Goal: Task Accomplishment & Management: Manage account settings

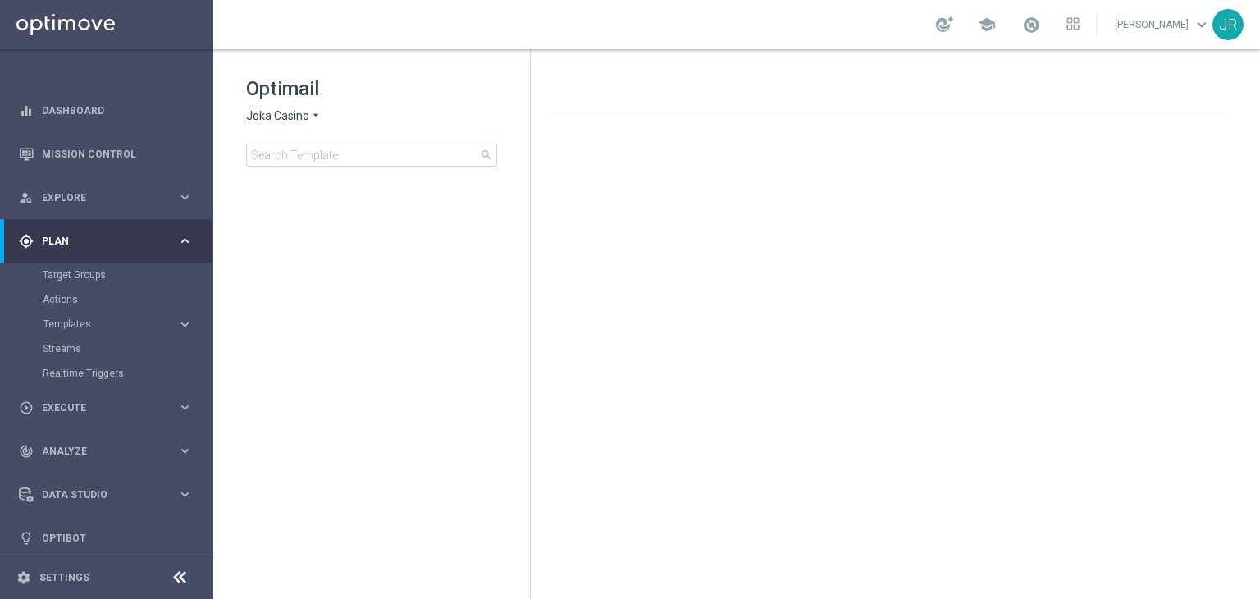
click at [66, 243] on span "Plan" at bounding box center [109, 241] width 135 height 10
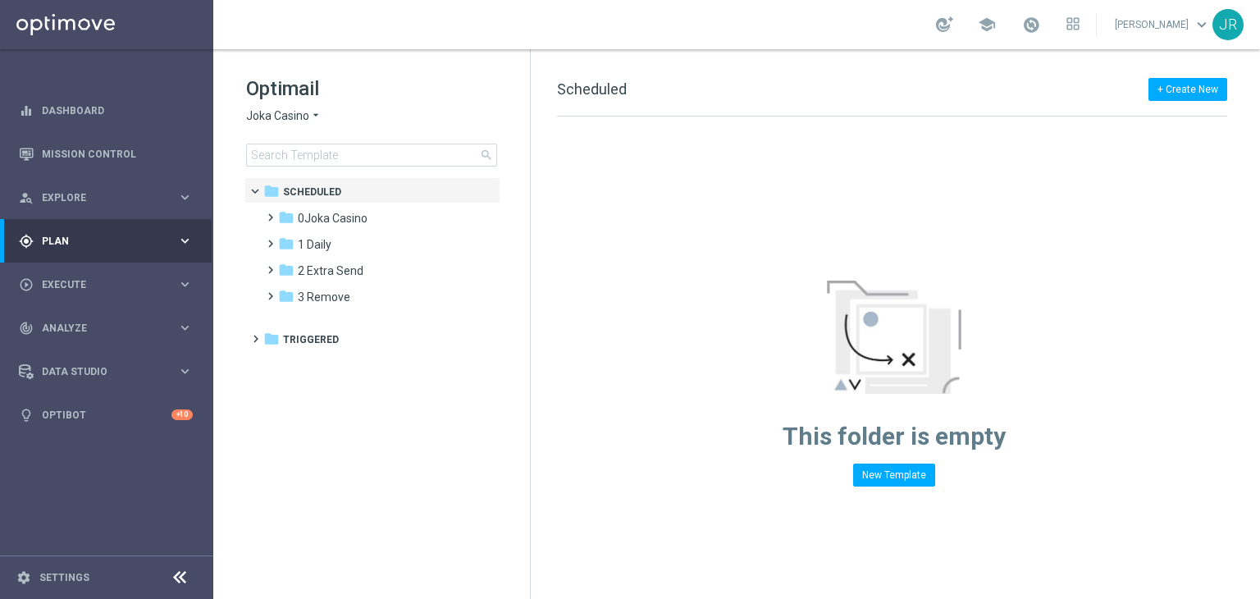
click at [146, 247] on div "gps_fixed Plan" at bounding box center [98, 241] width 158 height 15
click at [311, 213] on span "0Joka Casino" at bounding box center [333, 218] width 70 height 15
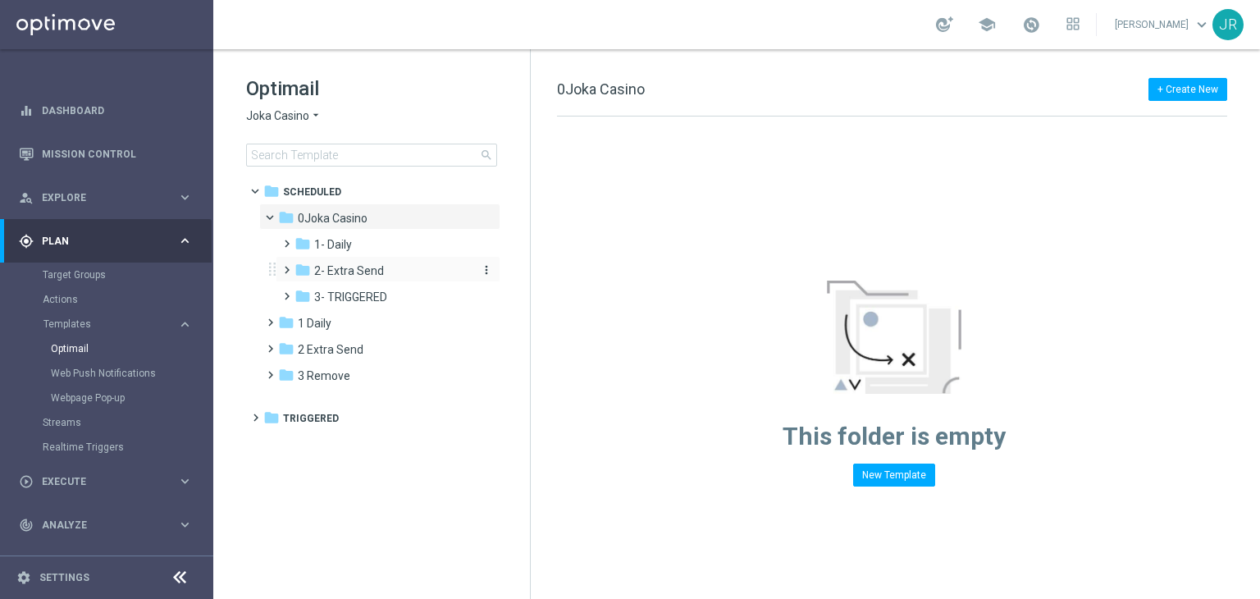
click at [334, 267] on span "2- Extra Send" at bounding box center [349, 270] width 70 height 15
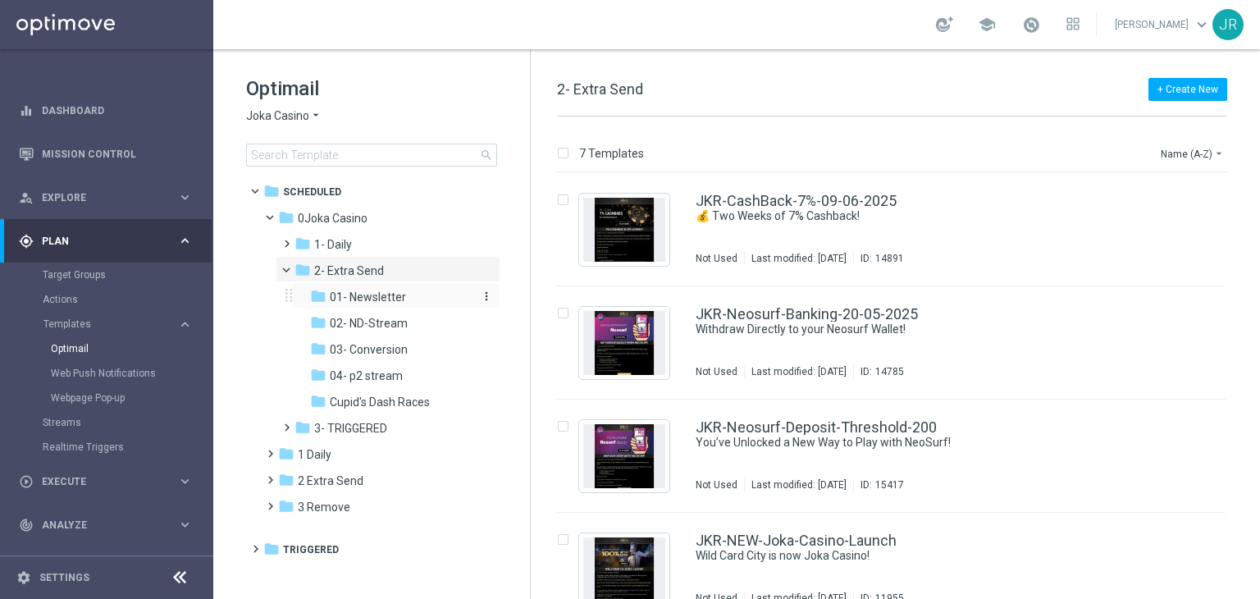
click at [383, 289] on span "01- Newsletter" at bounding box center [368, 296] width 76 height 15
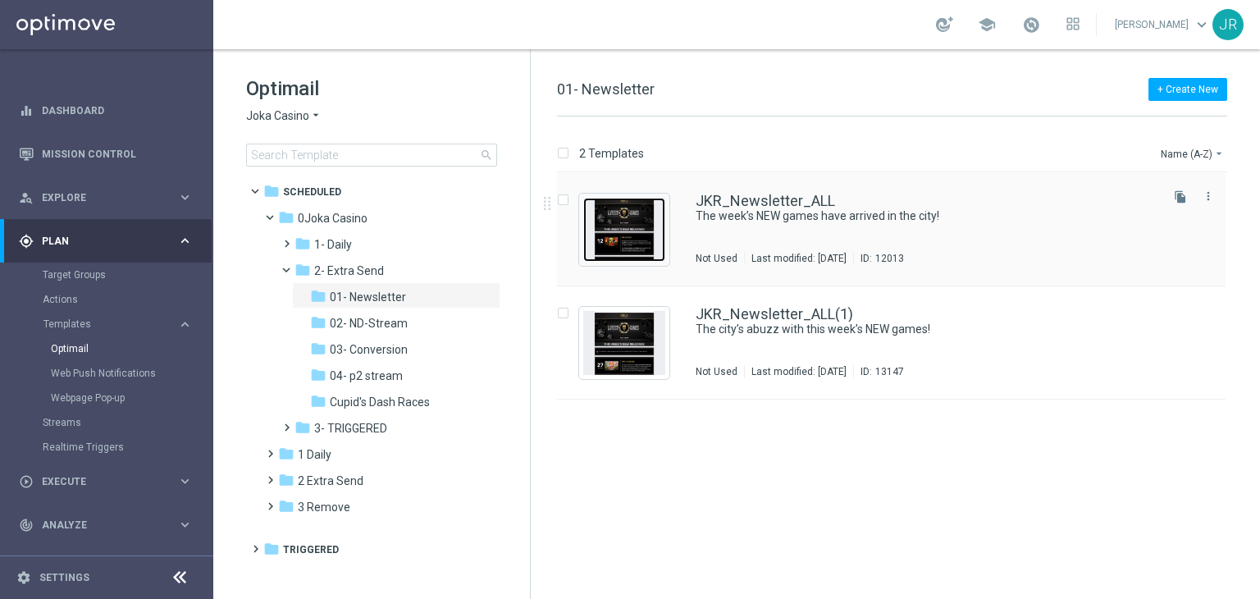
click at [619, 237] on img "Press SPACE to select this row." at bounding box center [624, 230] width 82 height 64
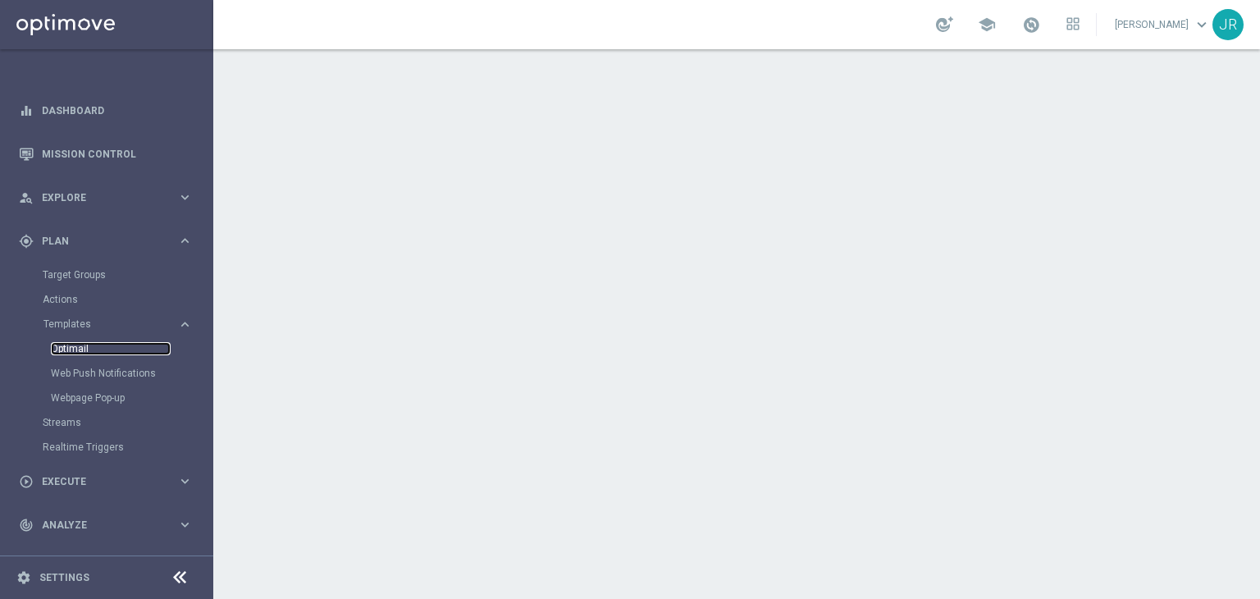
click at [72, 346] on link "Optimail" at bounding box center [111, 348] width 120 height 13
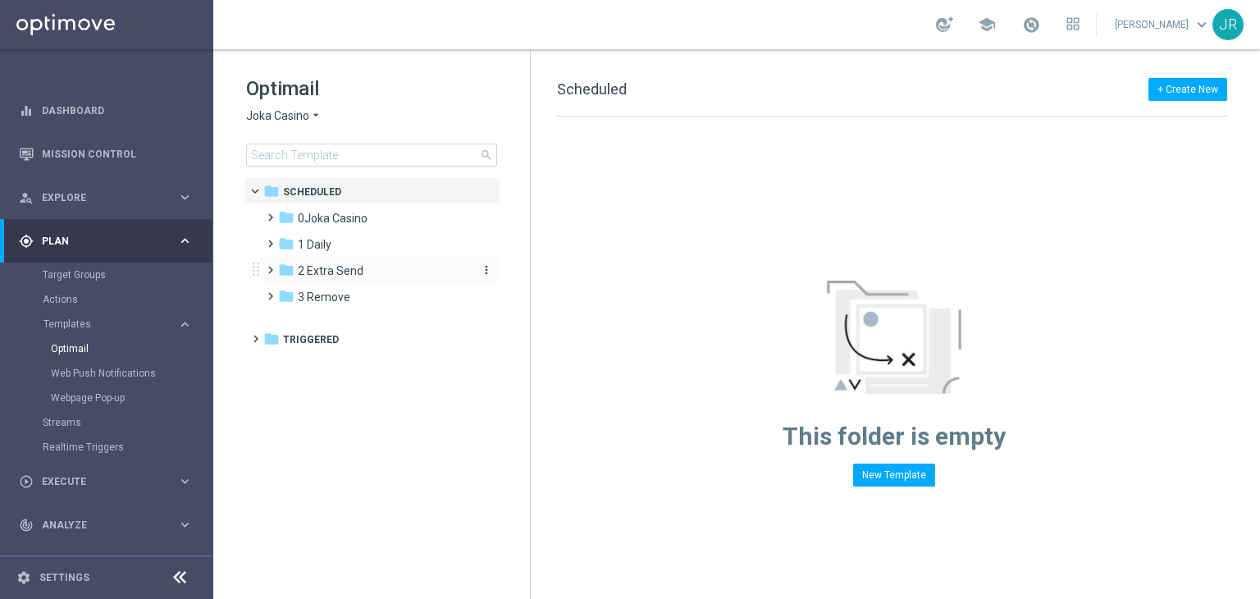
click at [334, 280] on div "folder 2 Extra Send" at bounding box center [372, 271] width 189 height 19
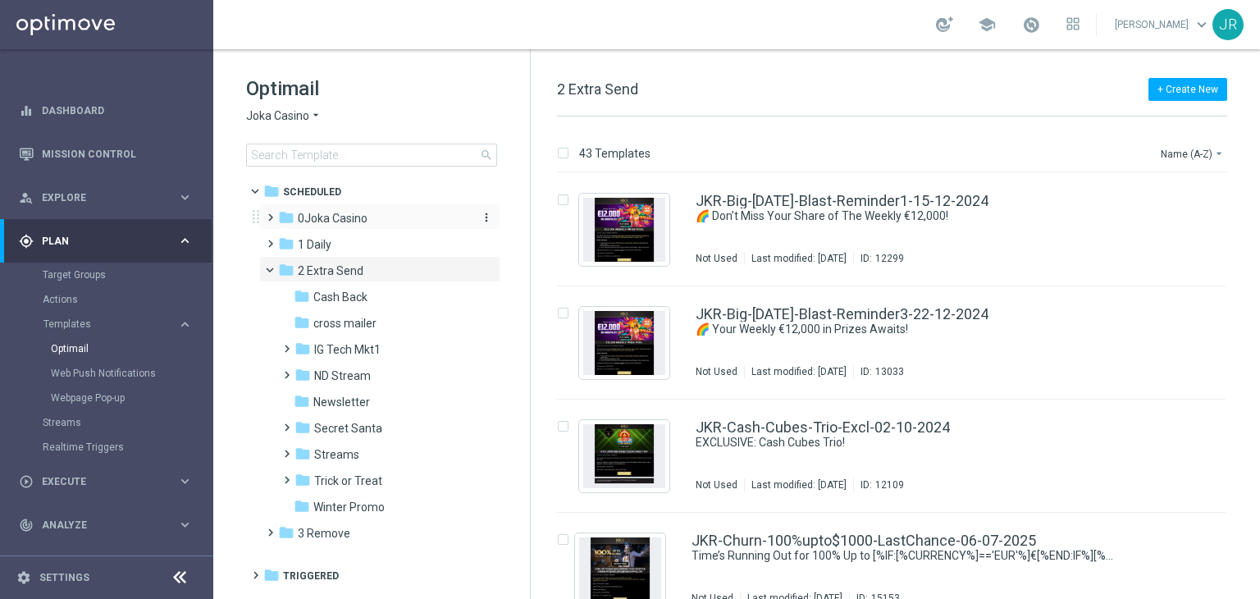
click at [295, 221] on div "folder 0Joka Casino" at bounding box center [372, 218] width 189 height 19
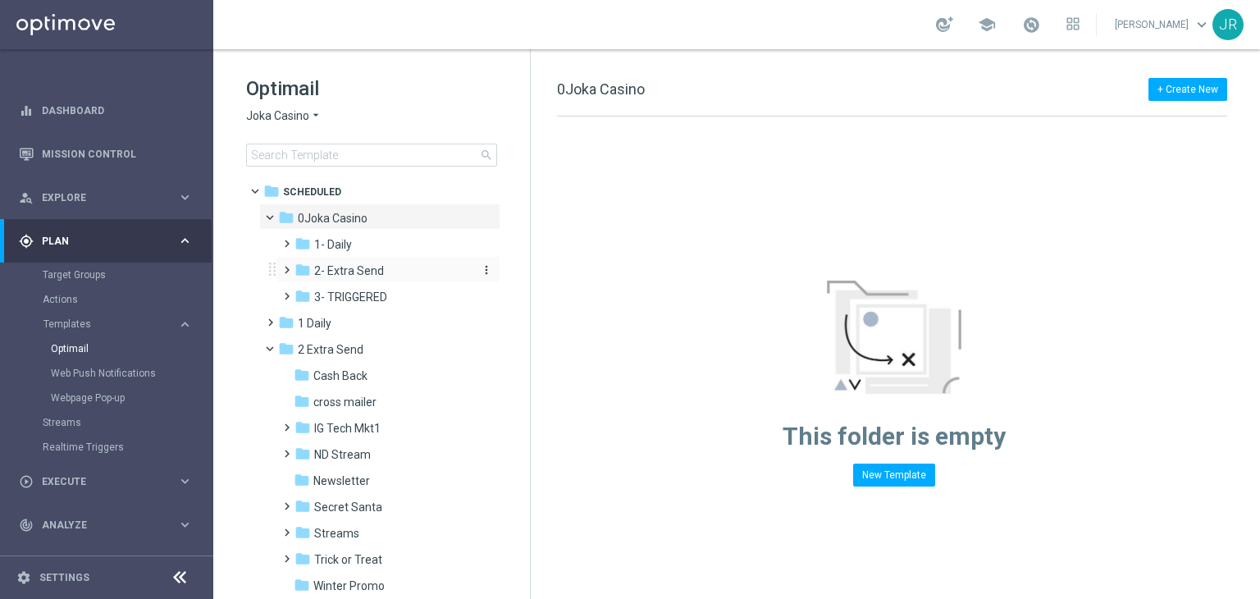
click at [341, 272] on span "2- Extra Send" at bounding box center [349, 270] width 70 height 15
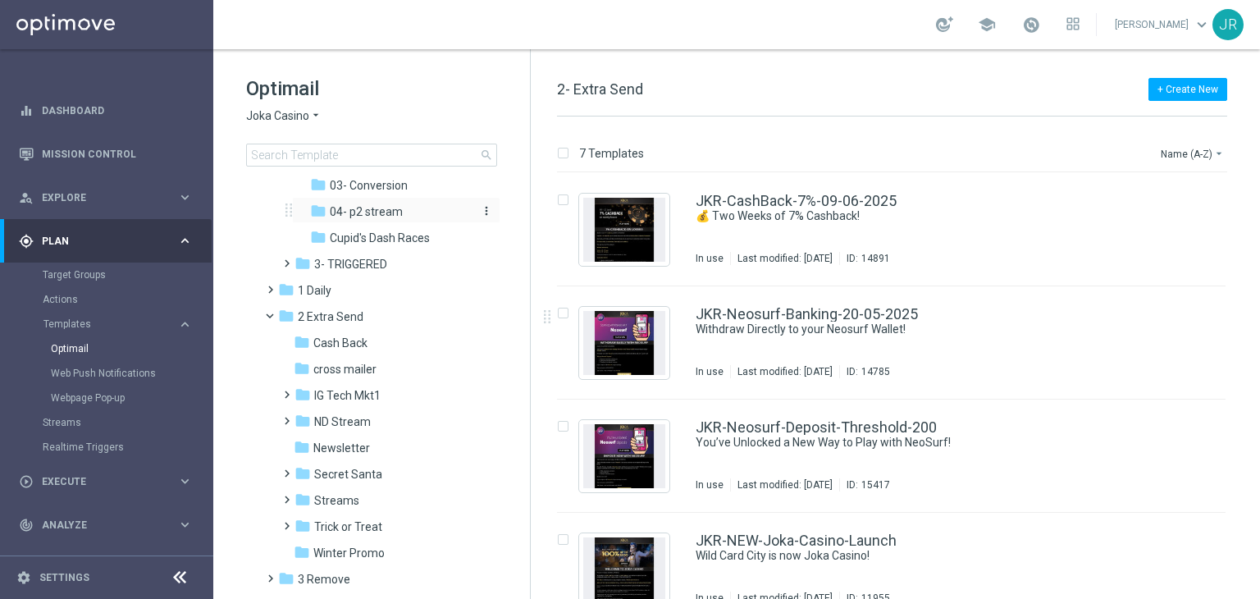
scroll to position [82, 0]
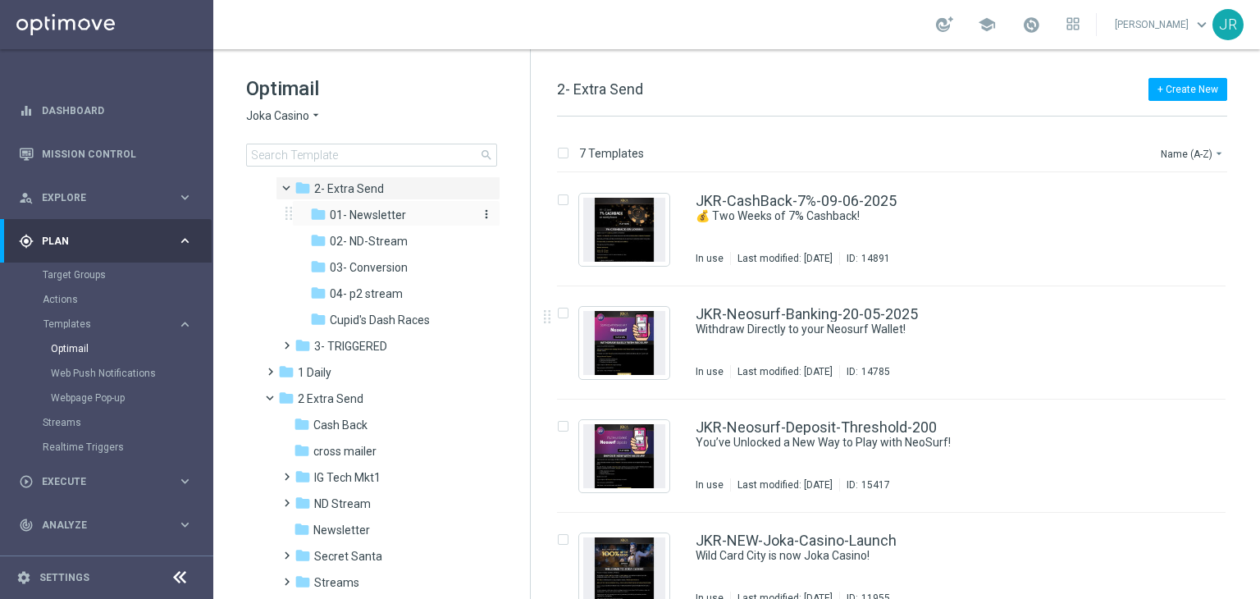
click at [395, 218] on span "01- Newsletter" at bounding box center [368, 214] width 76 height 15
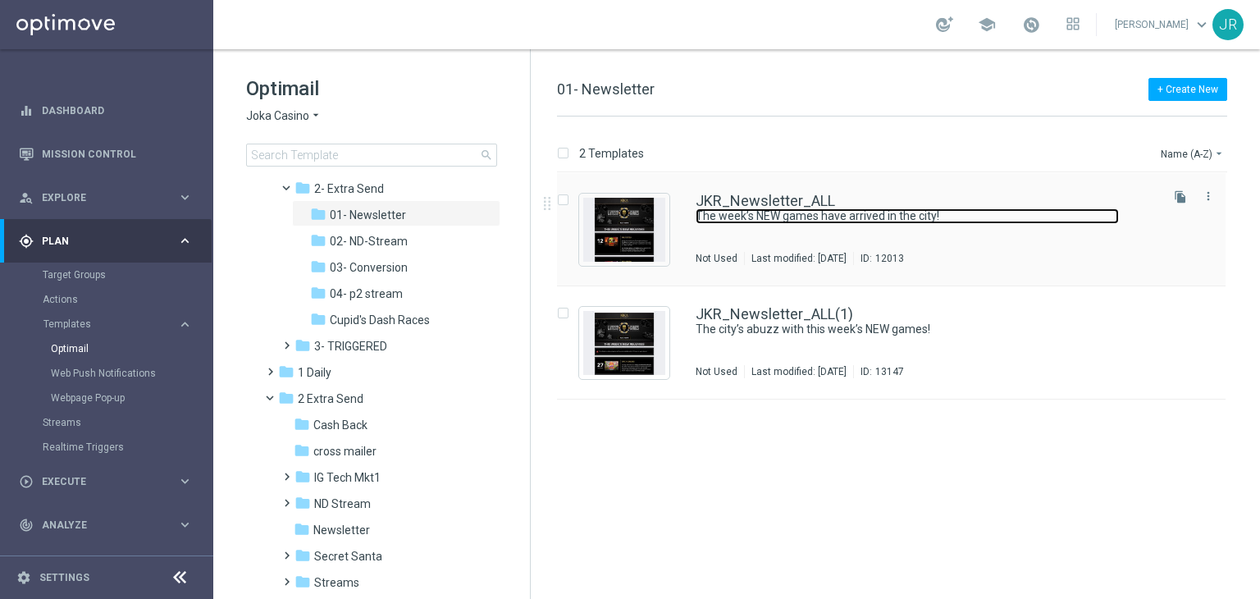
click at [727, 214] on link "The week’s NEW games have arrived in the city!" at bounding box center [906, 216] width 423 height 16
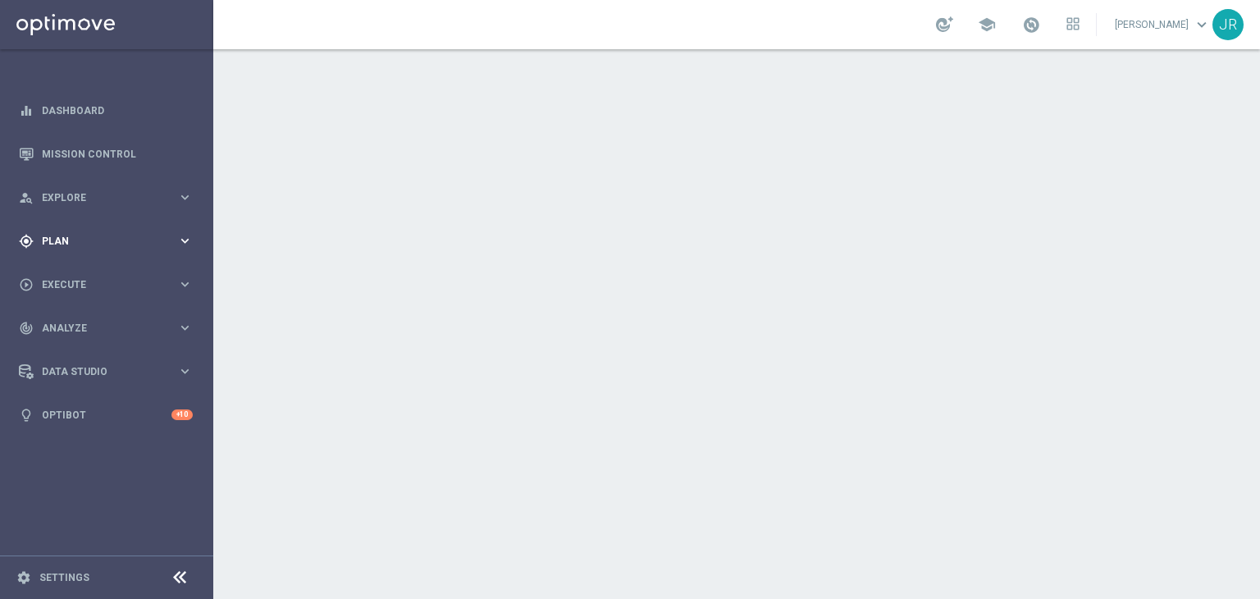
click at [100, 234] on div "gps_fixed Plan" at bounding box center [98, 241] width 158 height 15
click at [69, 317] on button "Templates keyboard_arrow_right" at bounding box center [118, 323] width 151 height 13
click at [79, 348] on link "Optimail" at bounding box center [111, 348] width 120 height 13
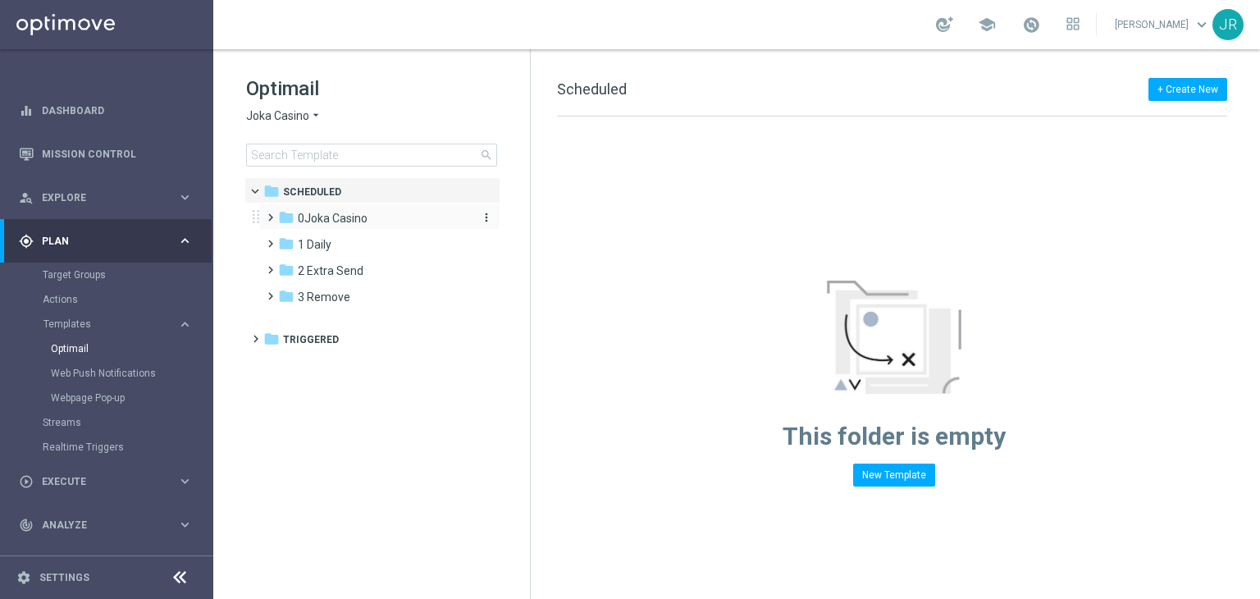
click at [328, 217] on span "0Joka Casino" at bounding box center [333, 218] width 70 height 15
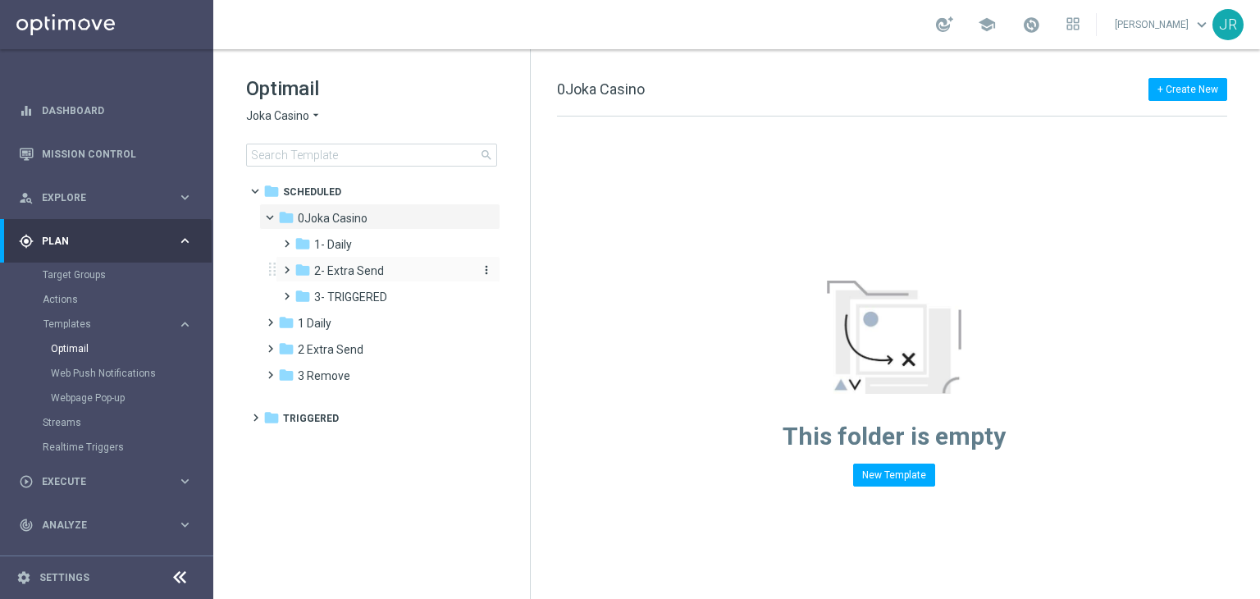
click at [346, 268] on span "2- Extra Send" at bounding box center [349, 270] width 70 height 15
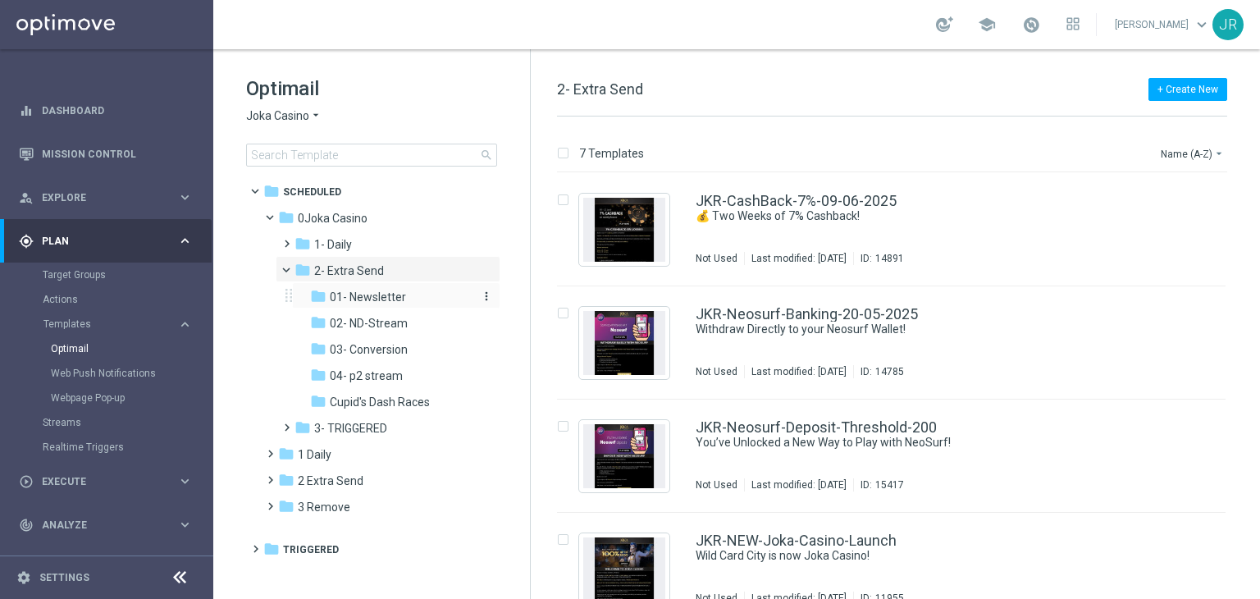
click at [367, 289] on span "01- Newsletter" at bounding box center [368, 296] width 76 height 15
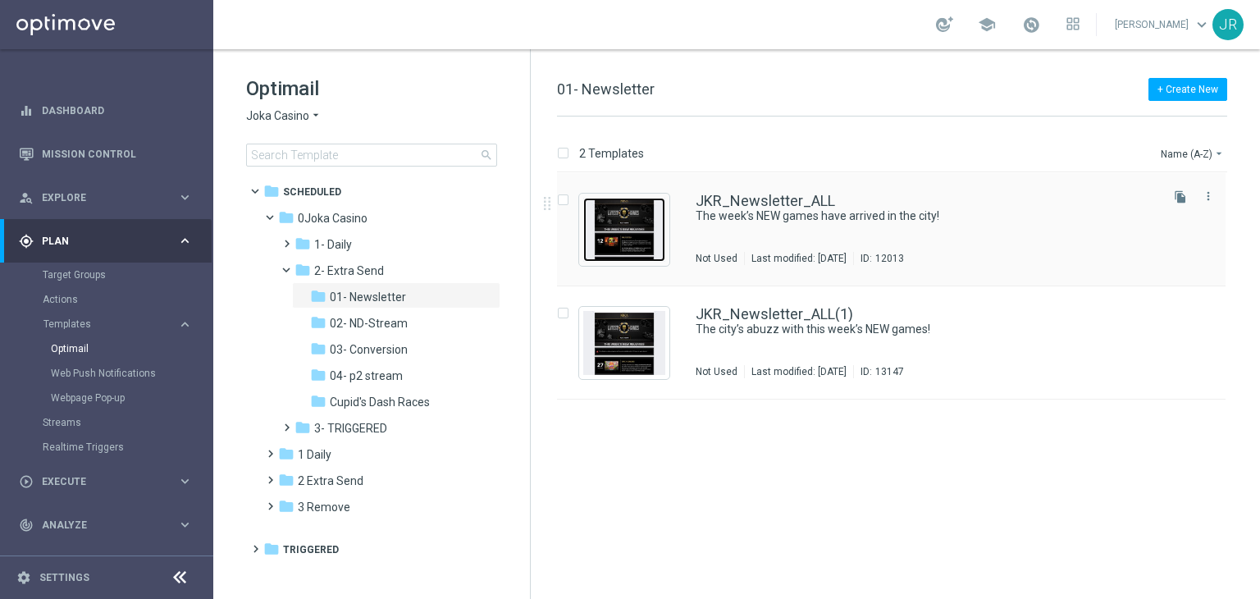
click at [640, 237] on img "Press SPACE to select this row." at bounding box center [624, 230] width 82 height 64
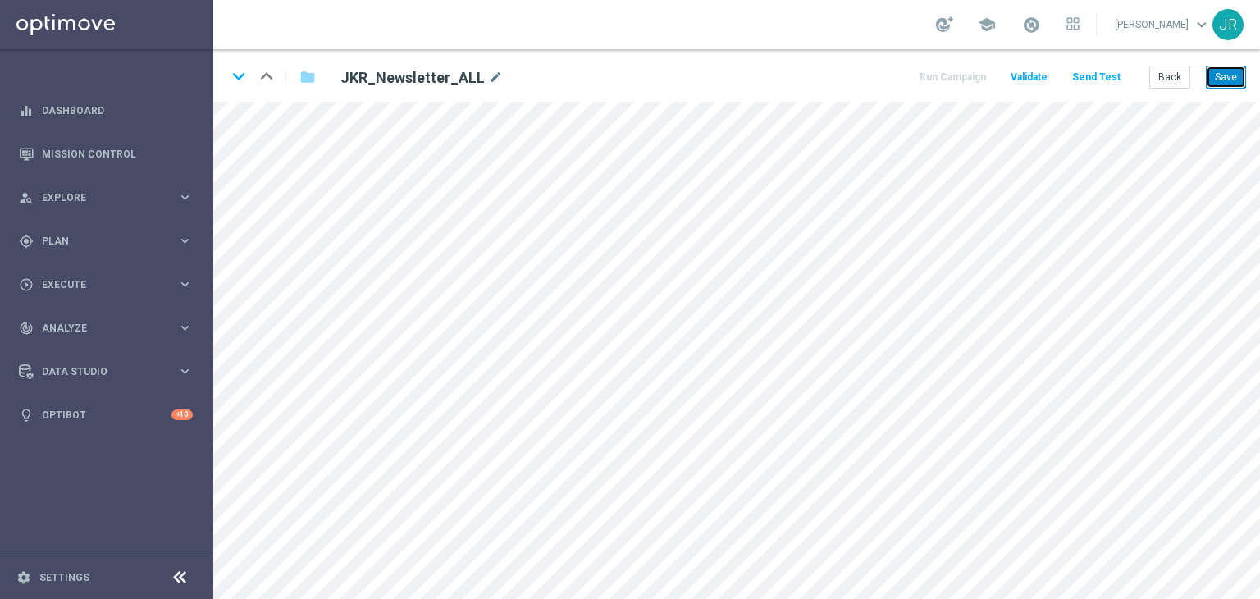
click at [1232, 82] on button "Save" at bounding box center [1226, 77] width 40 height 23
click at [1237, 71] on button "Save" at bounding box center [1226, 77] width 40 height 23
click at [1224, 76] on button "Save" at bounding box center [1226, 77] width 40 height 23
click at [1222, 81] on button "Save" at bounding box center [1226, 77] width 40 height 23
click at [1247, 75] on div "keyboard_arrow_down keyboard_arrow_up folder JKR_Newsletter_ALL mode_edit Run C…" at bounding box center [736, 75] width 1046 height 52
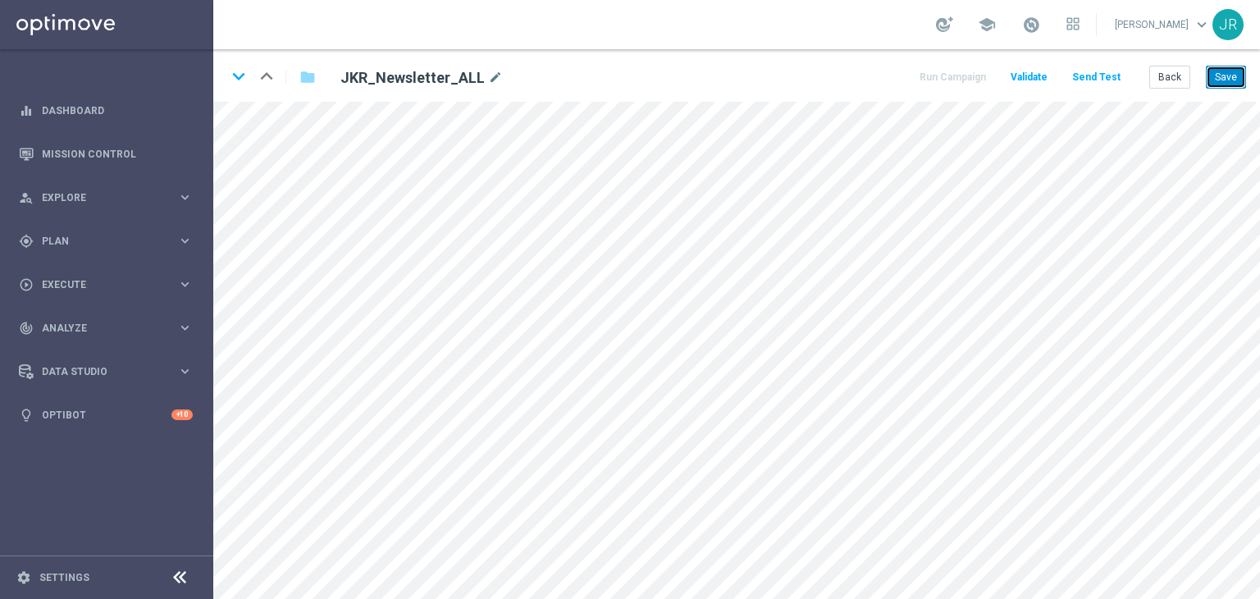
click at [1233, 82] on button "Save" at bounding box center [1226, 77] width 40 height 23
click at [1233, 83] on button "Save" at bounding box center [1226, 77] width 40 height 23
click at [1211, 76] on button "Save" at bounding box center [1226, 77] width 40 height 23
drag, startPoint x: 1222, startPoint y: 73, endPoint x: 517, endPoint y: 99, distance: 704.9
click at [1223, 72] on button "Save" at bounding box center [1226, 77] width 40 height 23
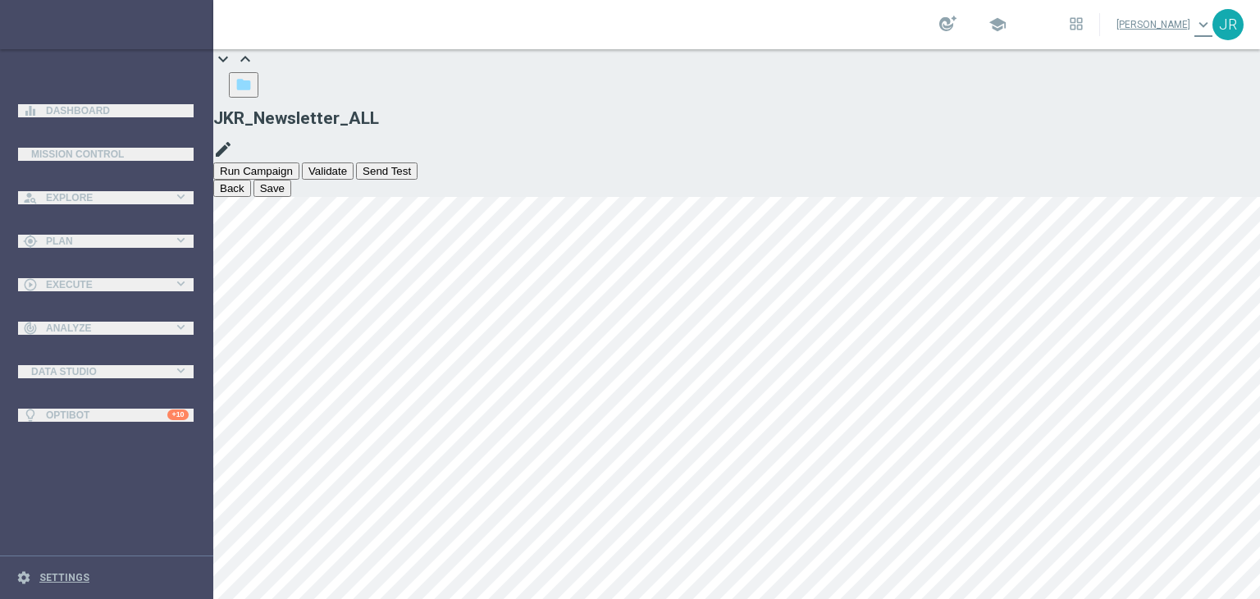
click at [251, 180] on button "Back" at bounding box center [232, 188] width 38 height 17
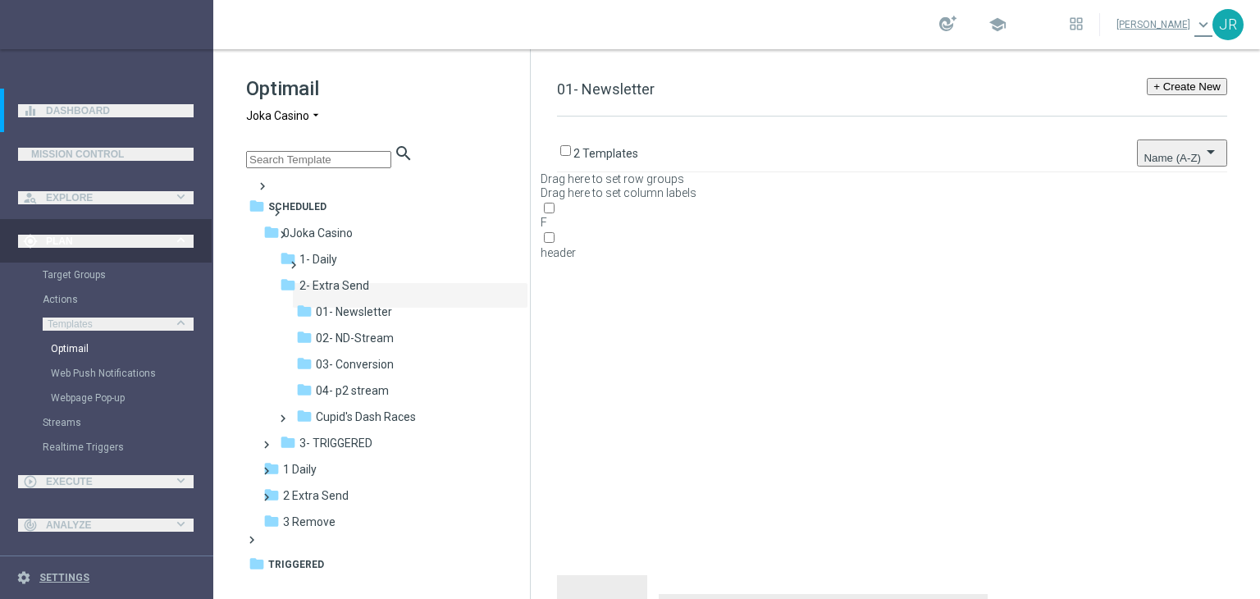
click at [259, 115] on span "Joka Casino" at bounding box center [277, 116] width 63 height 16
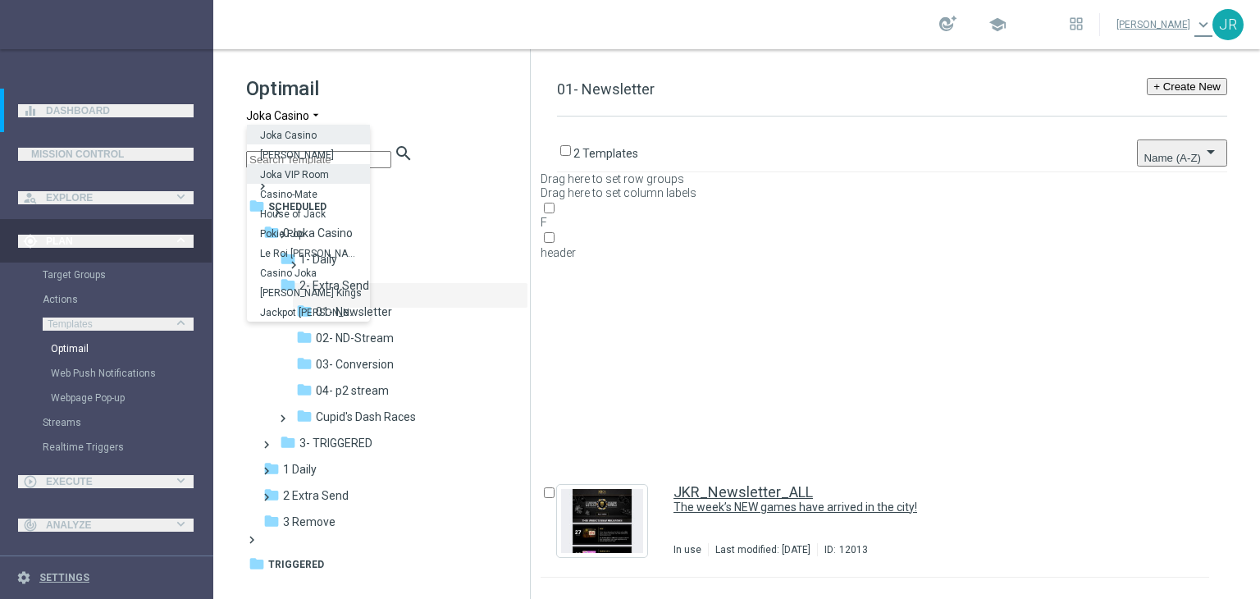
click at [0, 0] on span "Joka VIP Room" at bounding box center [0, 0] width 0 height 0
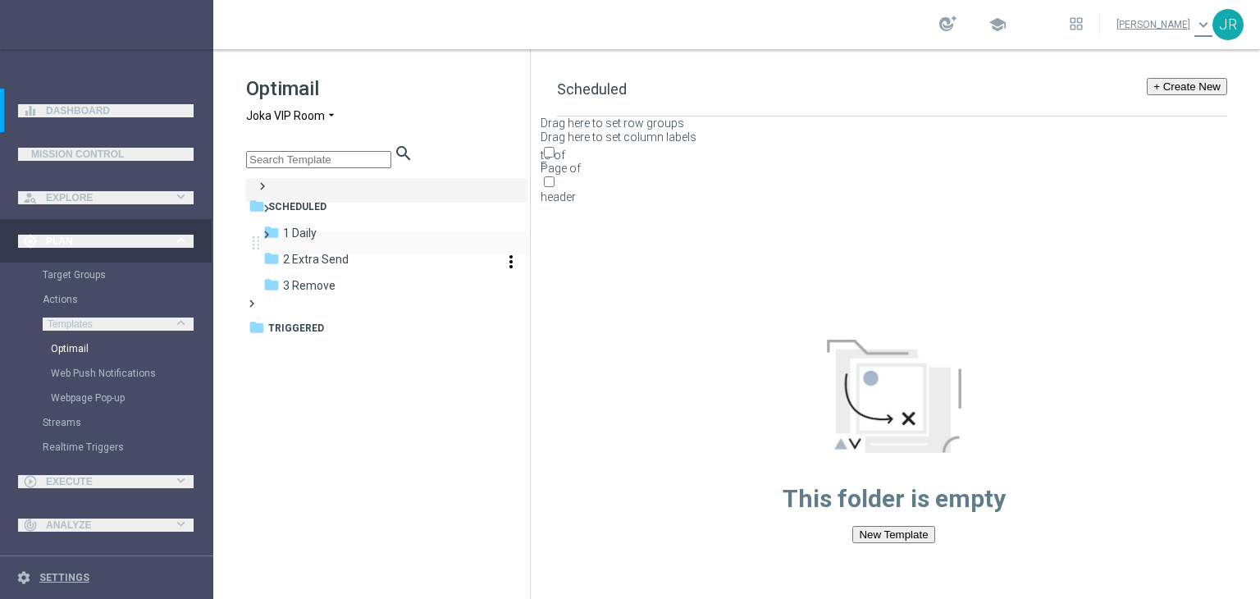
click at [349, 252] on span "2 Extra Send" at bounding box center [316, 259] width 66 height 15
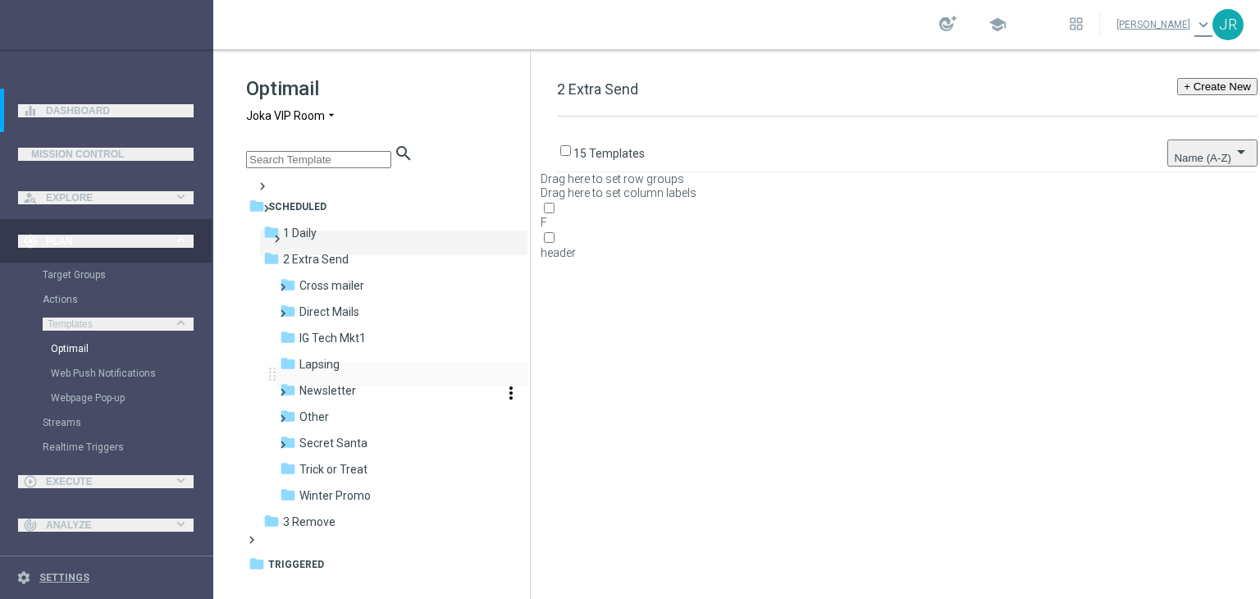
click at [348, 383] on span "Newsletter" at bounding box center [327, 390] width 57 height 15
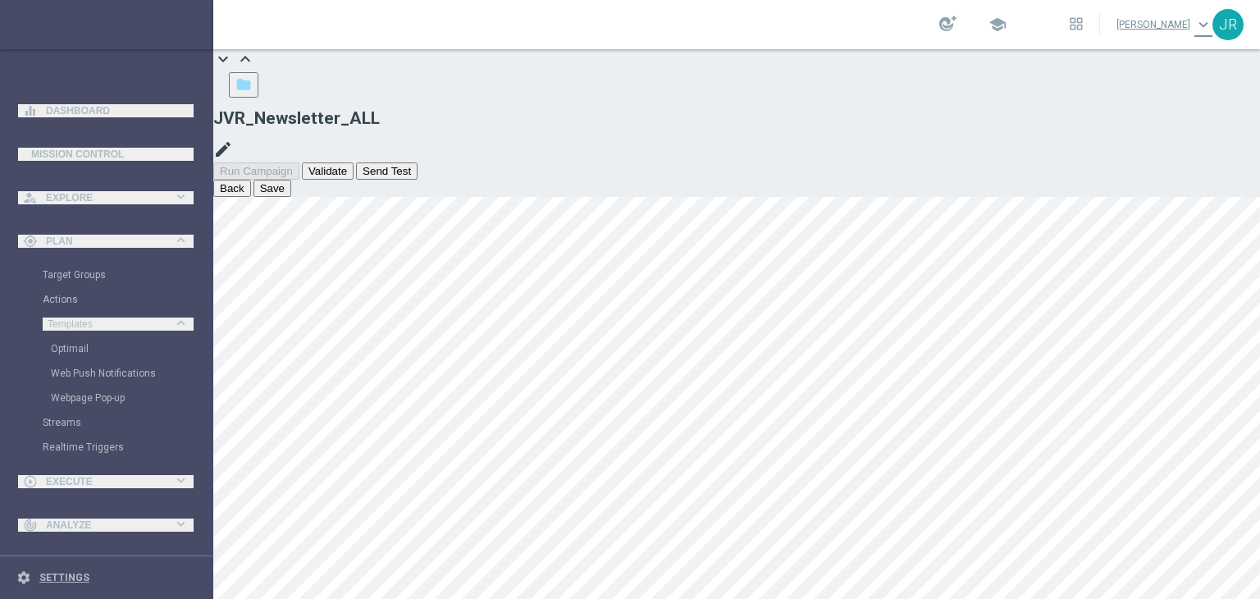
click at [291, 180] on button "Save" at bounding box center [272, 188] width 38 height 17
drag, startPoint x: 1233, startPoint y: 80, endPoint x: 937, endPoint y: 65, distance: 296.5
click at [291, 180] on button "Save" at bounding box center [272, 188] width 38 height 17
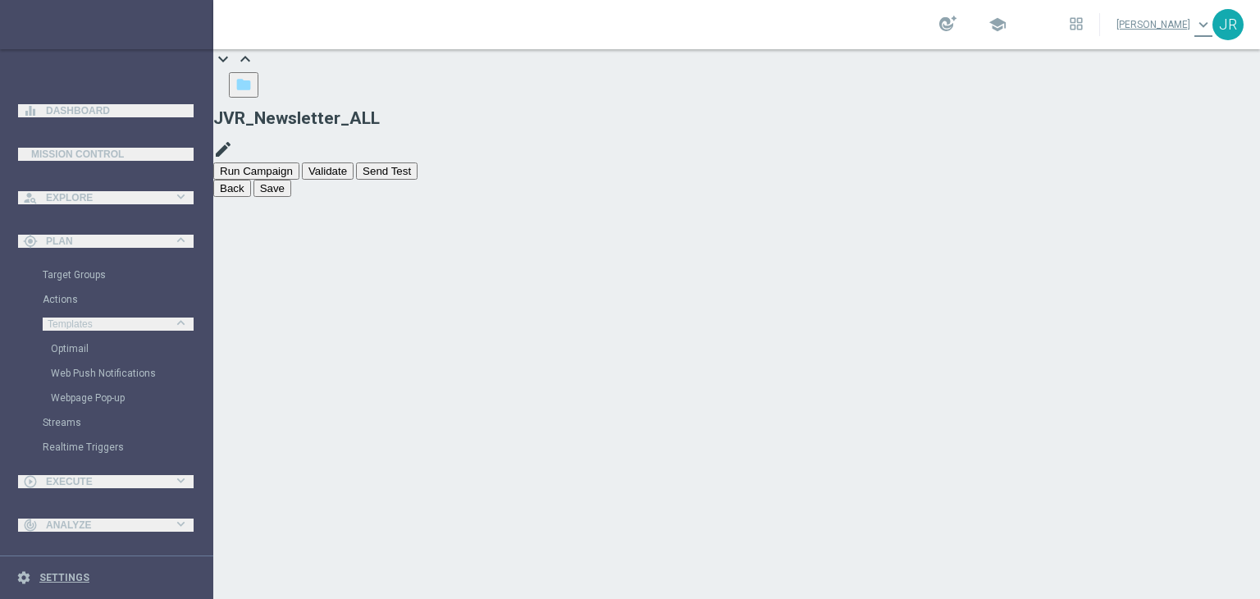
click at [291, 180] on button "Save" at bounding box center [272, 188] width 38 height 17
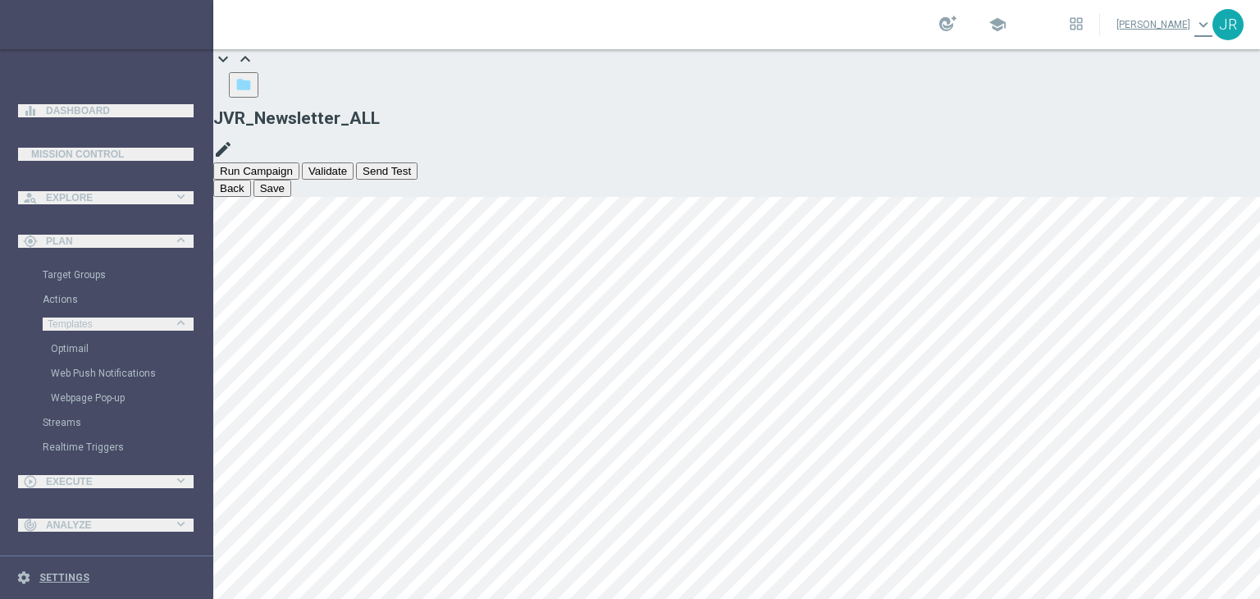
click at [291, 180] on button "Save" at bounding box center [272, 188] width 38 height 17
click at [617, 30] on div "school Judith Ratau keyboard_arrow_down JR" at bounding box center [736, 24] width 1046 height 49
click at [291, 180] on button "Save" at bounding box center [272, 188] width 38 height 17
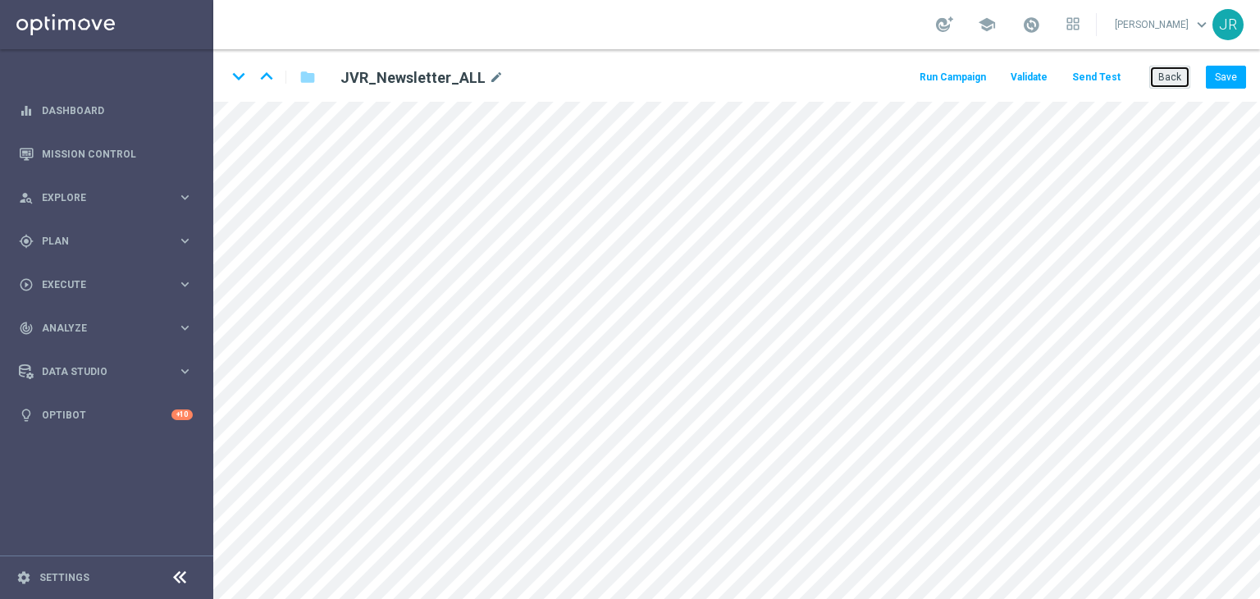
click at [1167, 77] on button "Back" at bounding box center [1169, 77] width 41 height 23
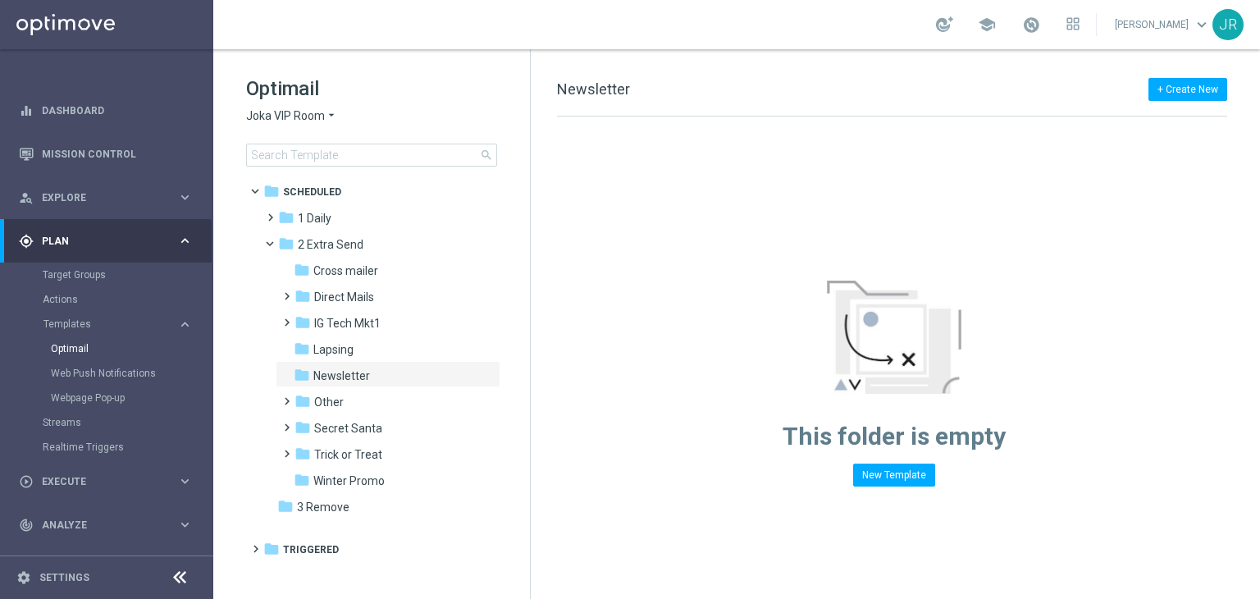
click at [293, 119] on span "Joka VIP Room" at bounding box center [285, 116] width 79 height 16
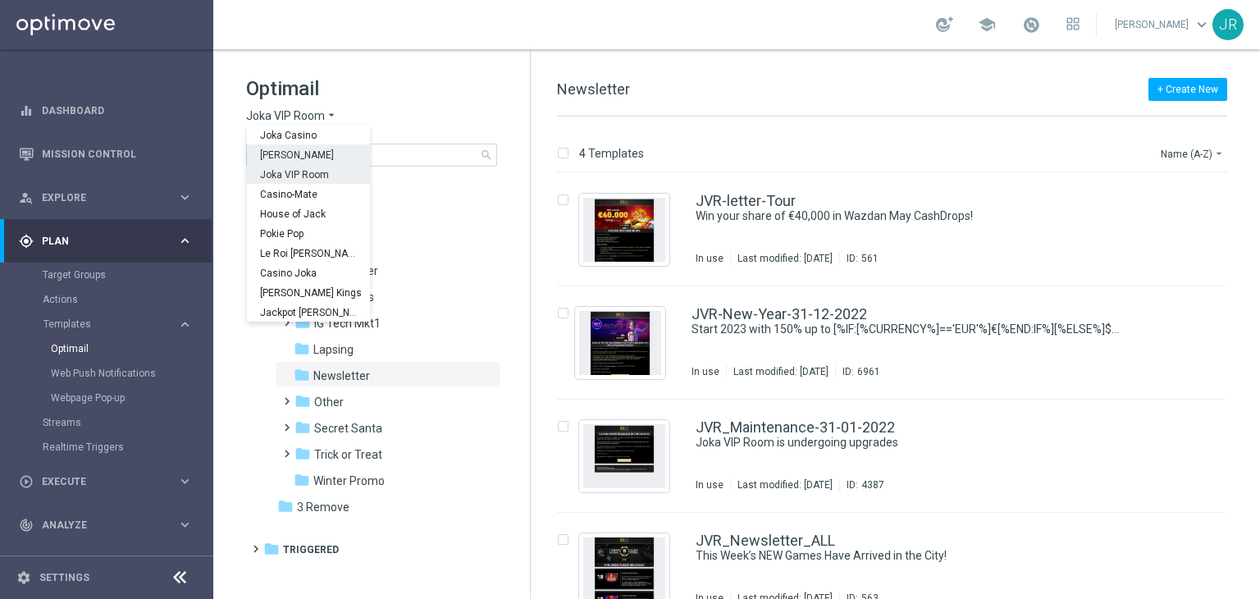
click at [0, 0] on span "[PERSON_NAME]" at bounding box center [0, 0] width 0 height 0
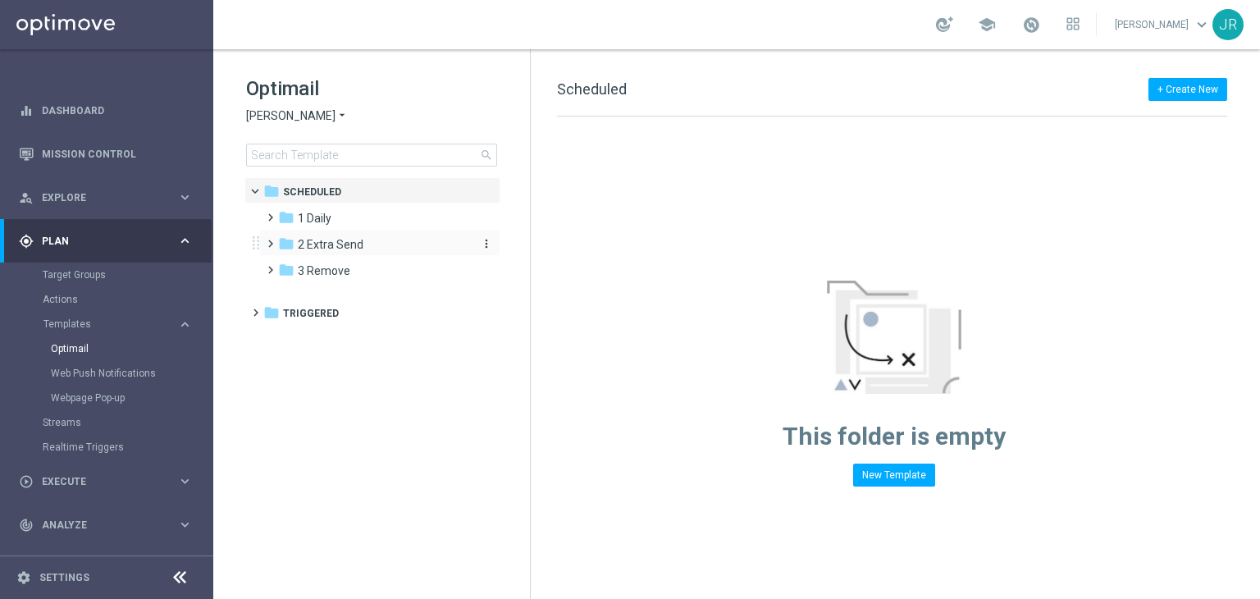
click at [344, 249] on span "2 Extra Send" at bounding box center [331, 244] width 66 height 15
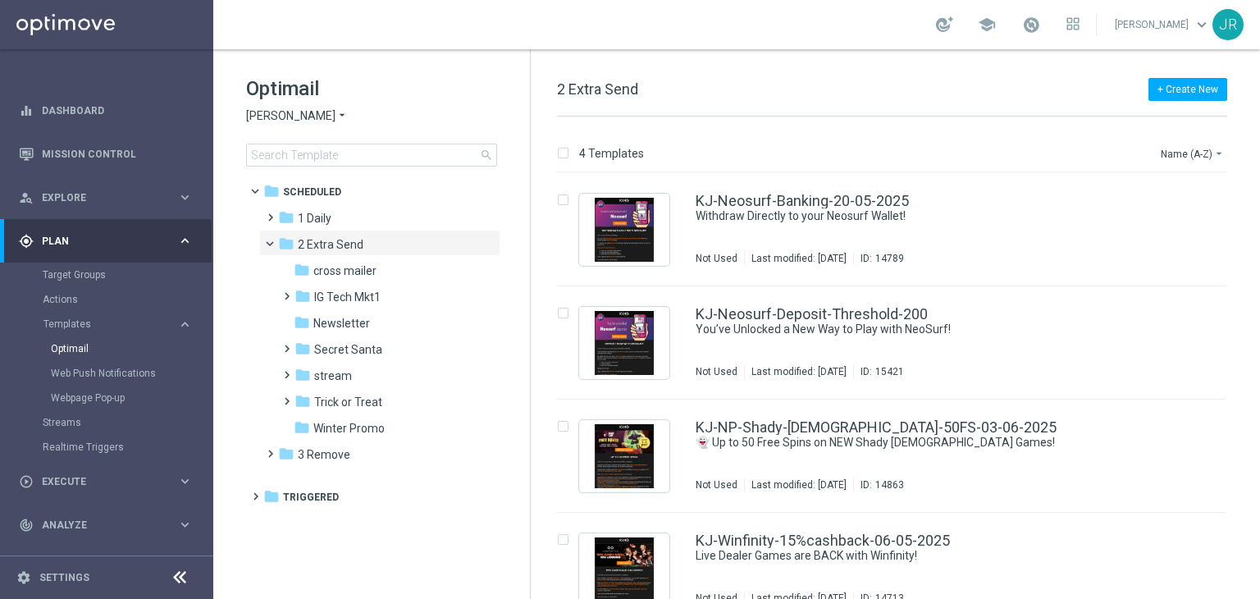
drag, startPoint x: 341, startPoint y: 326, endPoint x: 564, endPoint y: 295, distance: 225.1
click at [341, 325] on span "Newsletter" at bounding box center [341, 323] width 57 height 15
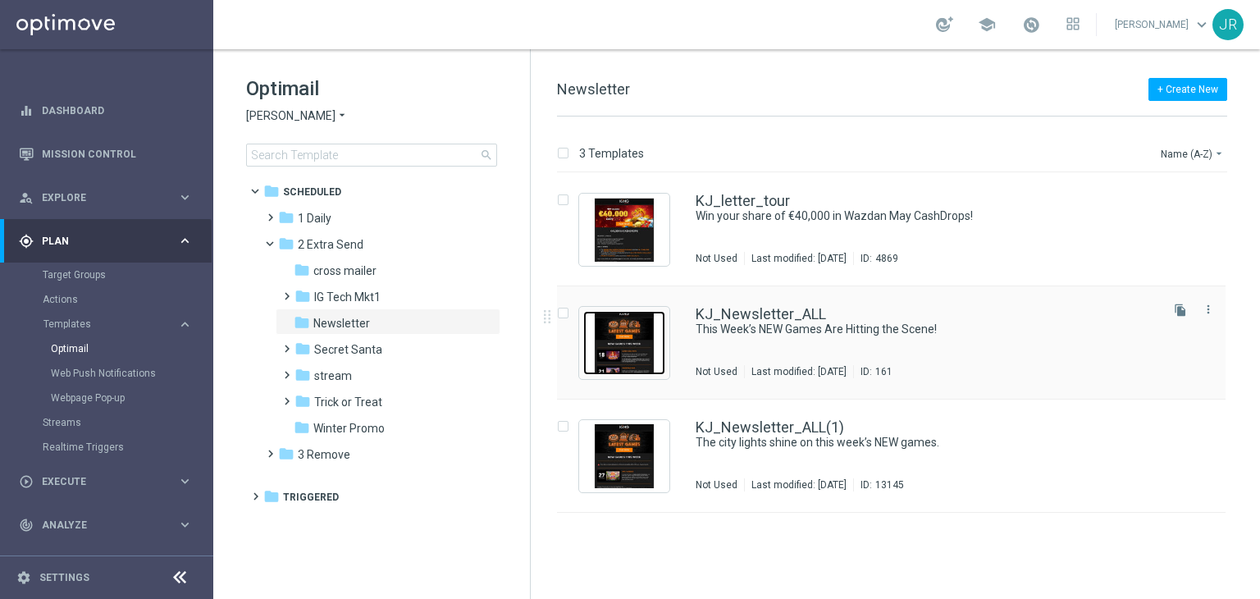
click at [642, 353] on img "Press SPACE to select this row." at bounding box center [624, 343] width 82 height 64
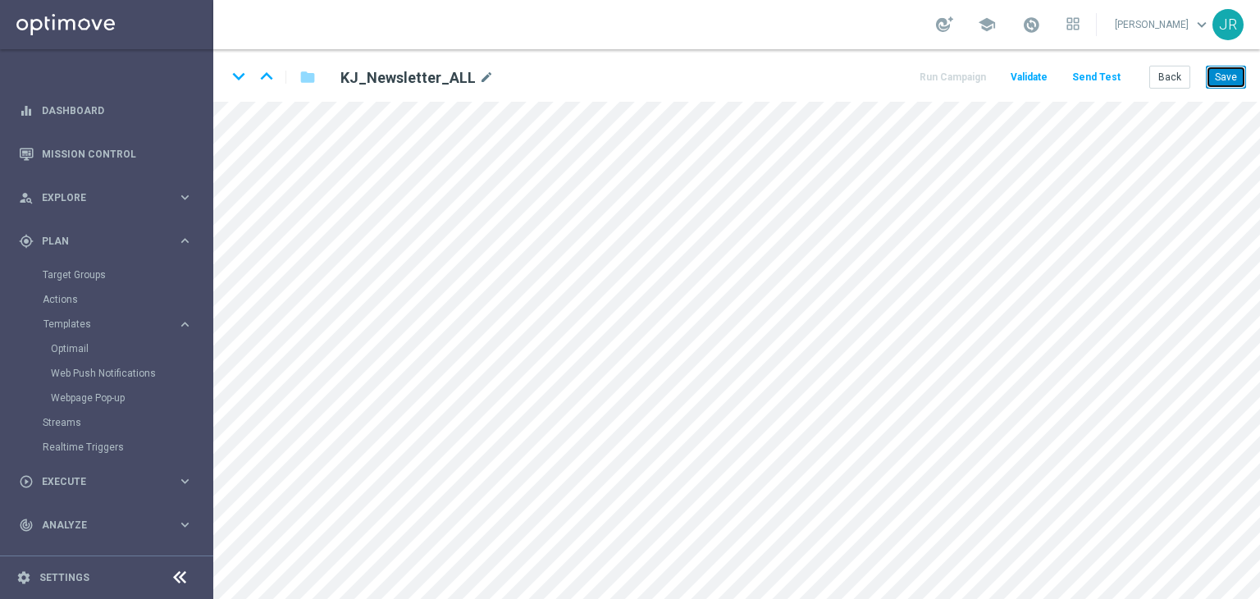
click at [1224, 72] on button "Save" at bounding box center [1226, 77] width 40 height 23
click at [1227, 73] on button "Save" at bounding box center [1226, 77] width 40 height 23
click at [1217, 80] on button "Save" at bounding box center [1226, 77] width 40 height 23
drag, startPoint x: 1226, startPoint y: 75, endPoint x: 408, endPoint y: 6, distance: 821.4
click at [1226, 76] on button "Save" at bounding box center [1226, 77] width 40 height 23
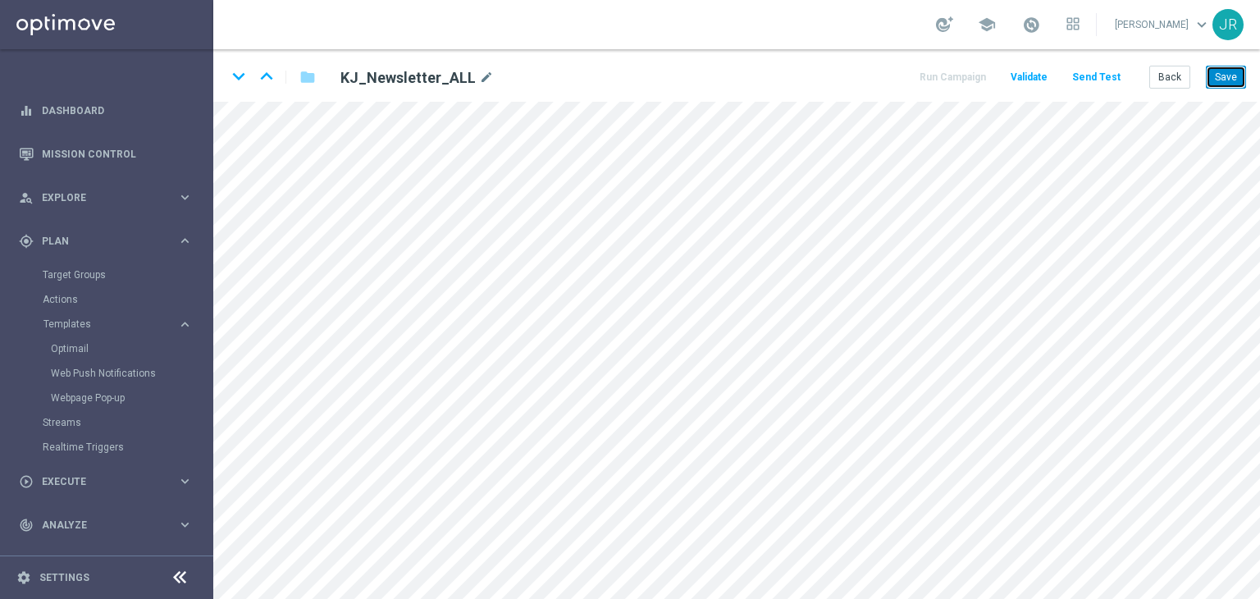
click at [1233, 80] on button "Save" at bounding box center [1226, 77] width 40 height 23
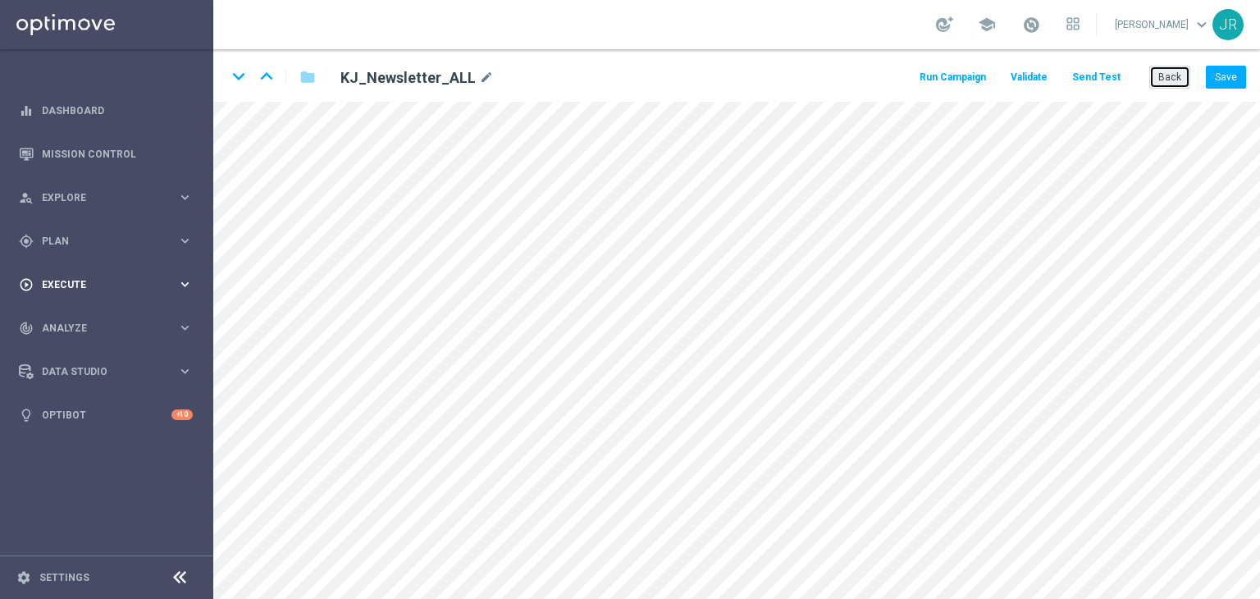
drag, startPoint x: 1190, startPoint y: 79, endPoint x: 117, endPoint y: 293, distance: 1093.8
click at [1189, 79] on button "Back" at bounding box center [1169, 77] width 41 height 23
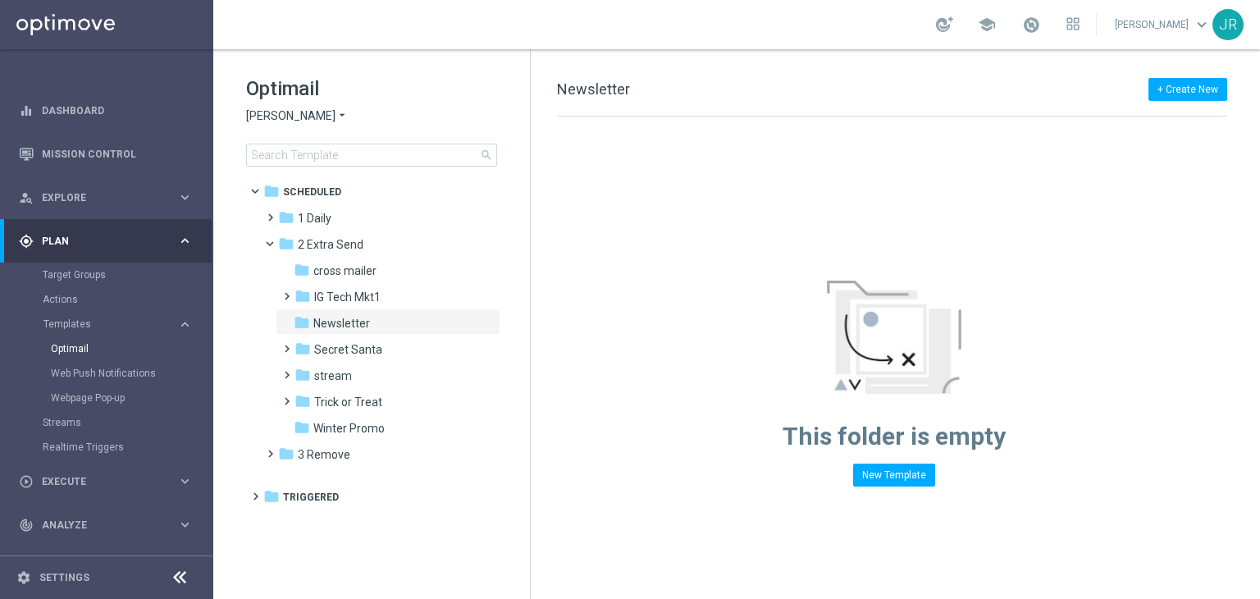
click at [277, 121] on span "King Johnnie" at bounding box center [290, 116] width 89 height 16
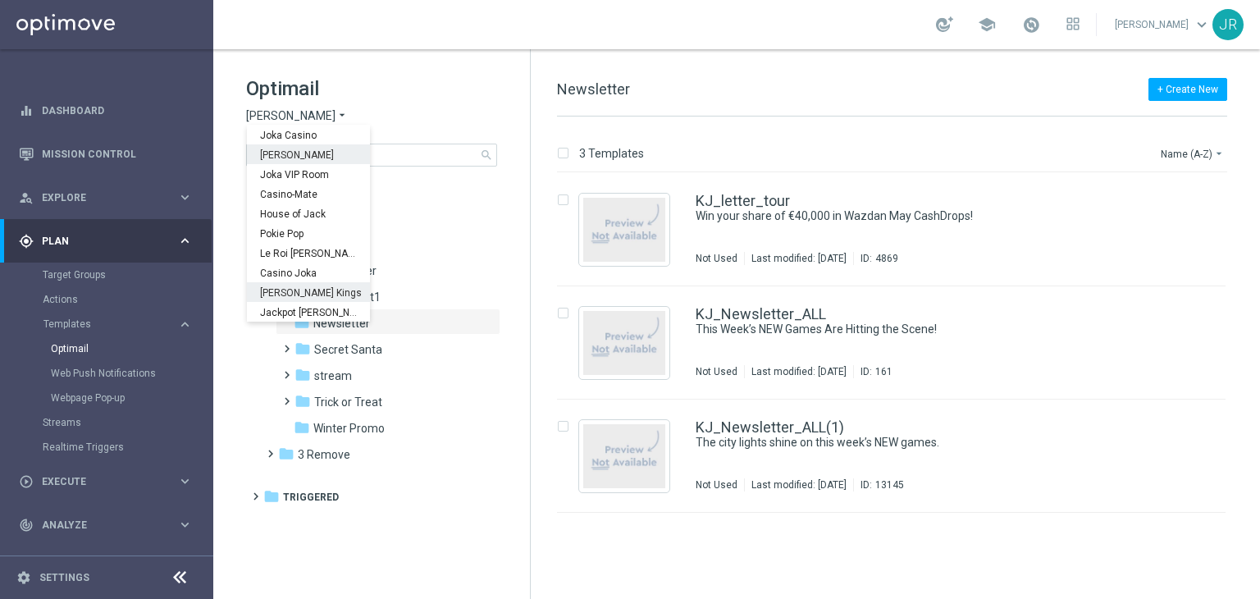
click at [0, 0] on span "Johnnie Kash Kings" at bounding box center [0, 0] width 0 height 0
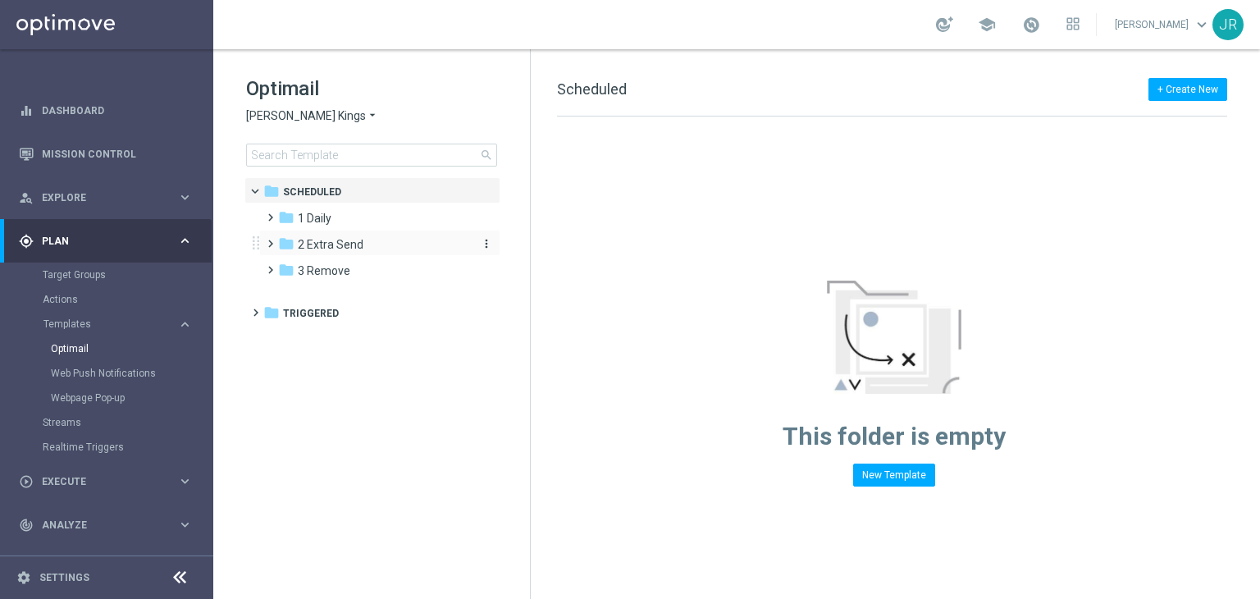
click at [335, 242] on span "2 Extra Send" at bounding box center [331, 244] width 66 height 15
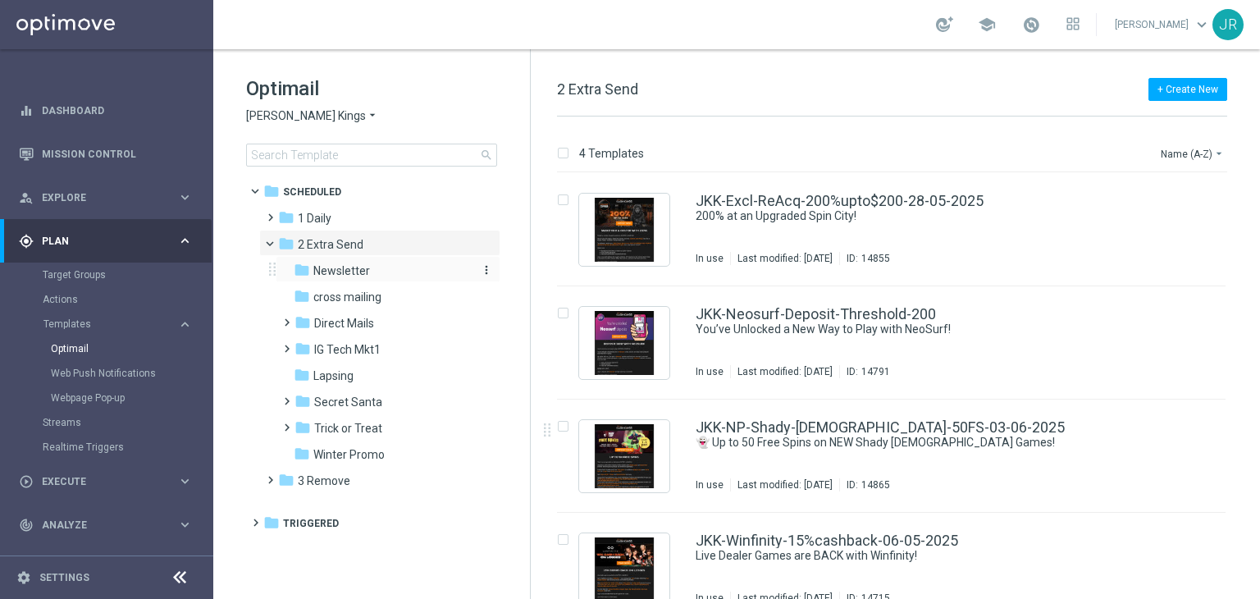
click at [361, 273] on span "Newsletter" at bounding box center [341, 270] width 57 height 15
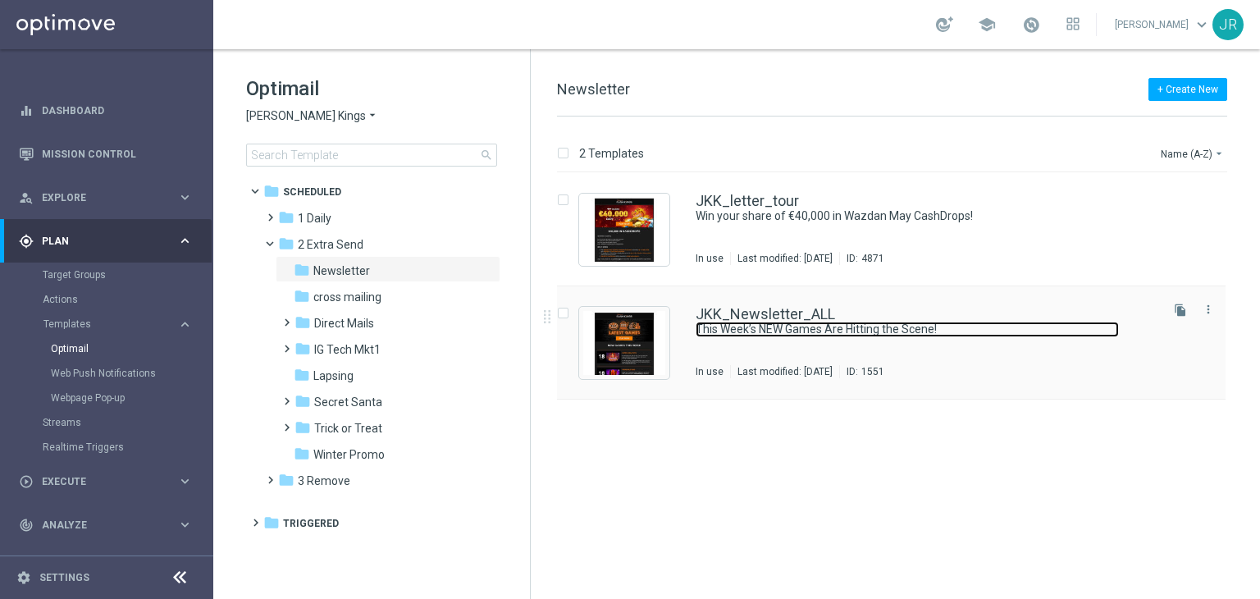
click at [718, 335] on link "This Week’s NEW Games Are Hitting the Scene!" at bounding box center [906, 329] width 423 height 16
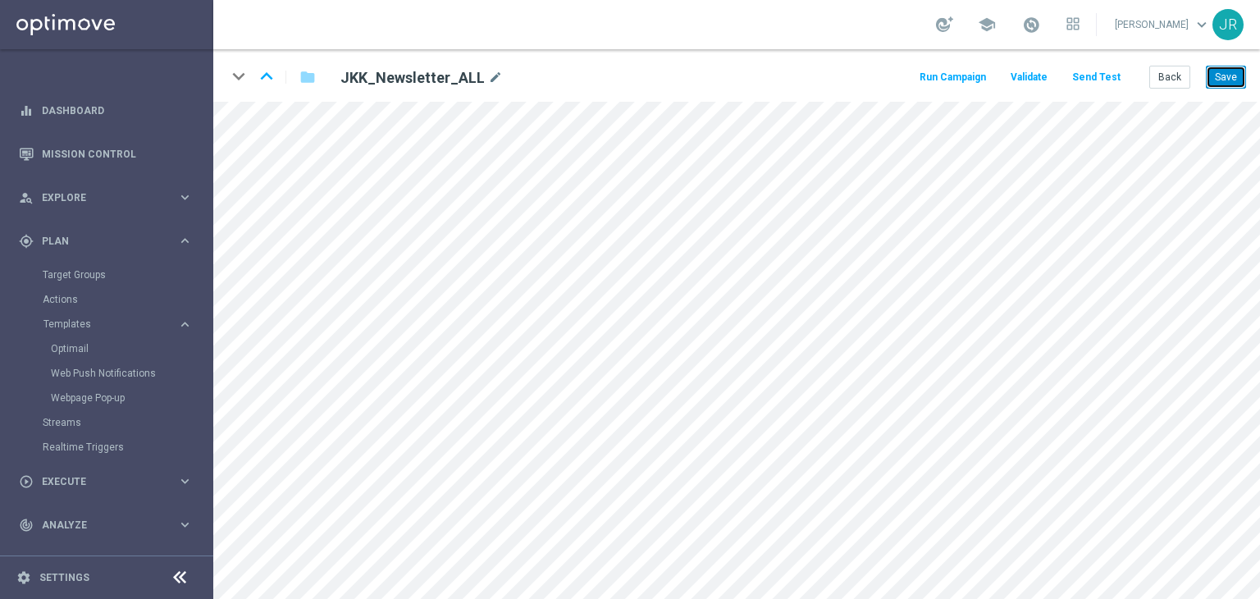
click at [1227, 78] on button "Save" at bounding box center [1226, 77] width 40 height 23
click at [1242, 76] on button "Save" at bounding box center [1226, 77] width 40 height 23
click at [1222, 80] on button "Save" at bounding box center [1226, 77] width 40 height 23
click at [1222, 85] on button "Save" at bounding box center [1226, 77] width 40 height 23
click at [1237, 75] on button "Save" at bounding box center [1226, 77] width 40 height 23
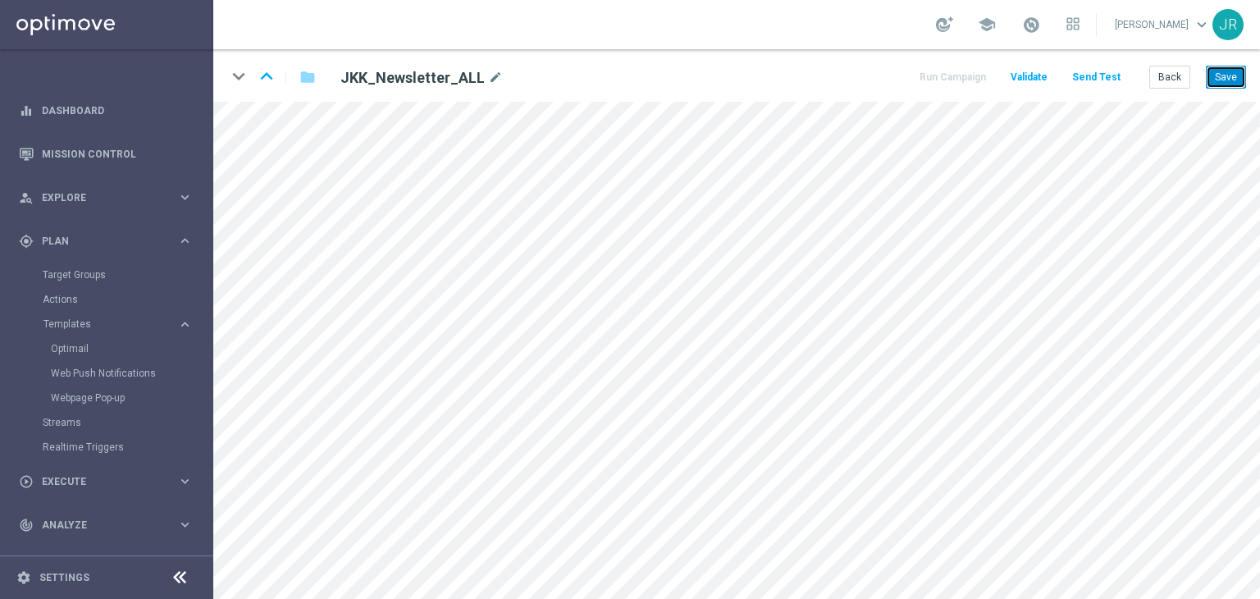
click at [1226, 86] on button "Save" at bounding box center [1226, 77] width 40 height 23
click at [1224, 82] on button "Save" at bounding box center [1226, 77] width 40 height 23
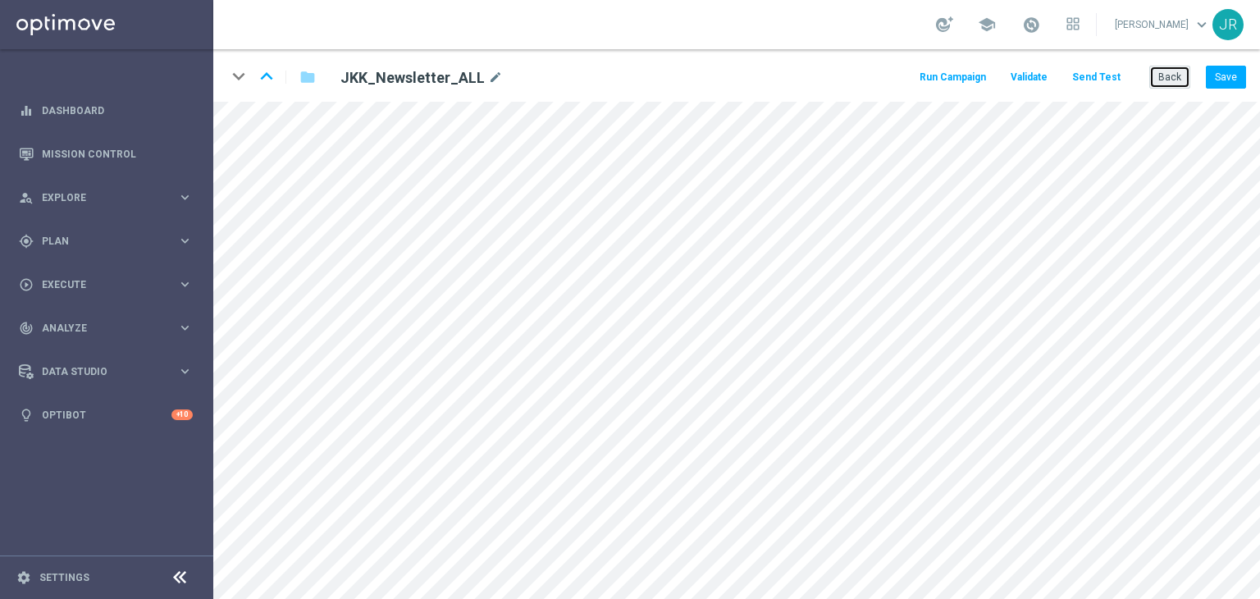
drag, startPoint x: 1169, startPoint y: 84, endPoint x: 455, endPoint y: 93, distance: 713.5
click at [1160, 82] on button "Back" at bounding box center [1169, 77] width 41 height 23
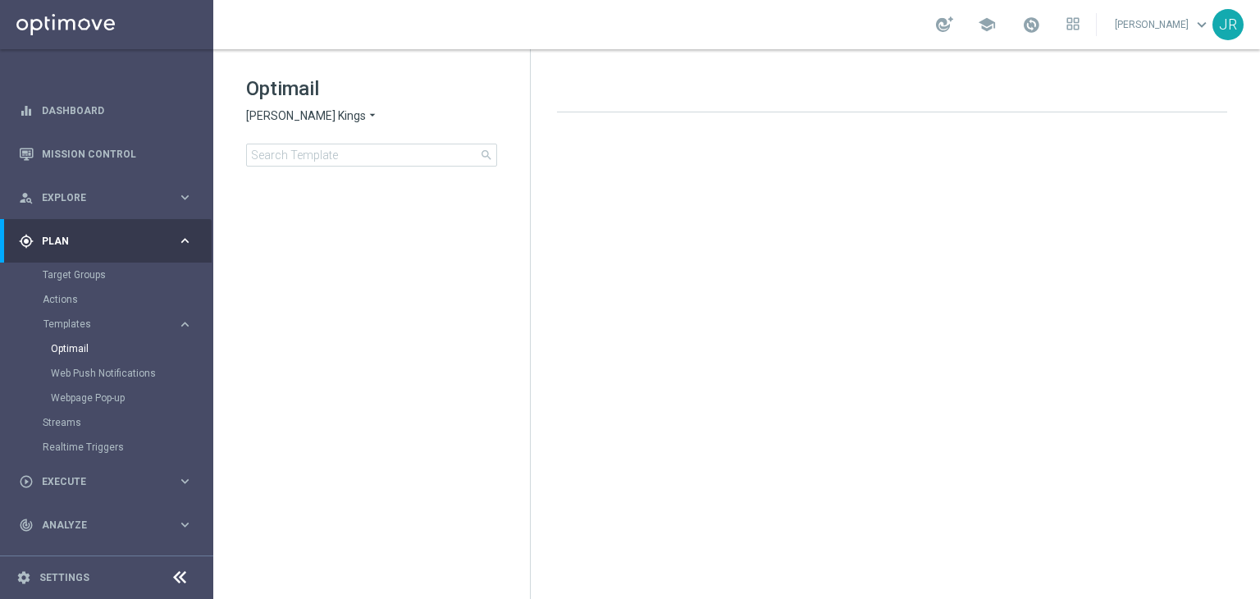
click at [262, 120] on span "[PERSON_NAME] Kings" at bounding box center [306, 116] width 120 height 16
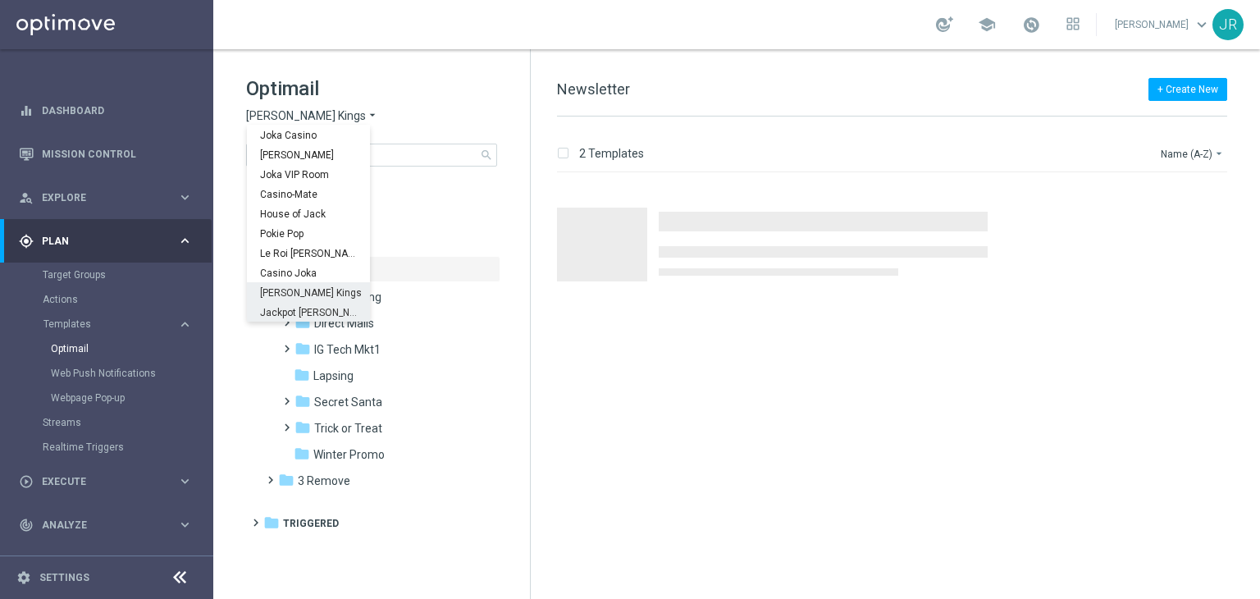
scroll to position [59, 0]
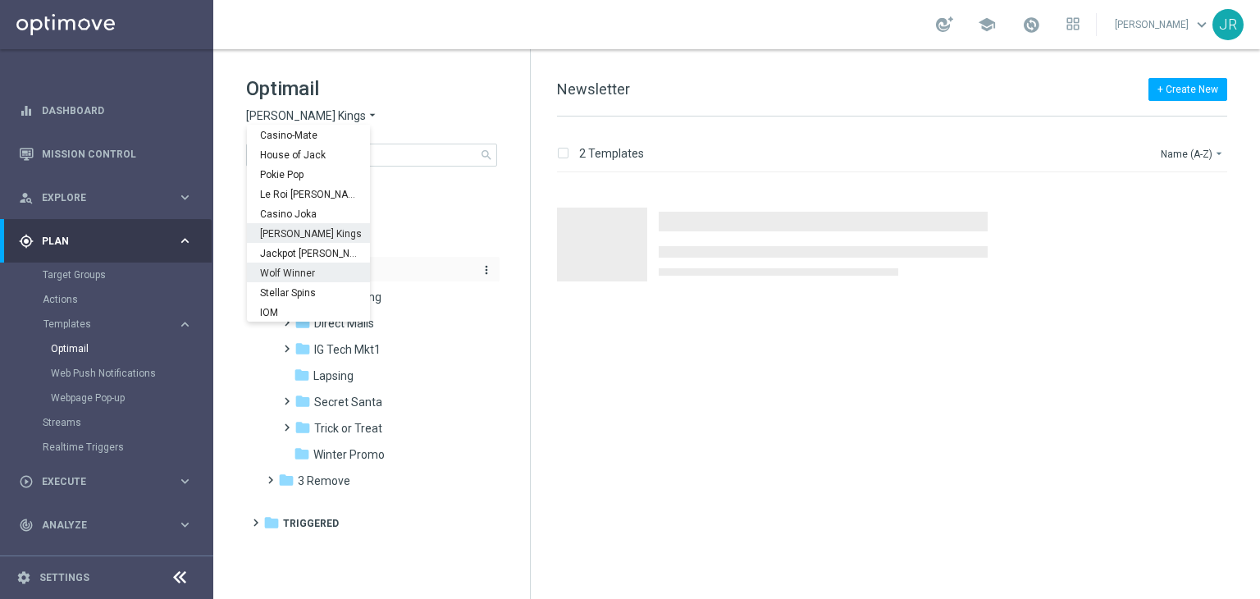
click at [0, 0] on span "Wolf Winner" at bounding box center [0, 0] width 0 height 0
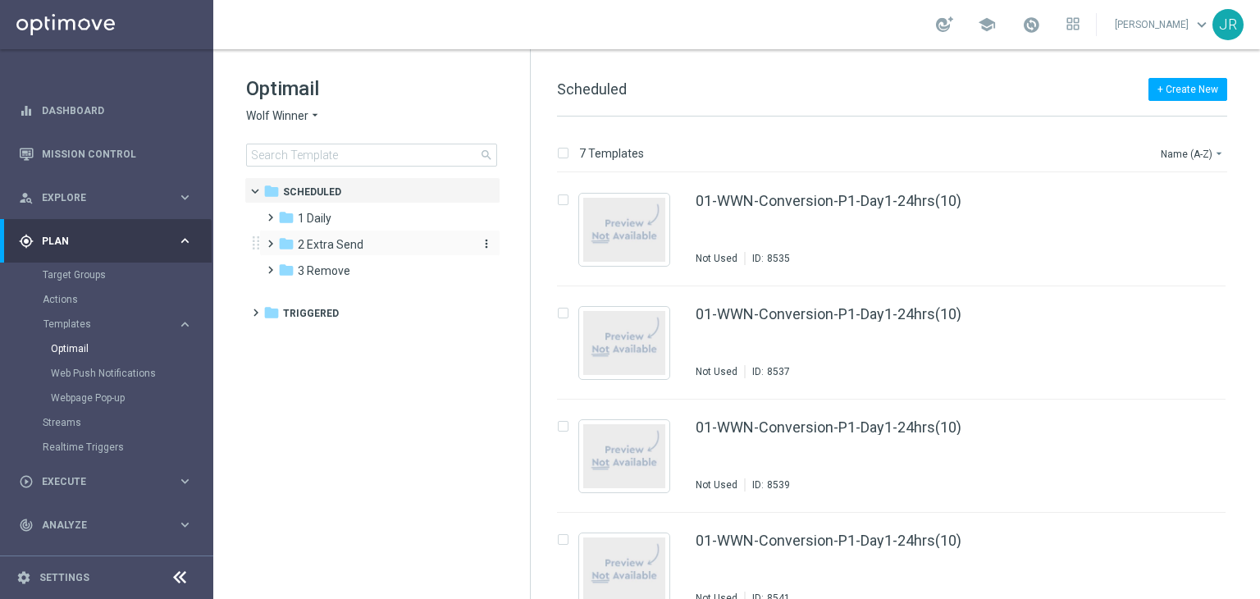
click at [325, 250] on span "2 Extra Send" at bounding box center [331, 244] width 66 height 15
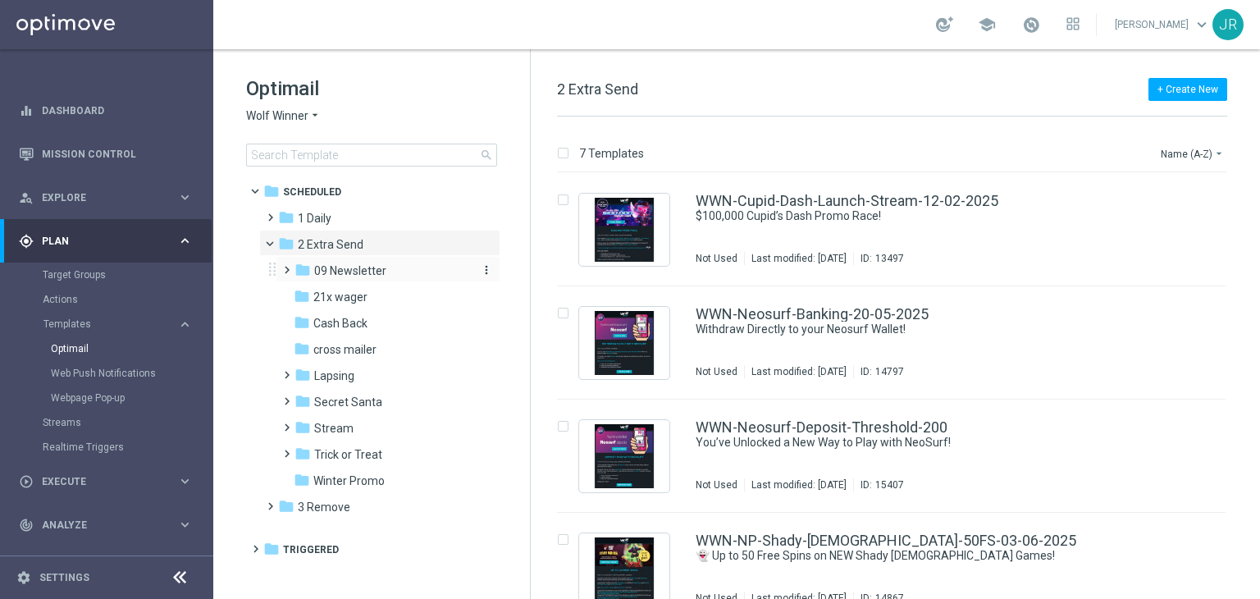
click at [353, 271] on span "09 Newsletter" at bounding box center [350, 270] width 72 height 15
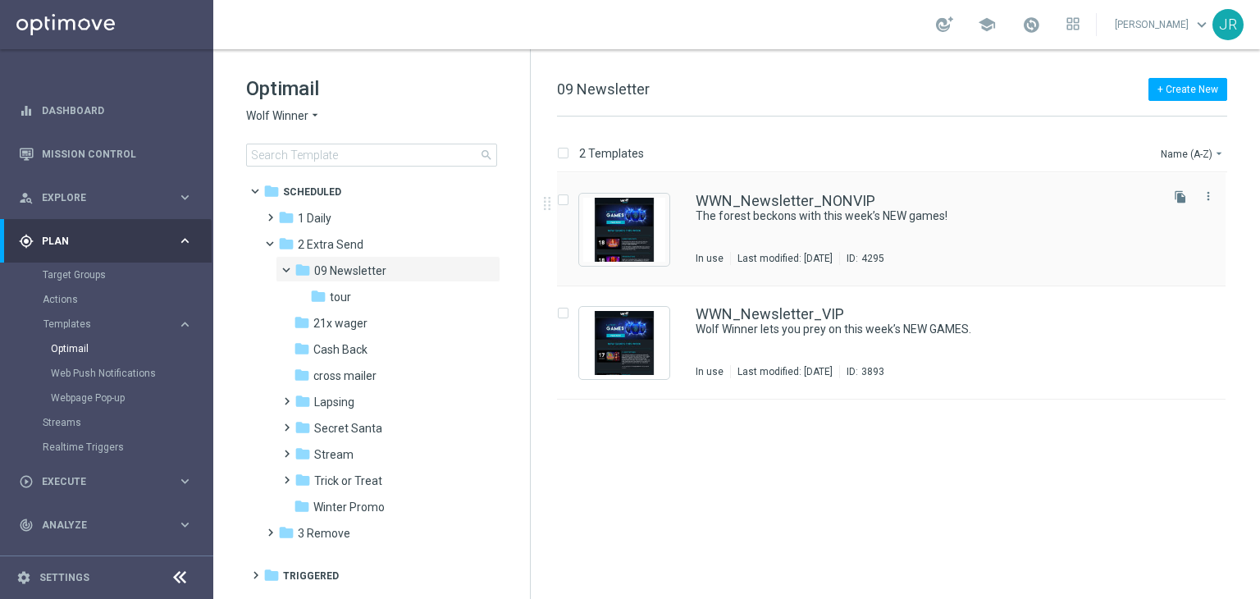
click at [765, 240] on div "WWN_Newsletter_NONVIP The forest beckons with this week’s NEW games! In use Las…" at bounding box center [925, 229] width 461 height 71
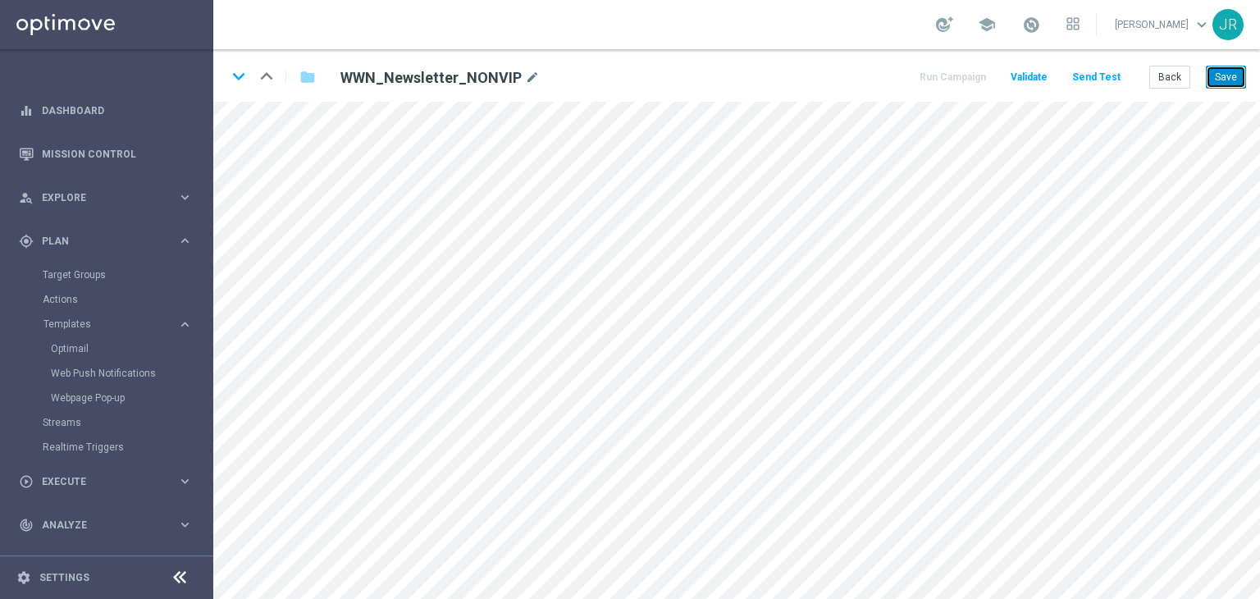
click at [1228, 78] on button "Save" at bounding box center [1226, 77] width 40 height 23
click at [1227, 72] on button "Save" at bounding box center [1226, 77] width 40 height 23
drag, startPoint x: 1233, startPoint y: 71, endPoint x: 864, endPoint y: 72, distance: 369.0
click at [1233, 72] on button "Save" at bounding box center [1226, 77] width 40 height 23
click at [1228, 74] on button "Save" at bounding box center [1226, 77] width 40 height 23
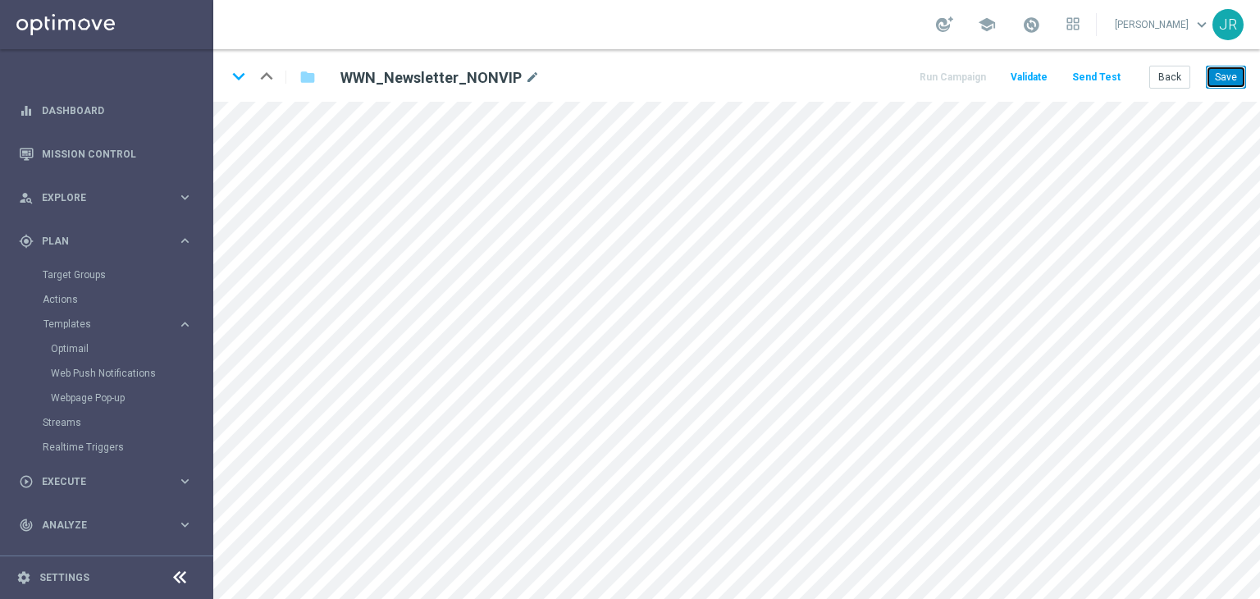
click at [1230, 78] on button "Save" at bounding box center [1226, 77] width 40 height 23
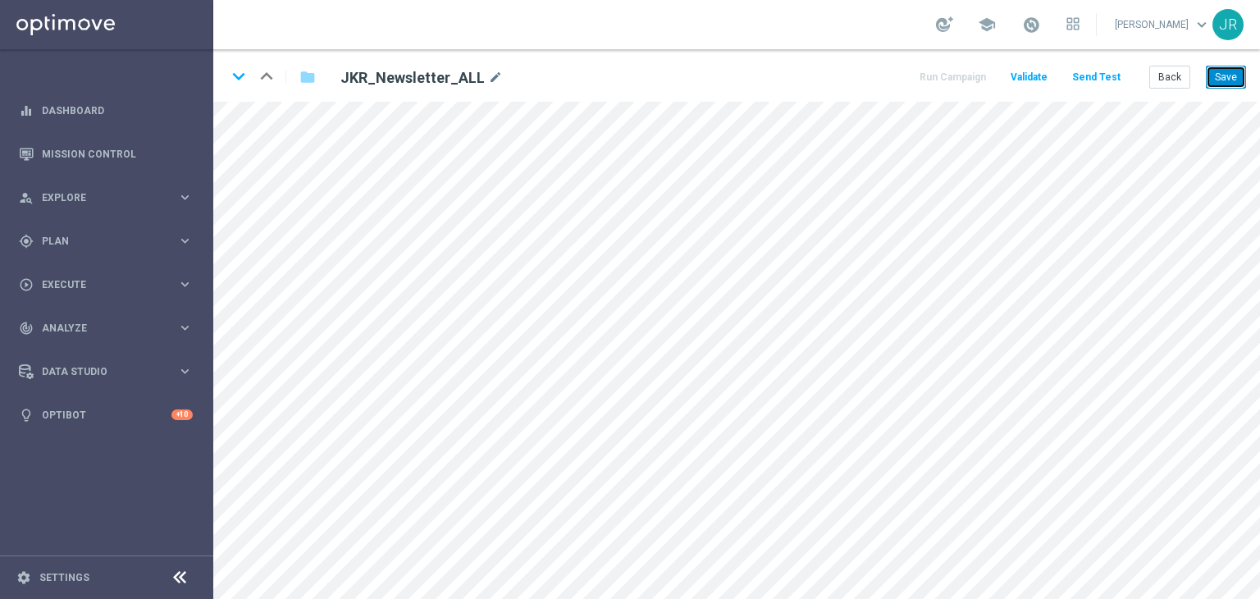
click at [1233, 82] on button "Save" at bounding box center [1226, 77] width 40 height 23
click at [1230, 73] on button "Save" at bounding box center [1226, 77] width 40 height 23
click at [1170, 76] on button "Back" at bounding box center [1169, 77] width 41 height 23
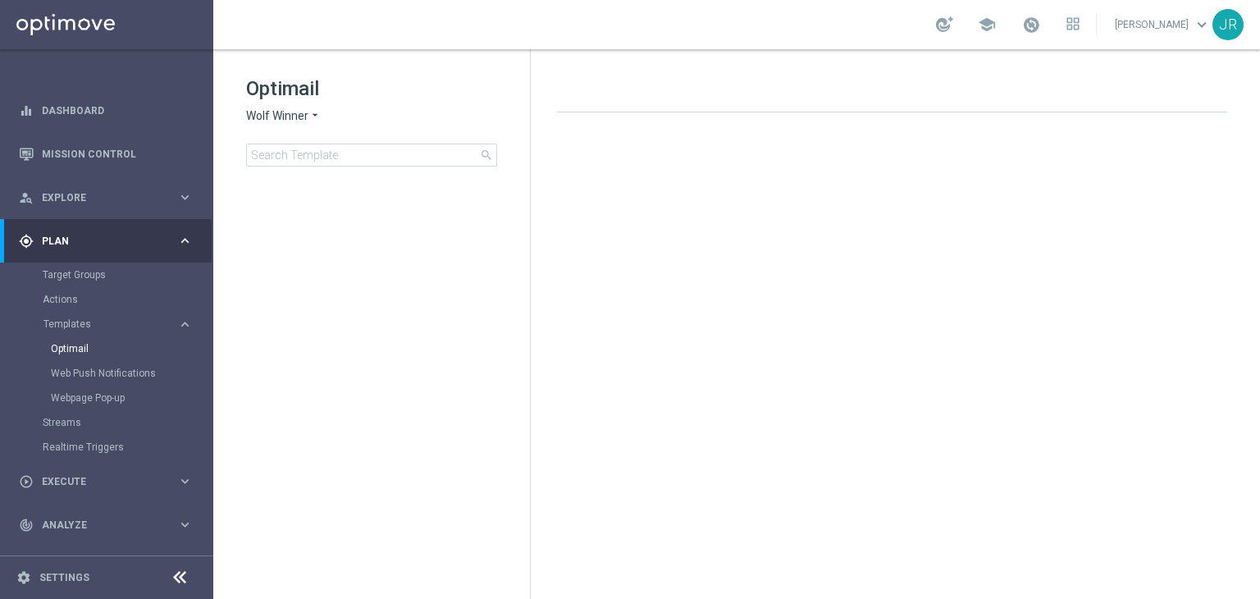
click at [255, 107] on div "Optimail Wolf Winner arrow_drop_down × Wolf Winner search" at bounding box center [388, 120] width 284 height 91
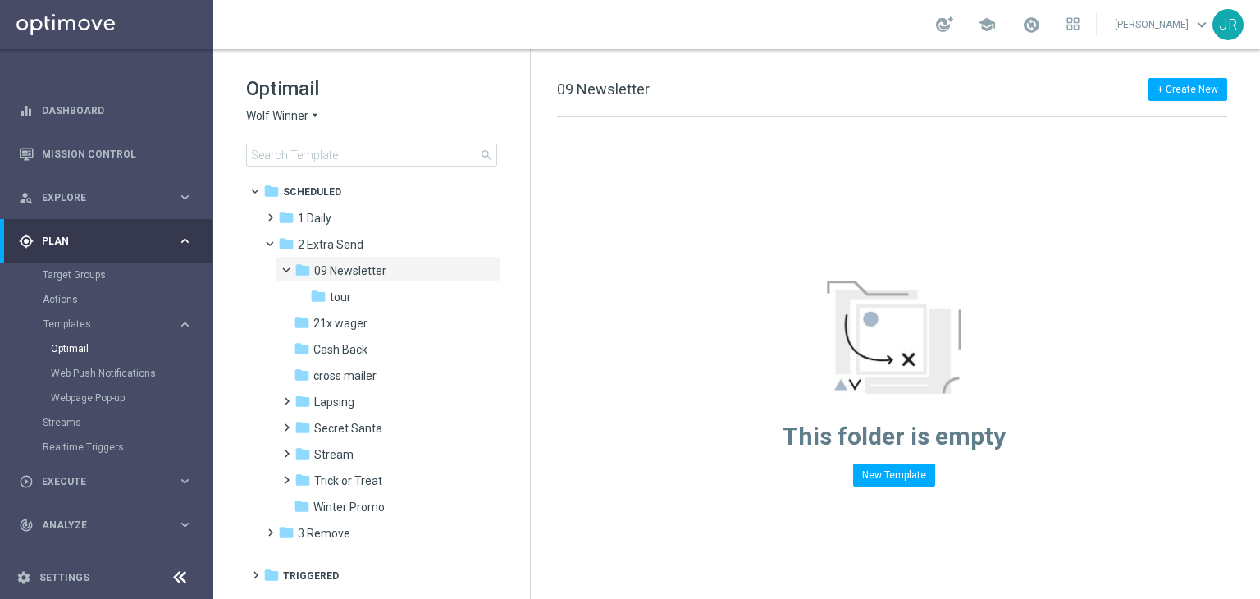
click at [256, 112] on span "Wolf Winner" at bounding box center [277, 116] width 62 height 16
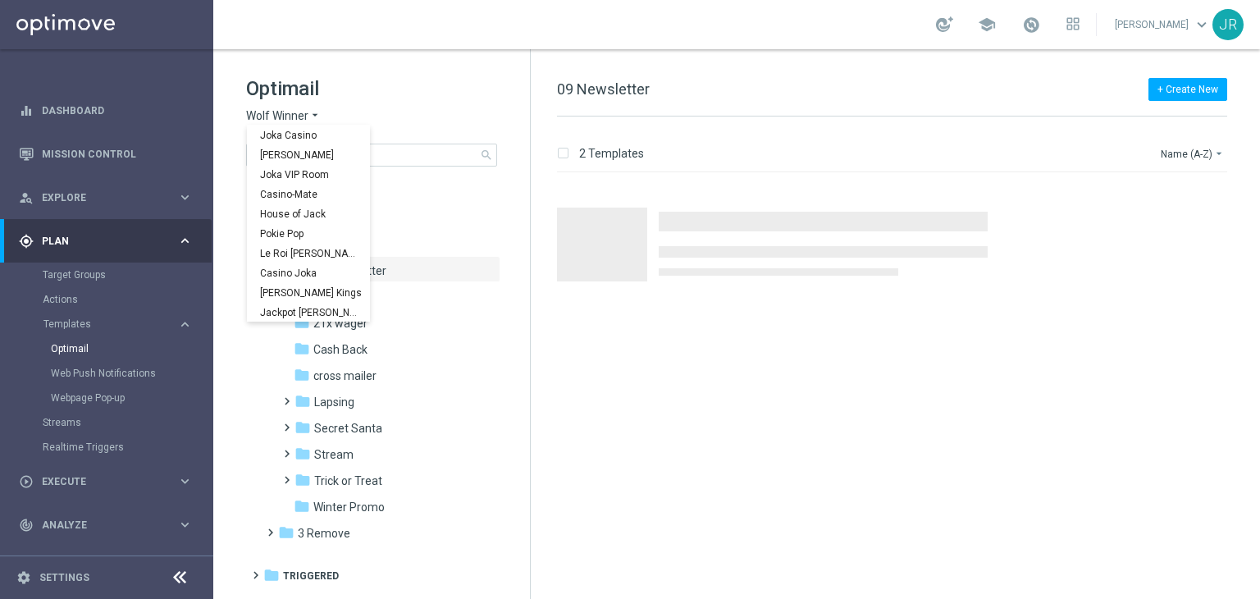
scroll to position [59, 0]
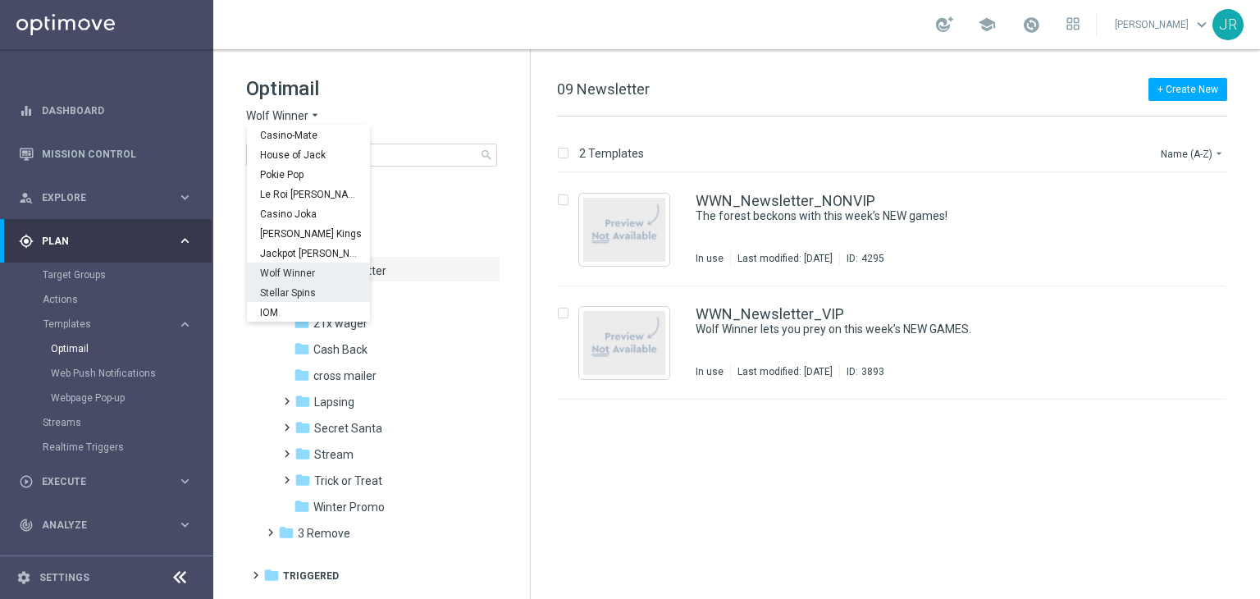
click at [0, 0] on span "Stellar Spins" at bounding box center [0, 0] width 0 height 0
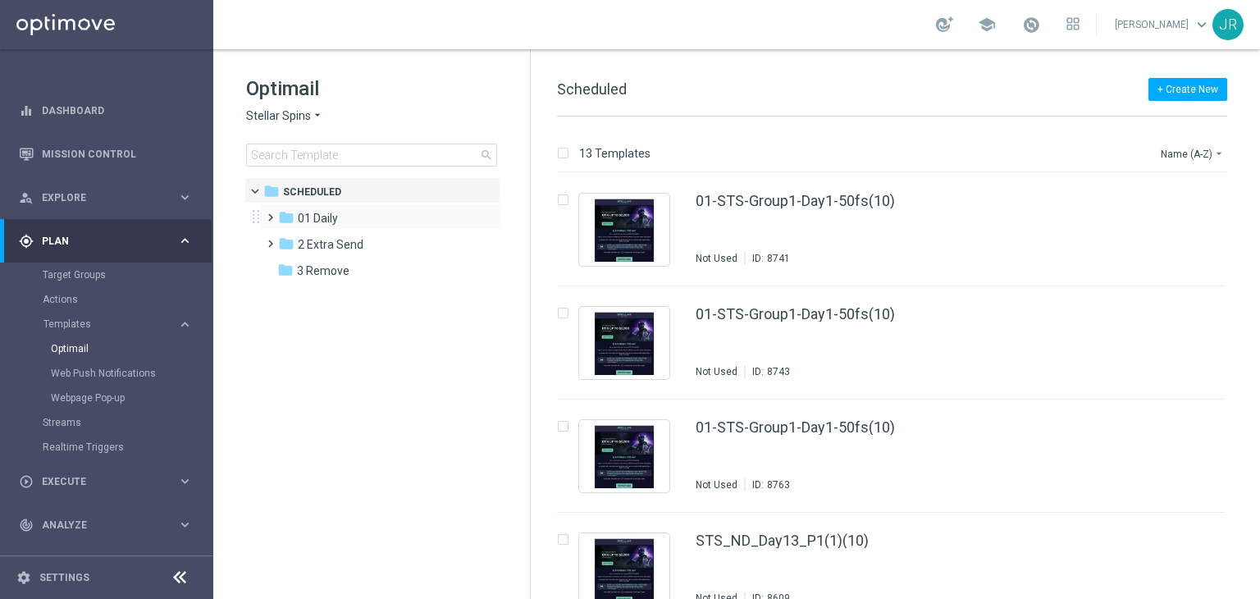
click at [317, 228] on div "folder 01 Daily more_vert" at bounding box center [379, 216] width 241 height 26
click at [326, 209] on div "folder 01 Daily" at bounding box center [372, 218] width 189 height 19
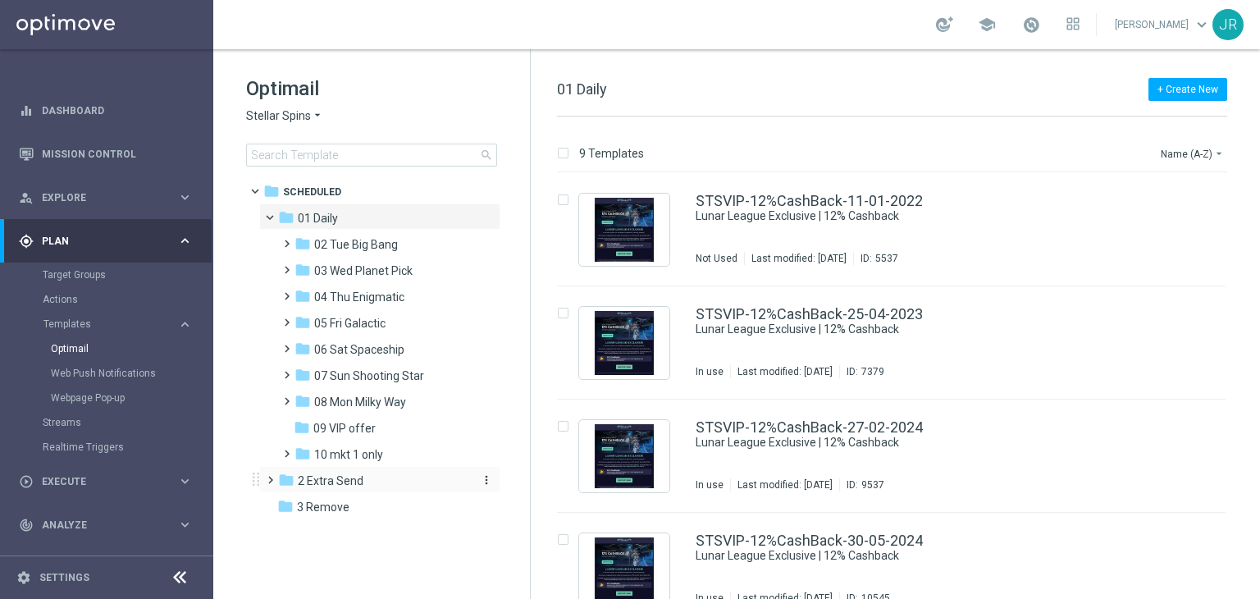
click at [340, 473] on span "2 Extra Send" at bounding box center [331, 480] width 66 height 15
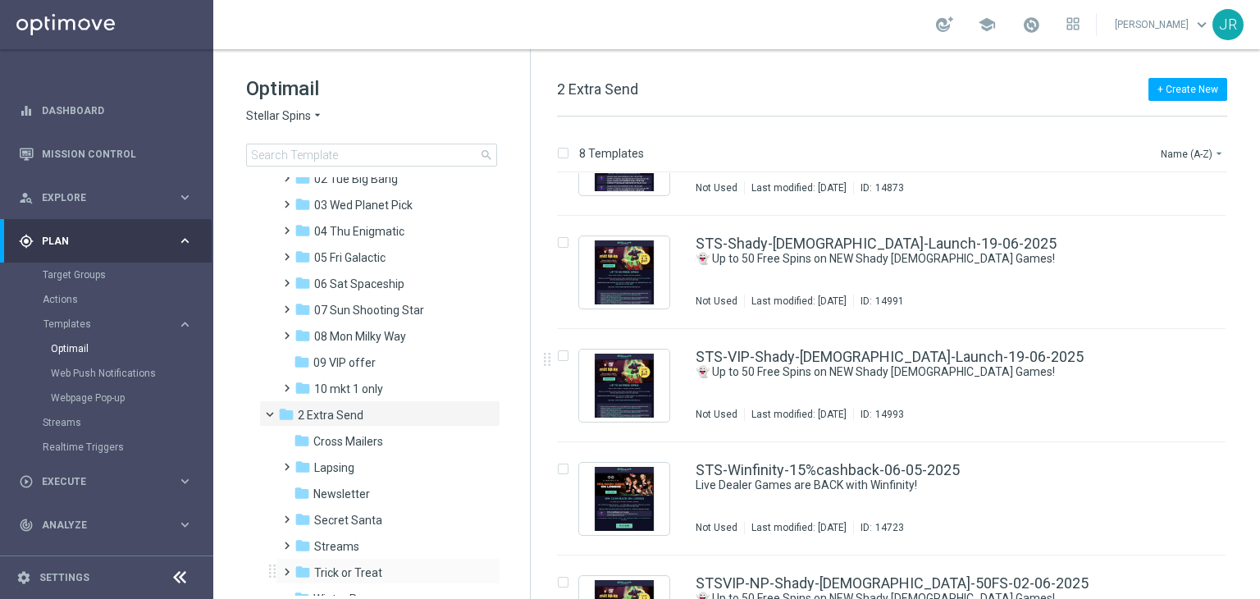
scroll to position [109, 0]
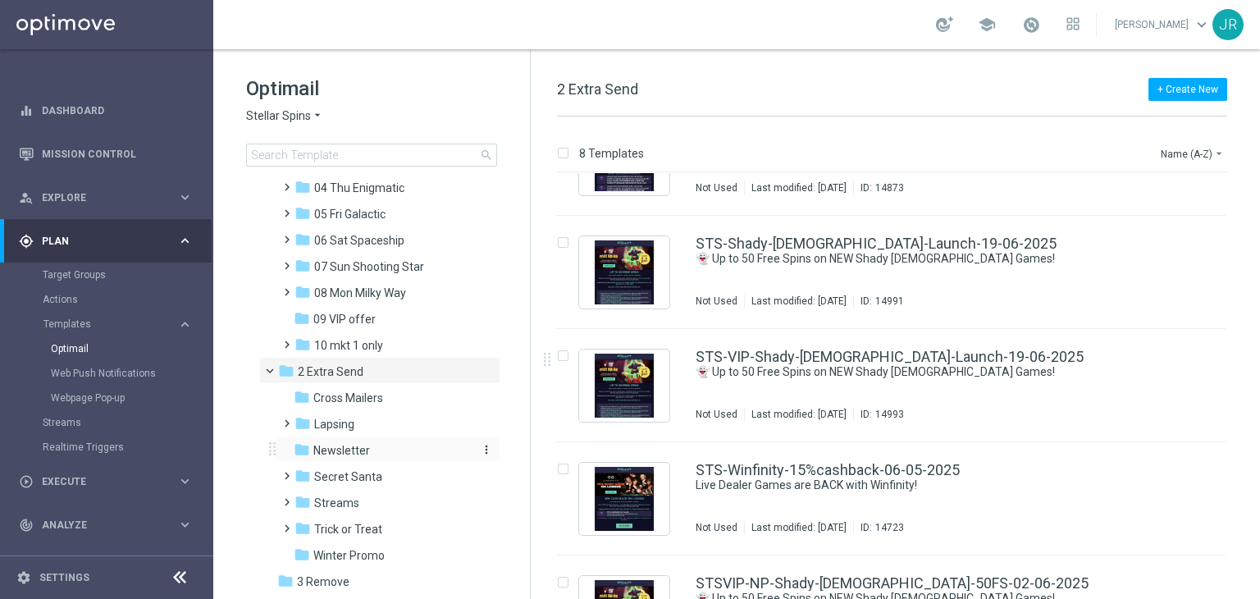
click at [341, 452] on span "Newsletter" at bounding box center [341, 450] width 57 height 15
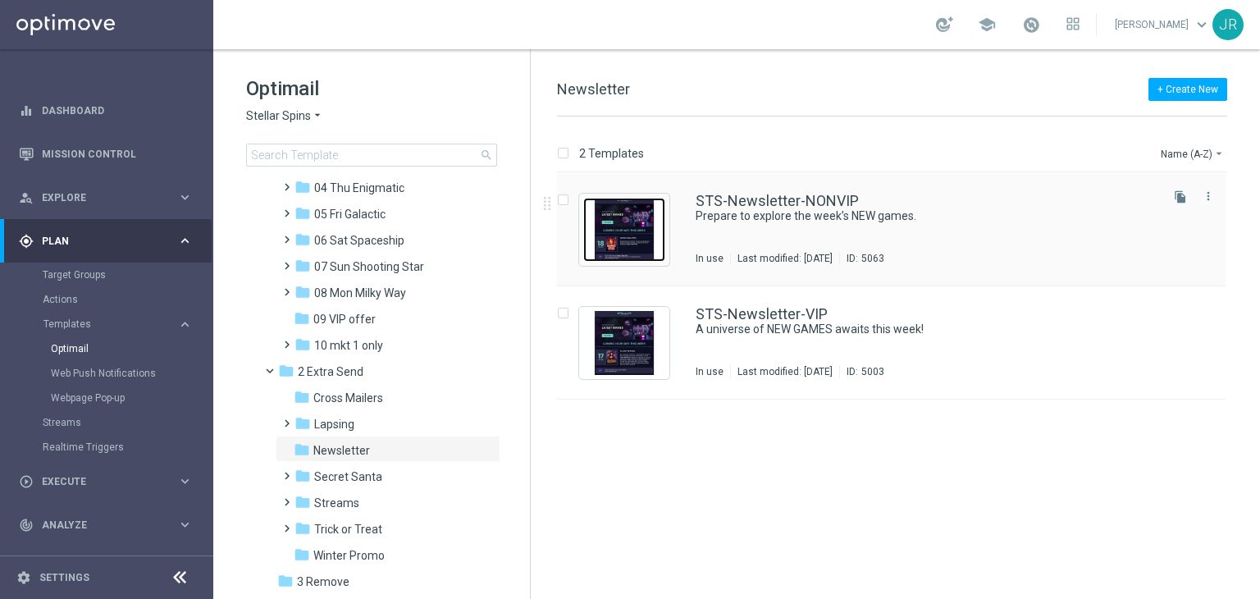
click at [625, 257] on img "Press SPACE to select this row." at bounding box center [624, 230] width 82 height 64
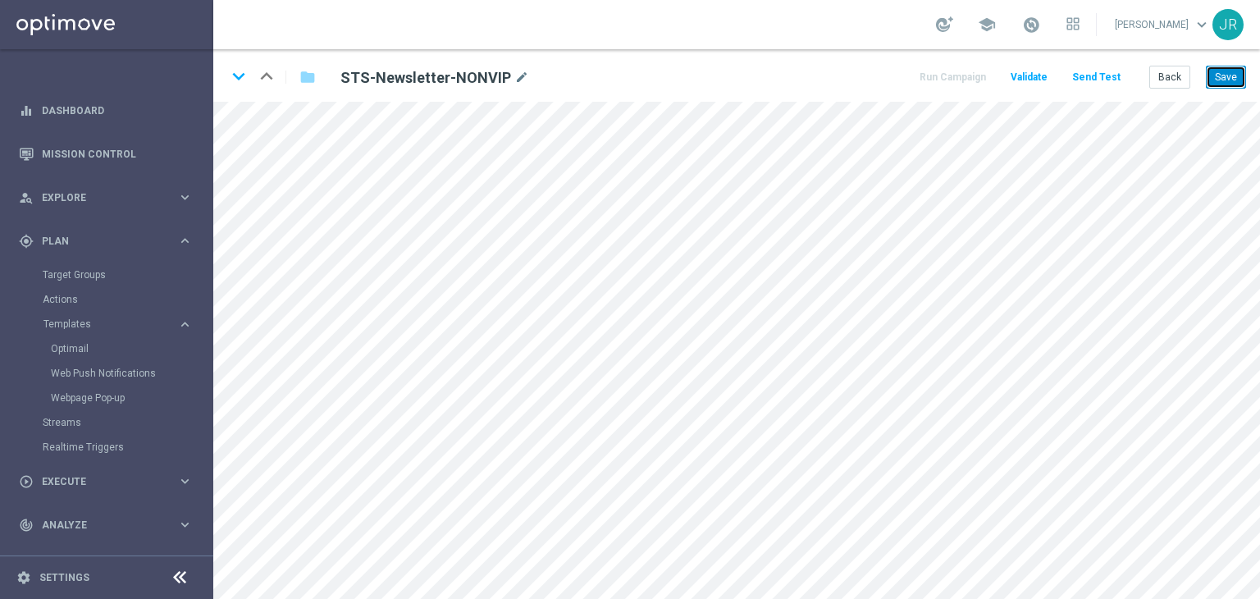
click at [1237, 80] on button "Save" at bounding box center [1226, 77] width 40 height 23
click at [1226, 75] on button "Save" at bounding box center [1226, 77] width 40 height 23
click at [1233, 73] on button "Save" at bounding box center [1226, 77] width 40 height 23
click at [1227, 79] on button "Save" at bounding box center [1226, 77] width 40 height 23
click at [1219, 80] on button "Save" at bounding box center [1226, 77] width 40 height 23
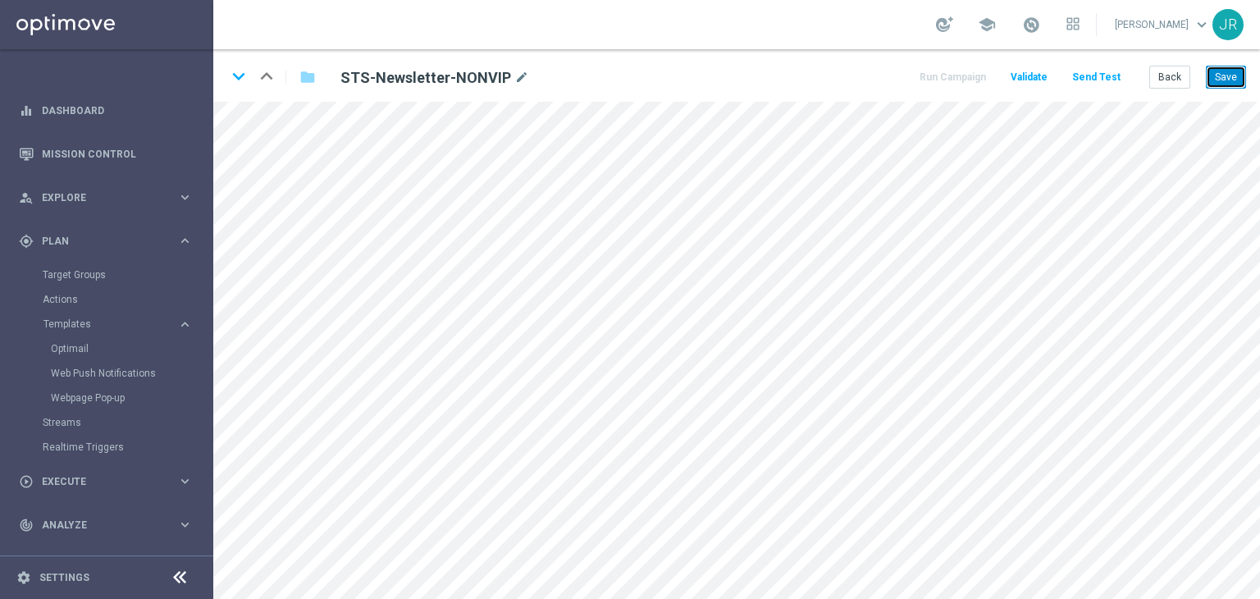
click at [1221, 80] on button "Save" at bounding box center [1226, 77] width 40 height 23
click at [1088, 84] on button "Send Test" at bounding box center [1095, 77] width 53 height 22
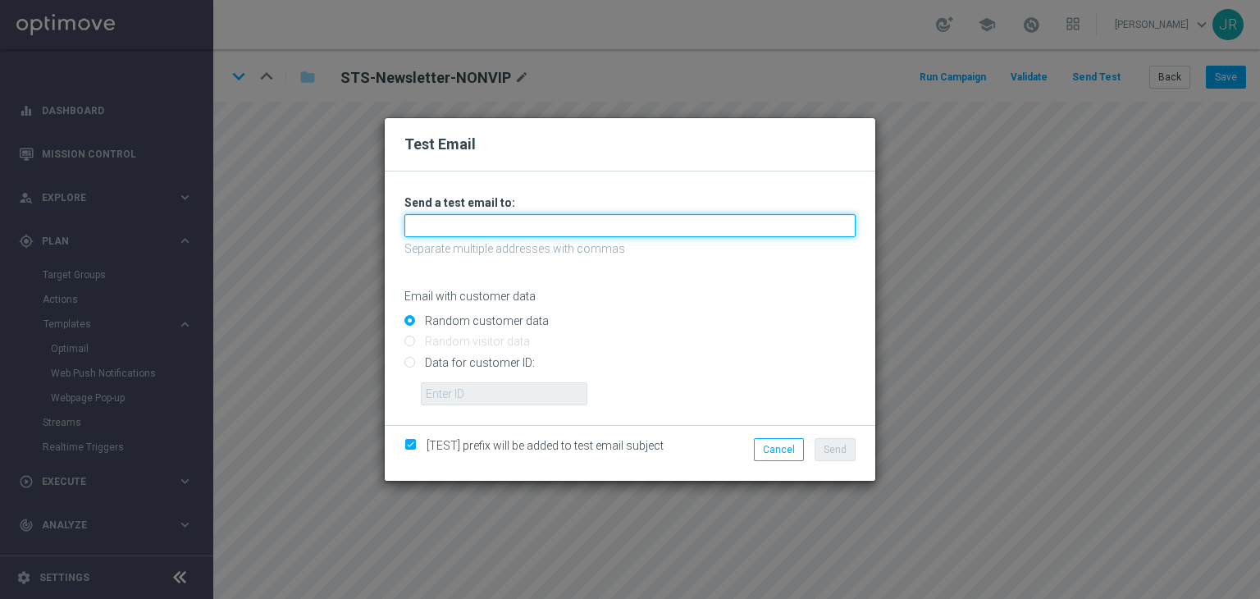
click at [470, 222] on input "text" at bounding box center [629, 225] width 451 height 23
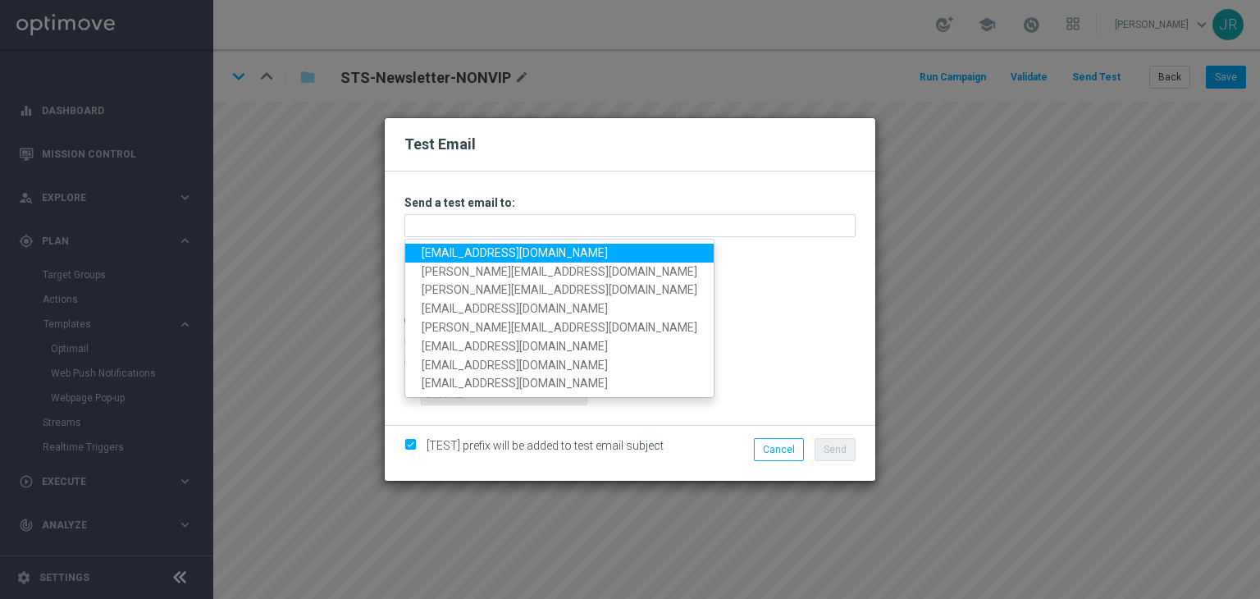
click at [437, 257] on link "[EMAIL_ADDRESS][DOMAIN_NAME]" at bounding box center [559, 253] width 308 height 19
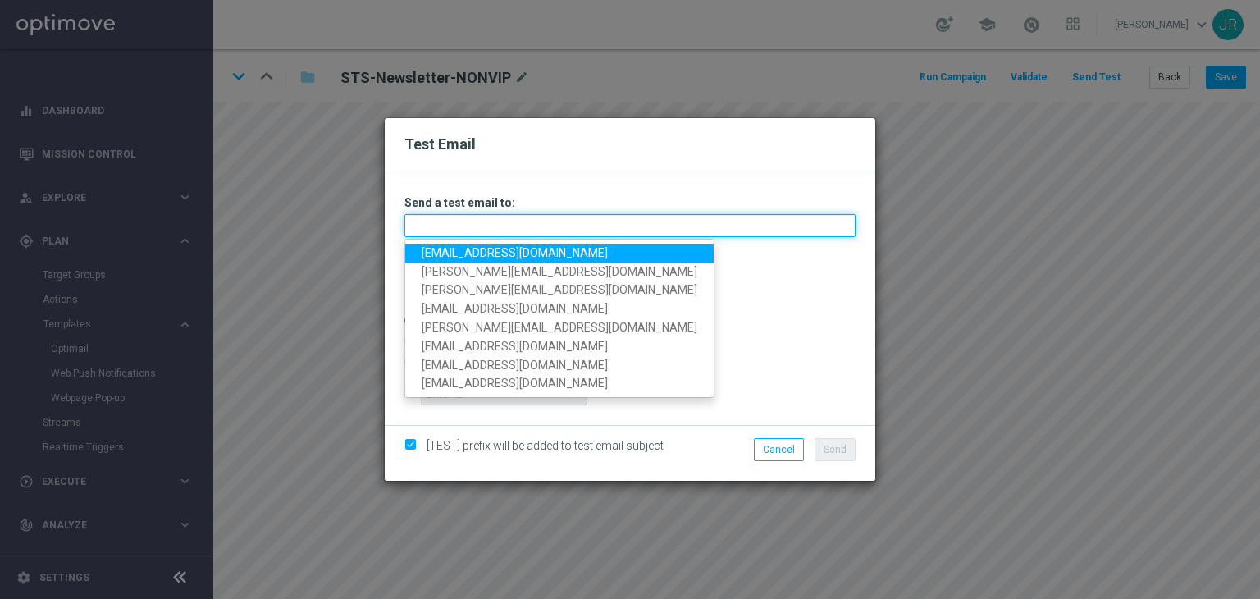
type input "[EMAIL_ADDRESS][DOMAIN_NAME]"
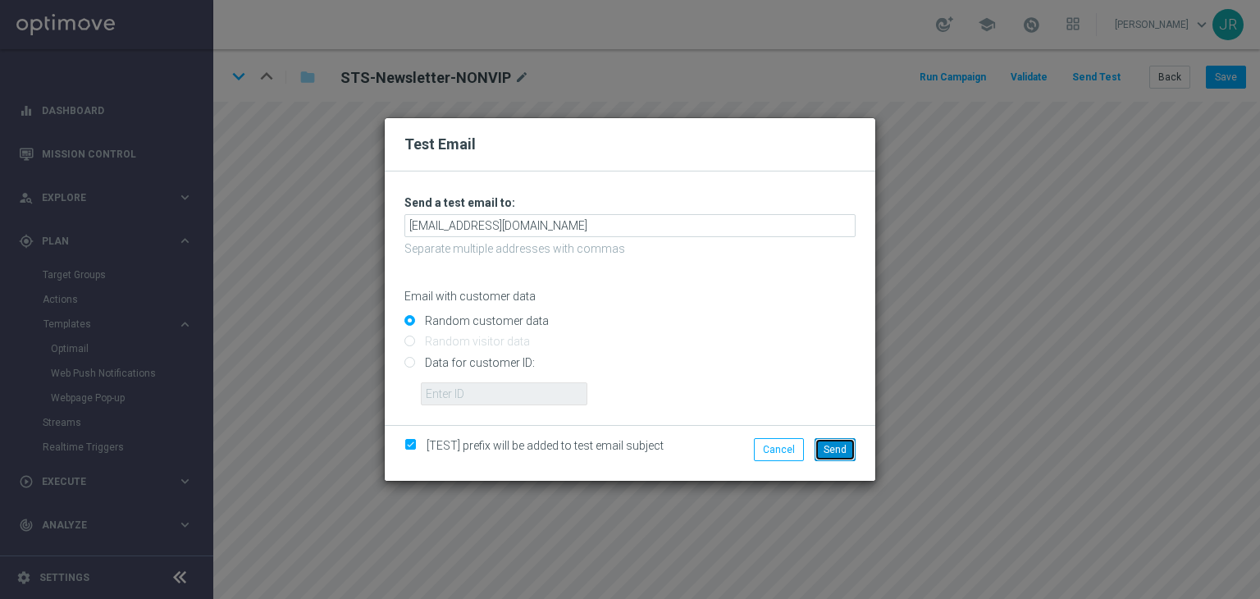
click at [842, 445] on span "Send" at bounding box center [834, 449] width 23 height 11
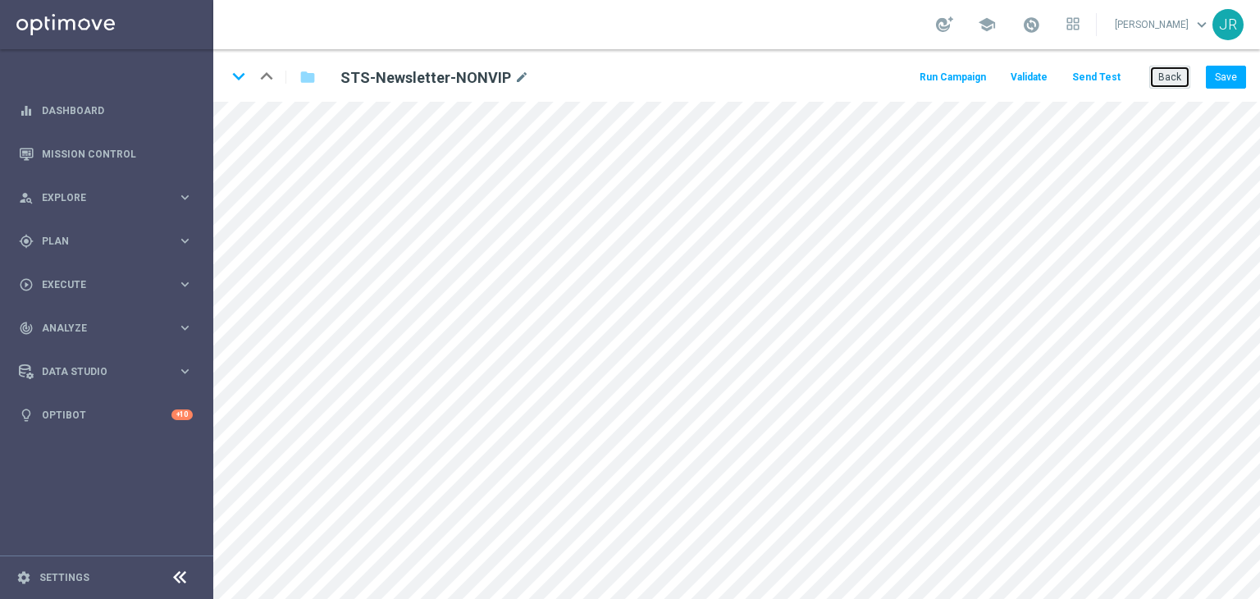
click at [1159, 74] on button "Back" at bounding box center [1169, 77] width 41 height 23
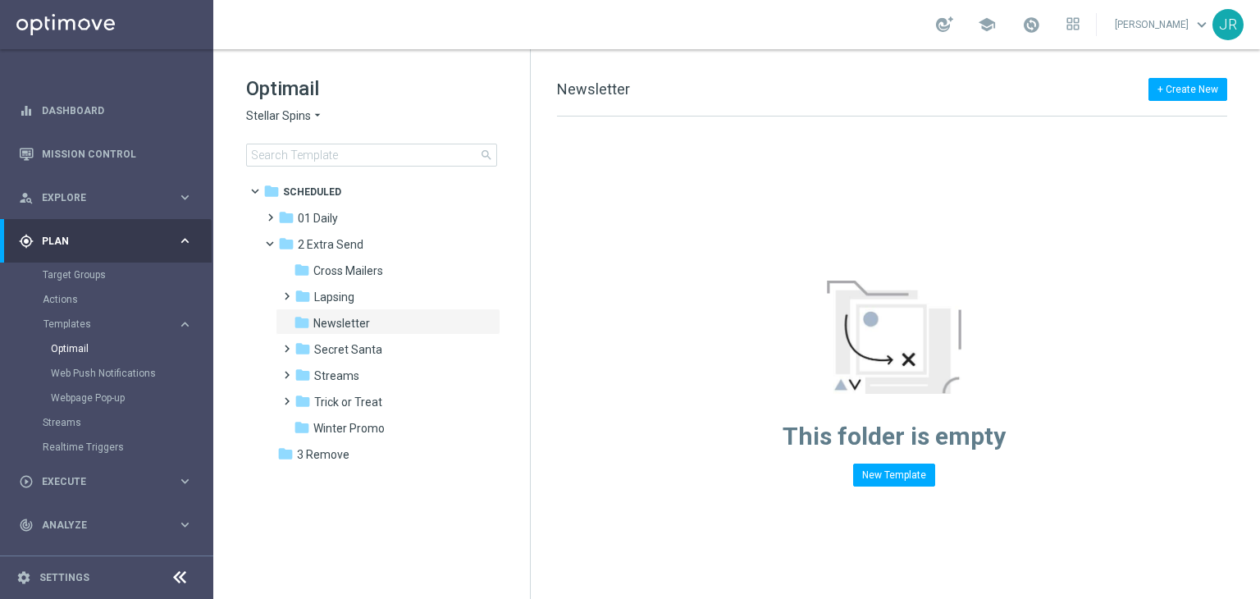
click at [270, 112] on span "Stellar Spins" at bounding box center [278, 116] width 65 height 16
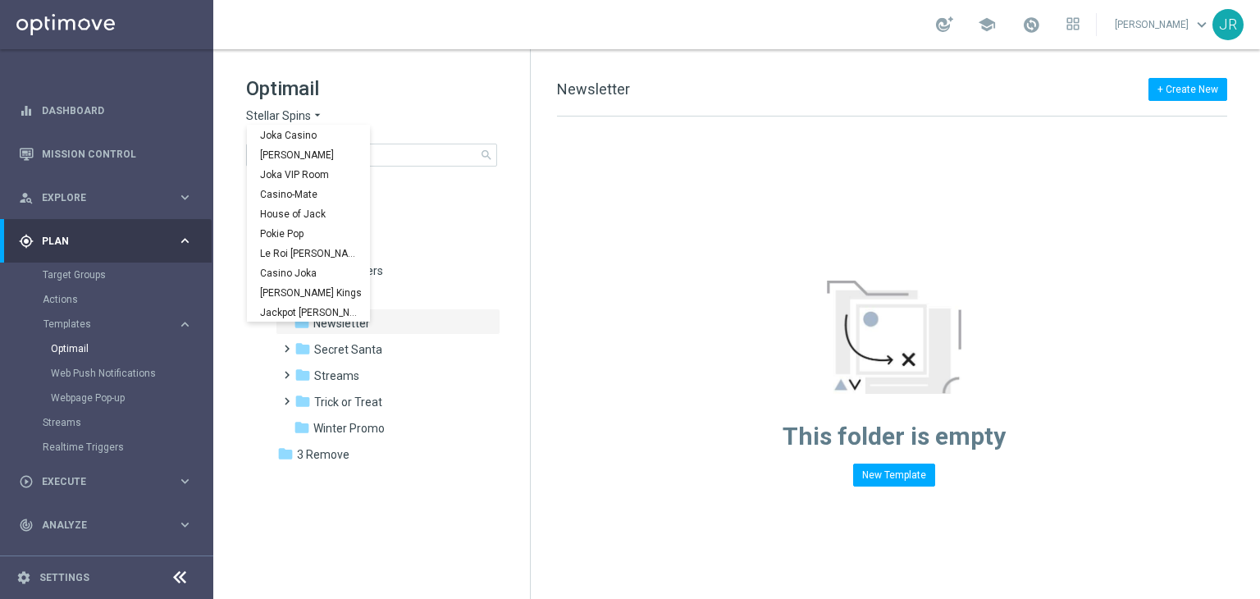
scroll to position [59, 0]
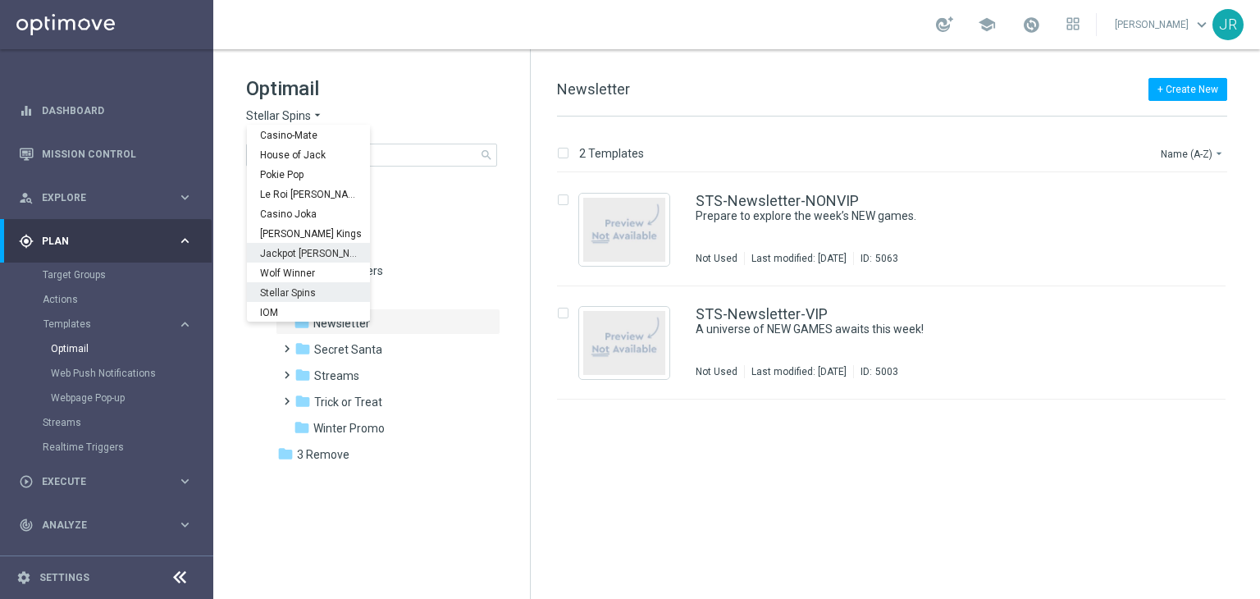
click at [0, 0] on span "Jackpot [PERSON_NAME]" at bounding box center [0, 0] width 0 height 0
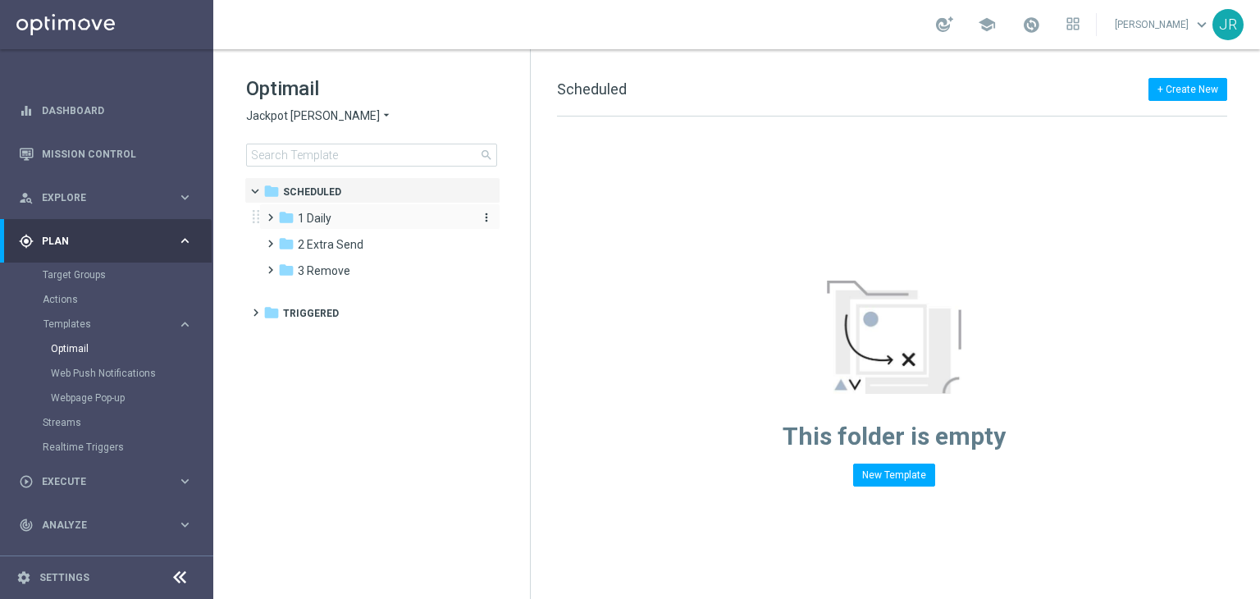
click at [321, 225] on span "1 Daily" at bounding box center [315, 218] width 34 height 15
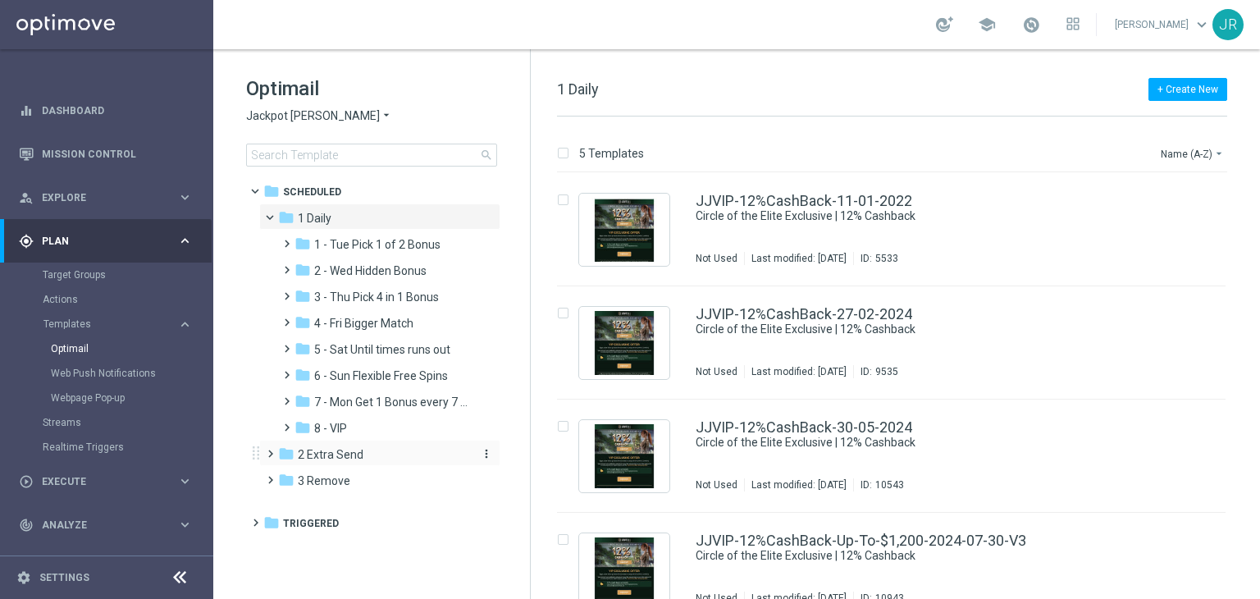
click at [338, 454] on span "2 Extra Send" at bounding box center [331, 454] width 66 height 15
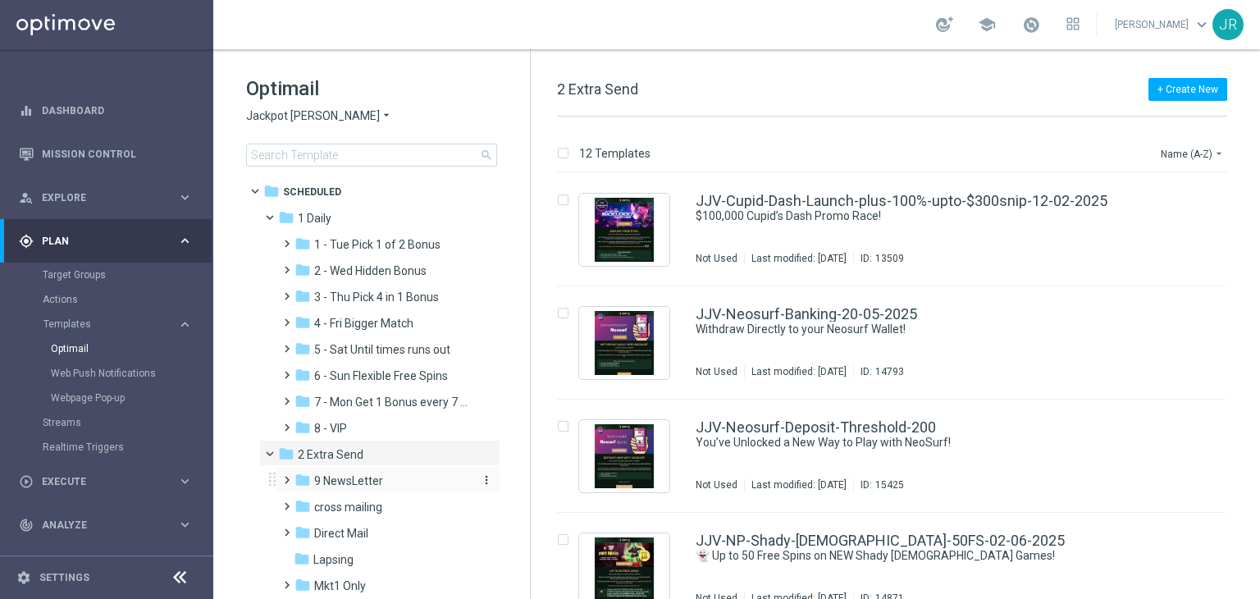
click at [344, 483] on span "9 NewsLetter" at bounding box center [348, 480] width 69 height 15
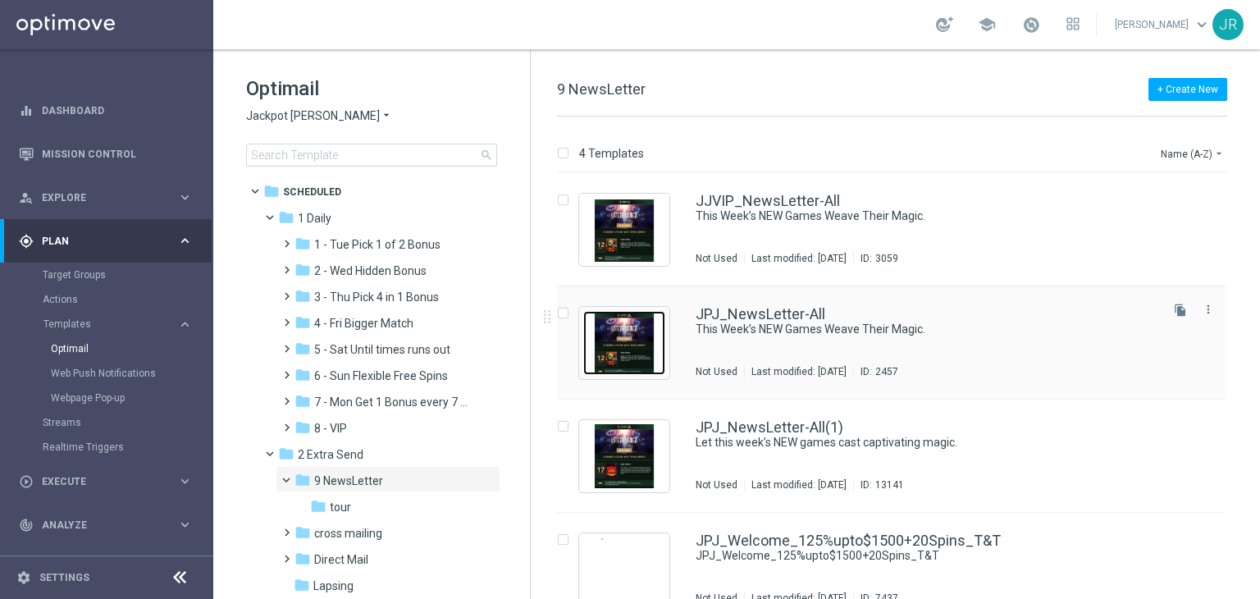
click at [630, 352] on img "Press SPACE to select this row." at bounding box center [624, 343] width 82 height 64
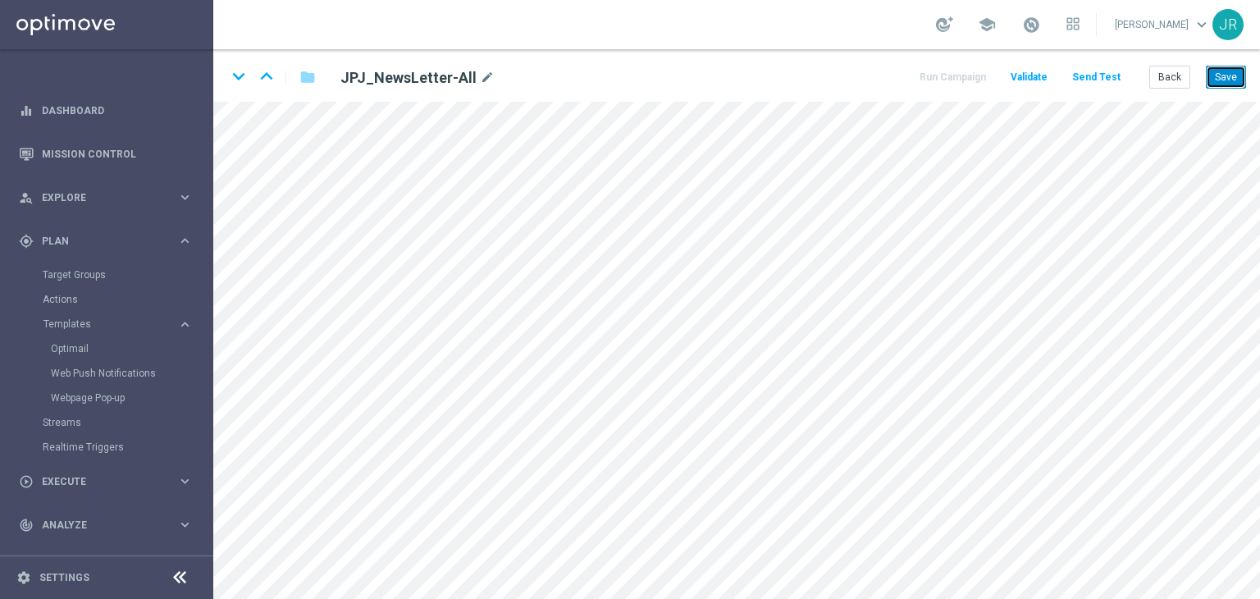
click at [1224, 80] on button "Save" at bounding box center [1226, 77] width 40 height 23
click at [1222, 80] on button "Save" at bounding box center [1226, 77] width 40 height 23
click at [1225, 76] on button "Save" at bounding box center [1226, 77] width 40 height 23
click at [1229, 76] on button "Save" at bounding box center [1226, 77] width 40 height 23
click at [1222, 80] on button "Save" at bounding box center [1226, 77] width 40 height 23
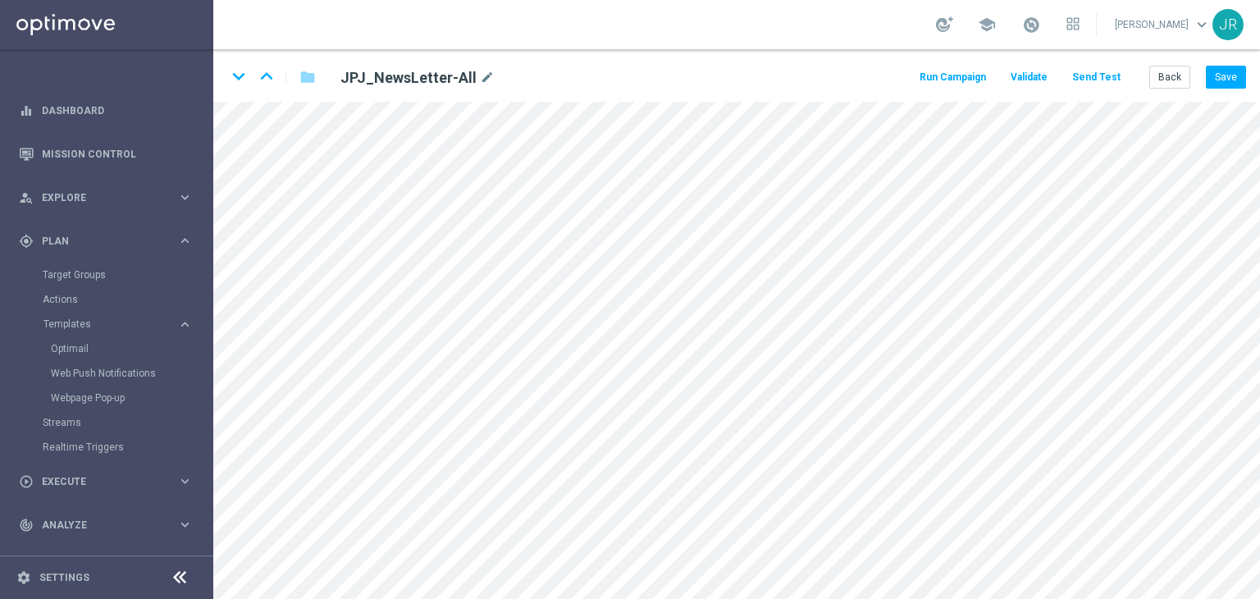
click at [1091, 80] on button "Send Test" at bounding box center [1095, 77] width 53 height 22
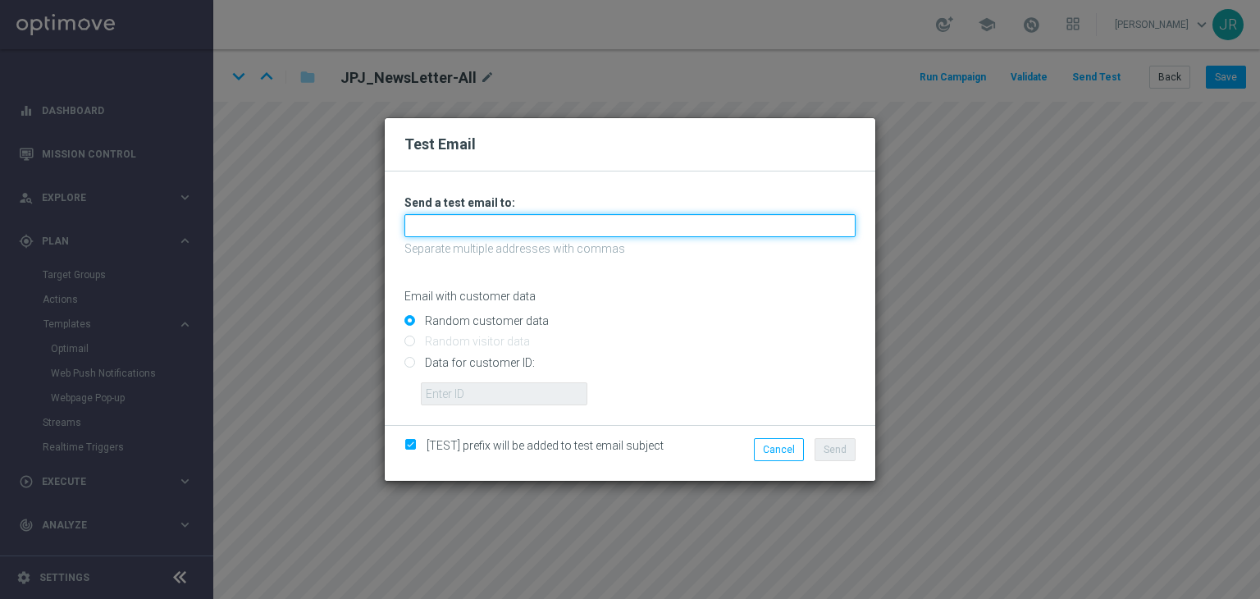
click at [431, 224] on input "text" at bounding box center [629, 225] width 451 height 23
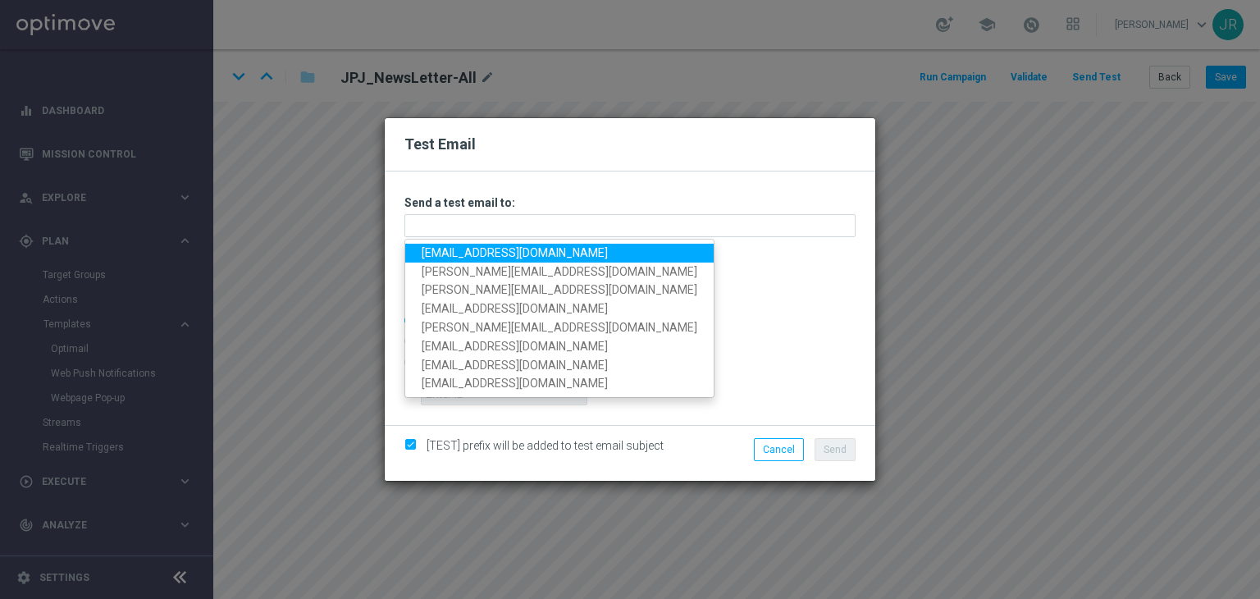
click at [431, 247] on link "[EMAIL_ADDRESS][DOMAIN_NAME]" at bounding box center [559, 253] width 308 height 19
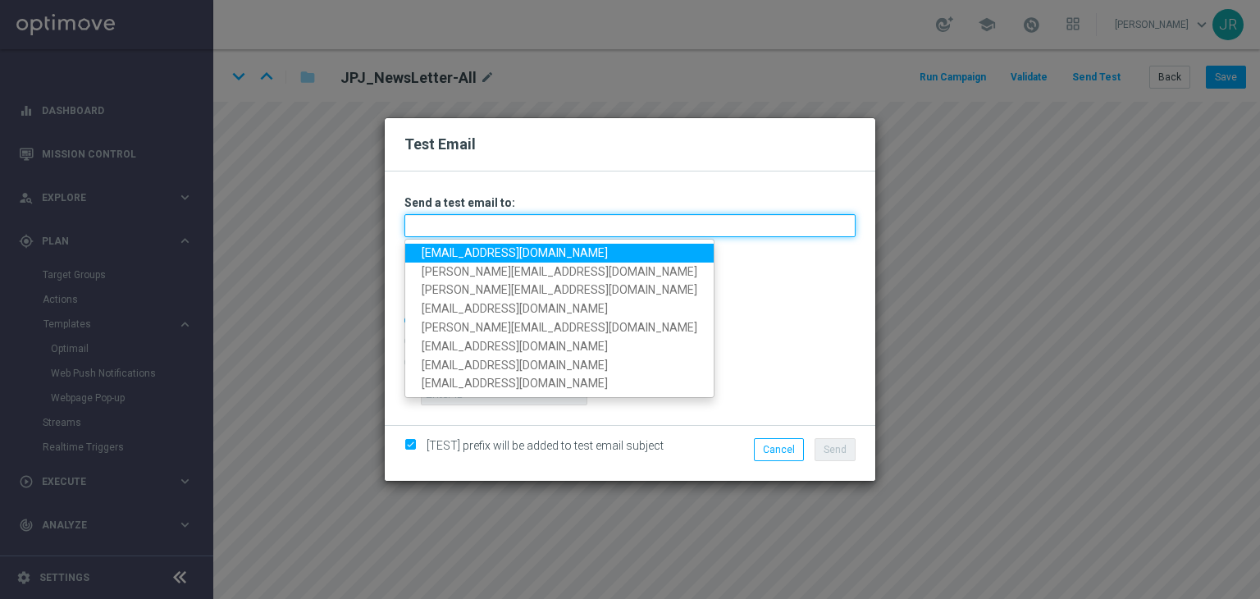
type input "[EMAIL_ADDRESS][DOMAIN_NAME]"
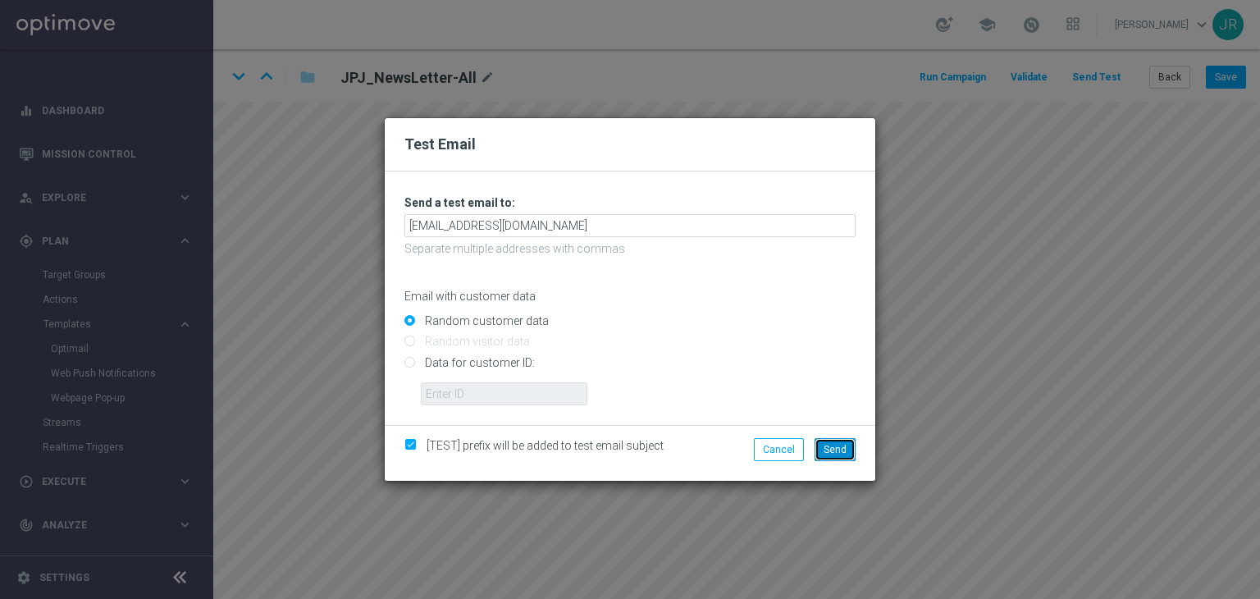
click at [847, 444] on button "Send" at bounding box center [834, 449] width 41 height 23
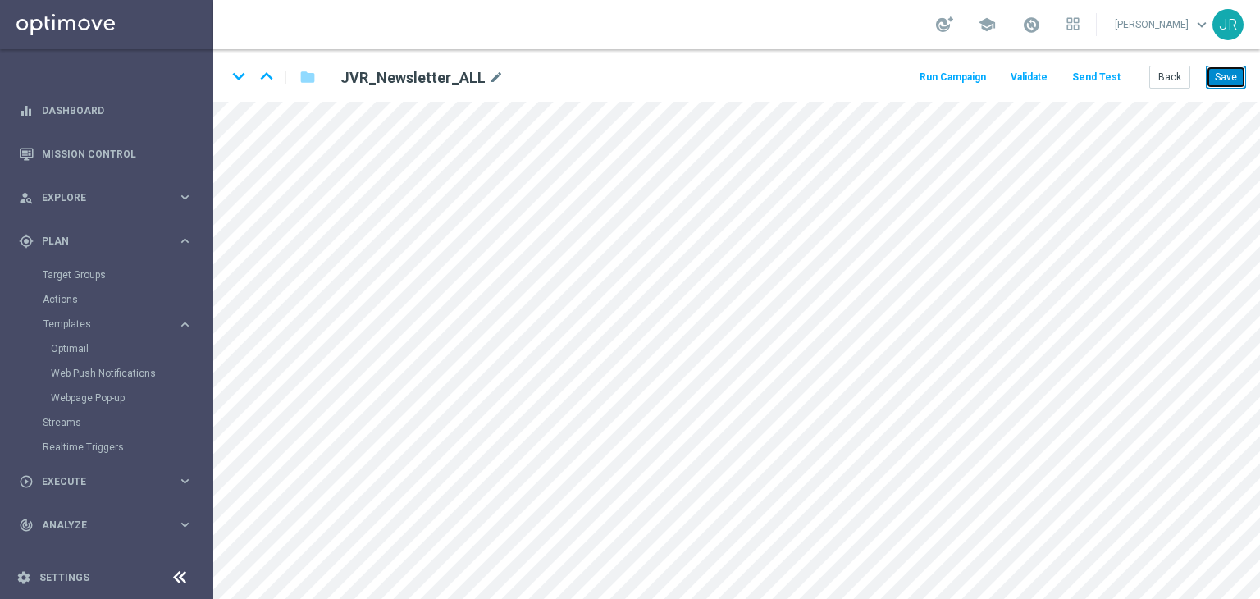
click at [1233, 76] on button "Save" at bounding box center [1226, 77] width 40 height 23
click at [1087, 80] on button "Send Test" at bounding box center [1095, 77] width 53 height 22
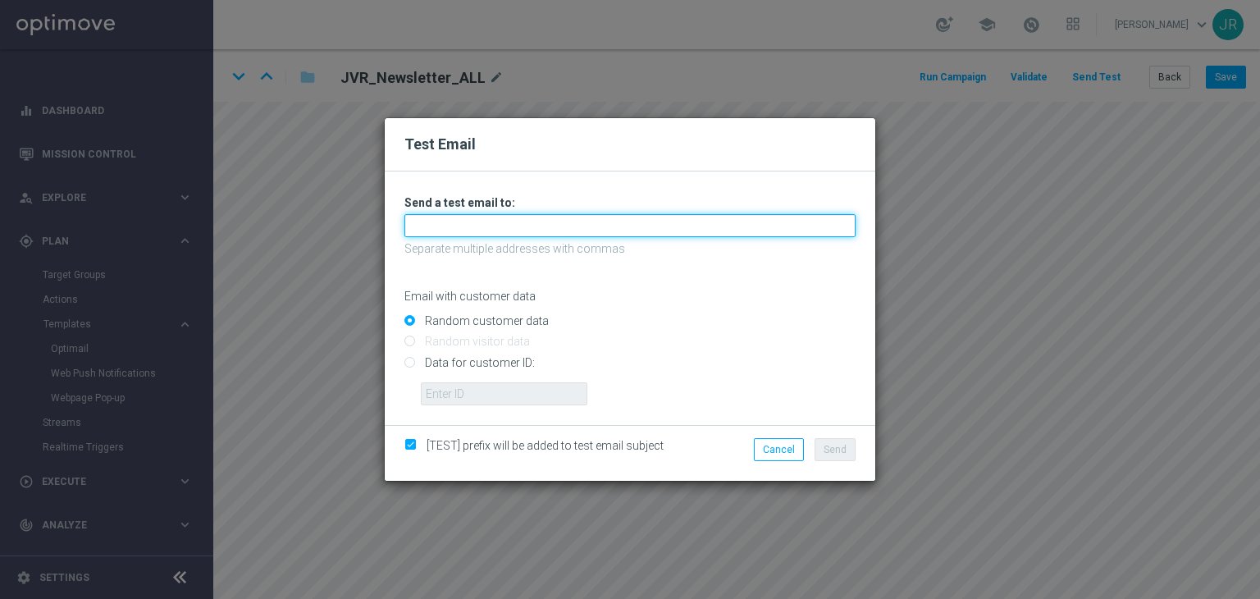
drag, startPoint x: 436, startPoint y: 221, endPoint x: 435, endPoint y: 235, distance: 14.0
click at [436, 221] on input "text" at bounding box center [629, 225] width 451 height 23
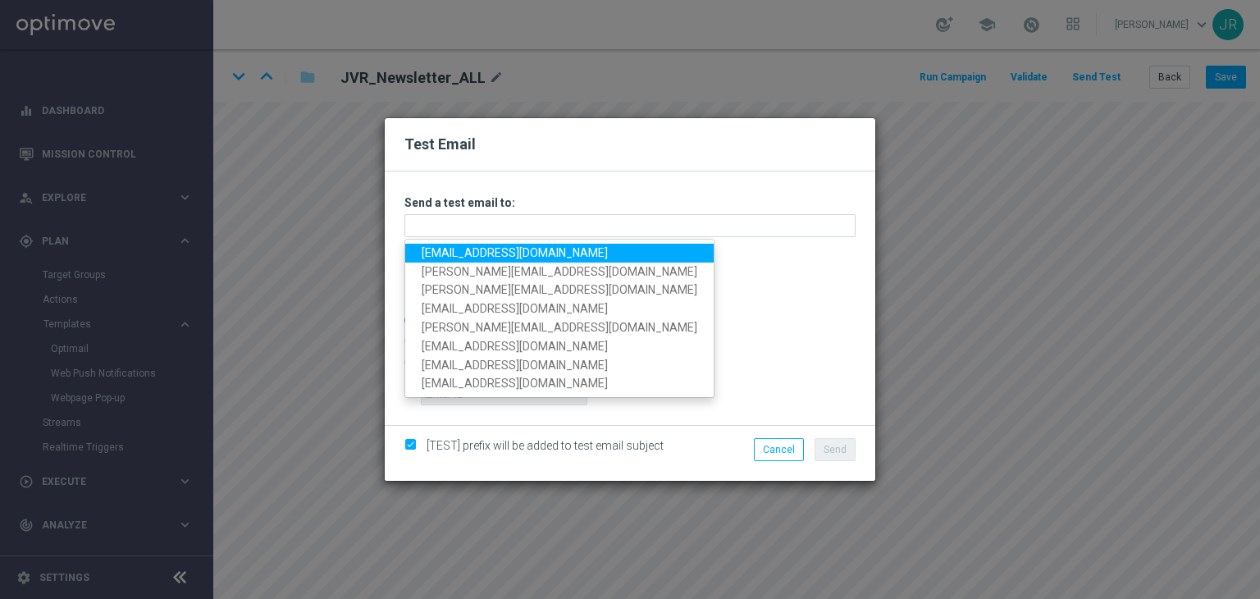
drag, startPoint x: 438, startPoint y: 248, endPoint x: 474, endPoint y: 248, distance: 36.1
click at [438, 248] on link "[EMAIL_ADDRESS][DOMAIN_NAME]" at bounding box center [559, 253] width 308 height 19
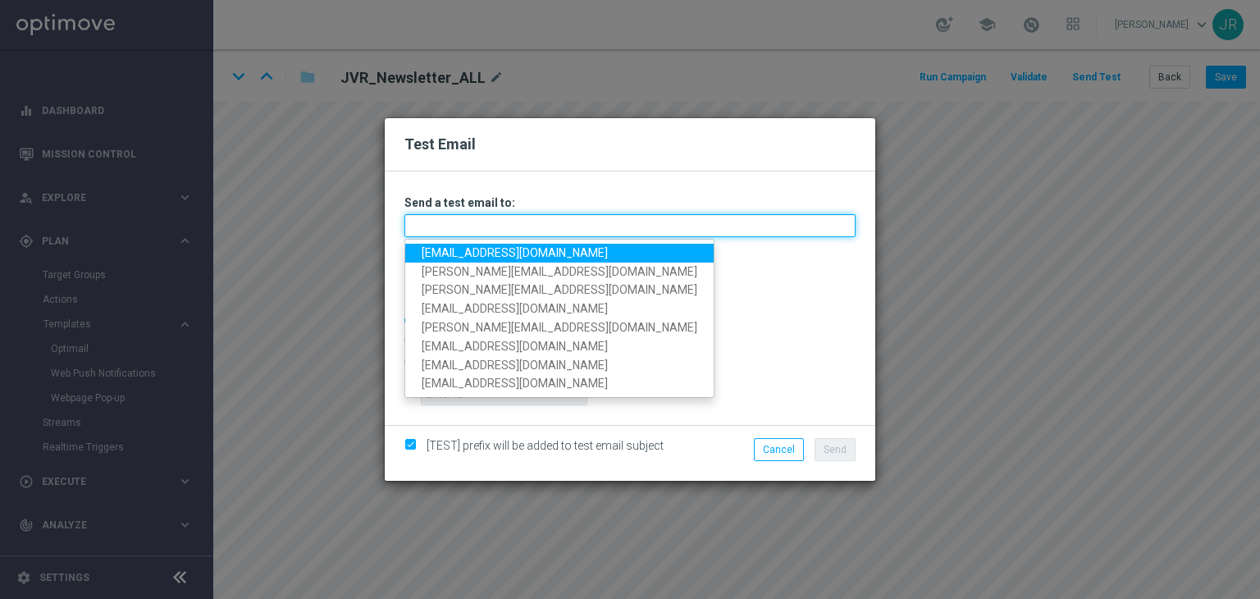
type input "[EMAIL_ADDRESS][DOMAIN_NAME]"
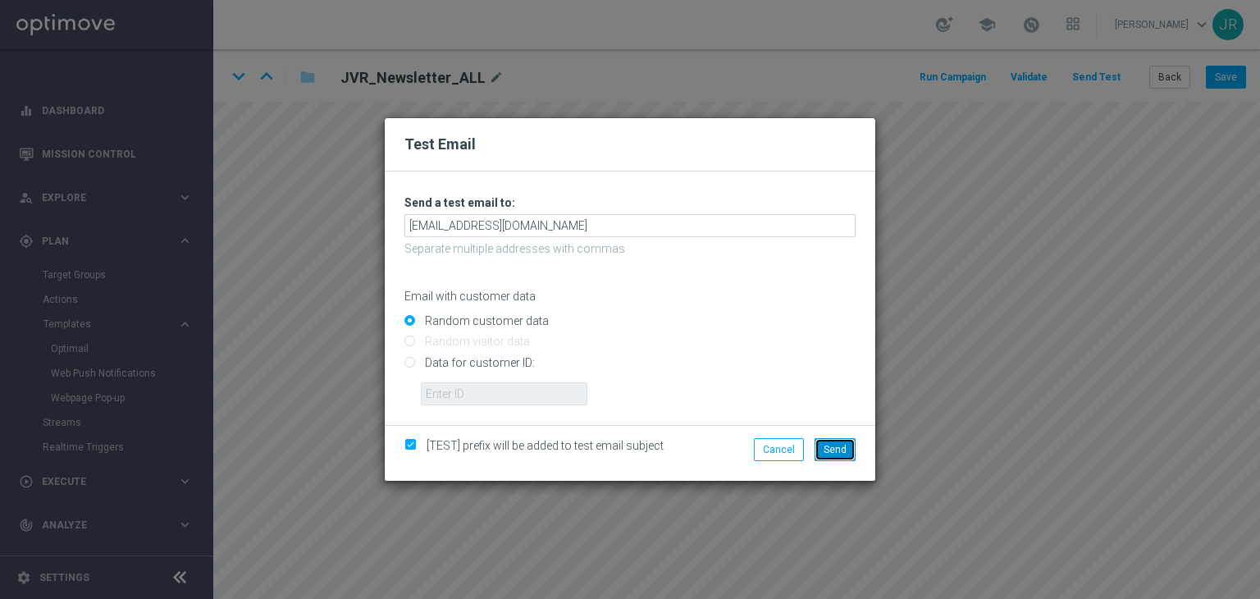
click at [848, 458] on button "Send" at bounding box center [834, 449] width 41 height 23
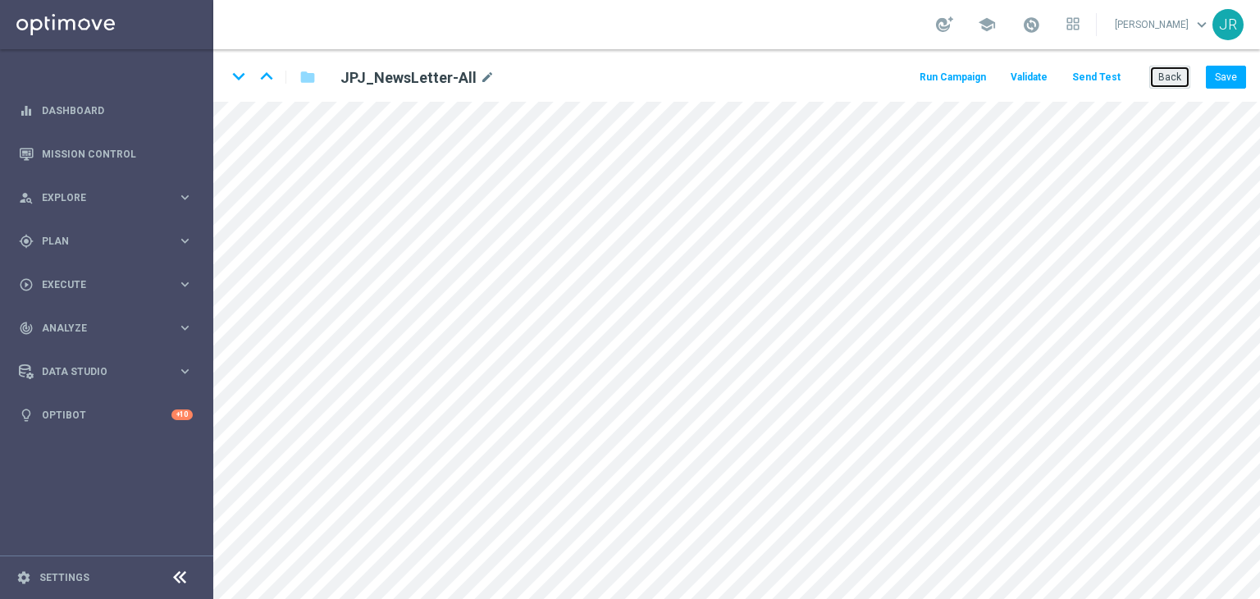
drag, startPoint x: 1165, startPoint y: 81, endPoint x: 1156, endPoint y: 97, distance: 18.0
click at [1165, 81] on button "Back" at bounding box center [1169, 77] width 41 height 23
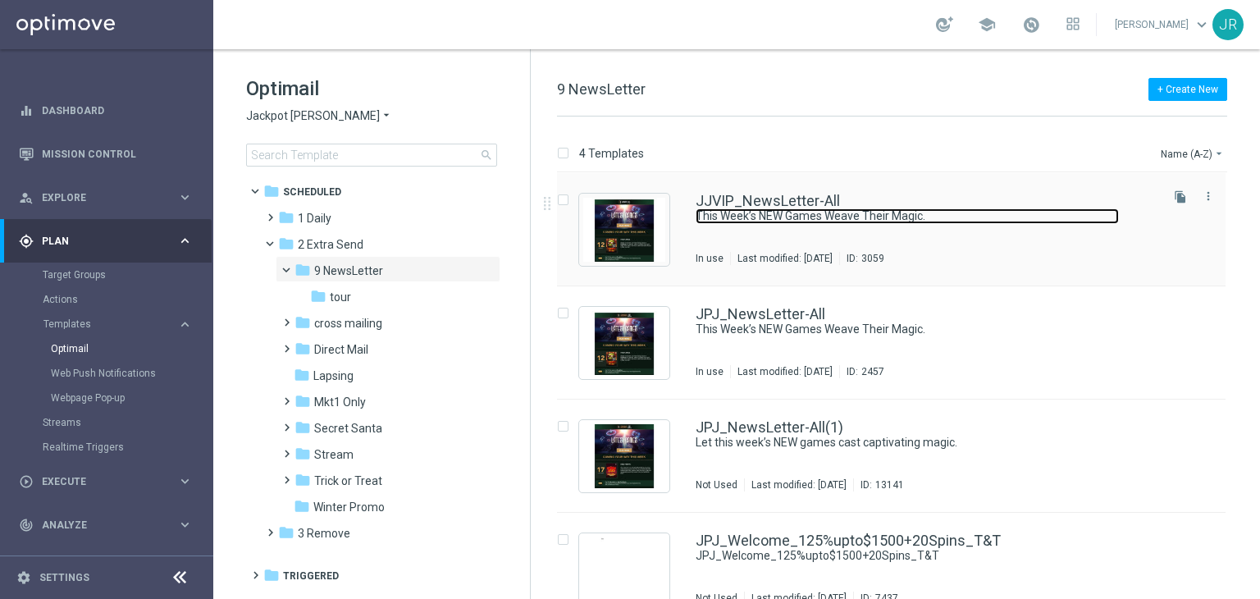
click at [781, 208] on link "This Week’s NEW Games Weave Their Magic." at bounding box center [906, 216] width 423 height 16
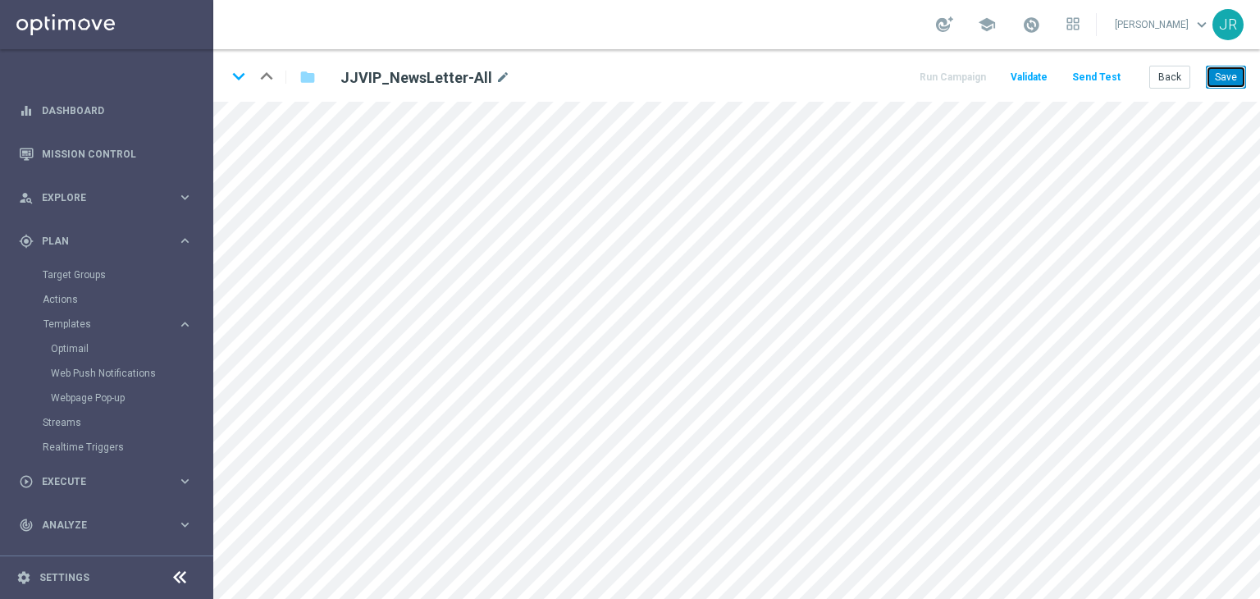
click at [1227, 70] on button "Save" at bounding box center [1226, 77] width 40 height 23
click at [1228, 80] on button "Save" at bounding box center [1226, 77] width 40 height 23
click at [1237, 76] on button "Save" at bounding box center [1226, 77] width 40 height 23
click at [1101, 80] on button "Send Test" at bounding box center [1095, 77] width 53 height 22
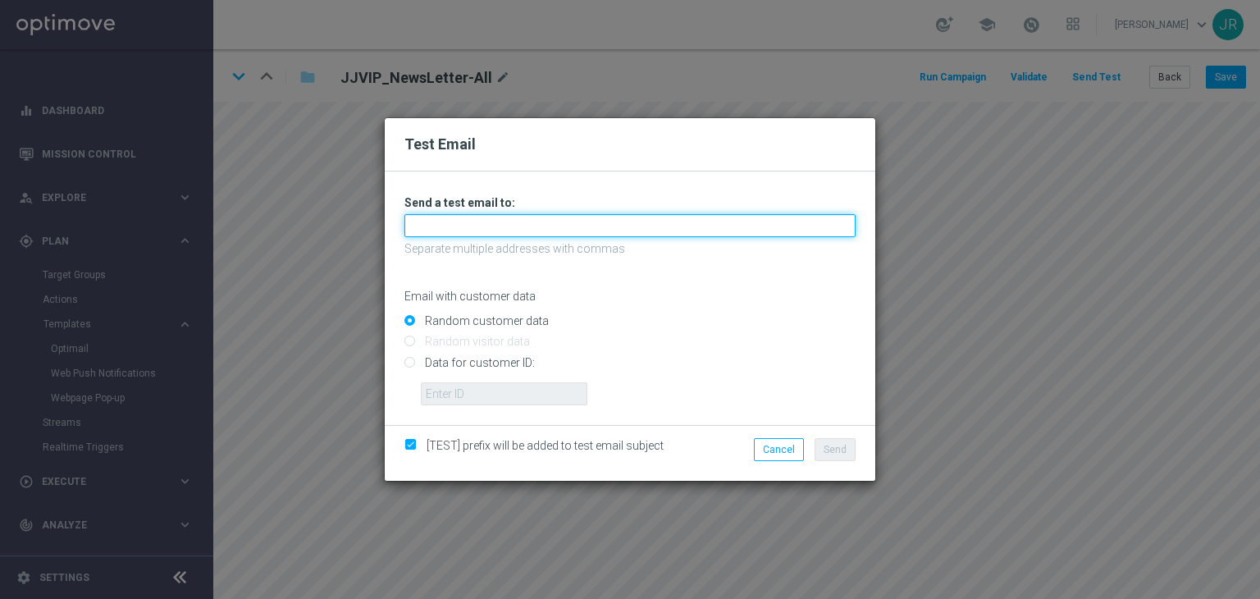
drag, startPoint x: 507, startPoint y: 215, endPoint x: 440, endPoint y: 232, distance: 69.4
click at [506, 215] on input "text" at bounding box center [629, 225] width 451 height 23
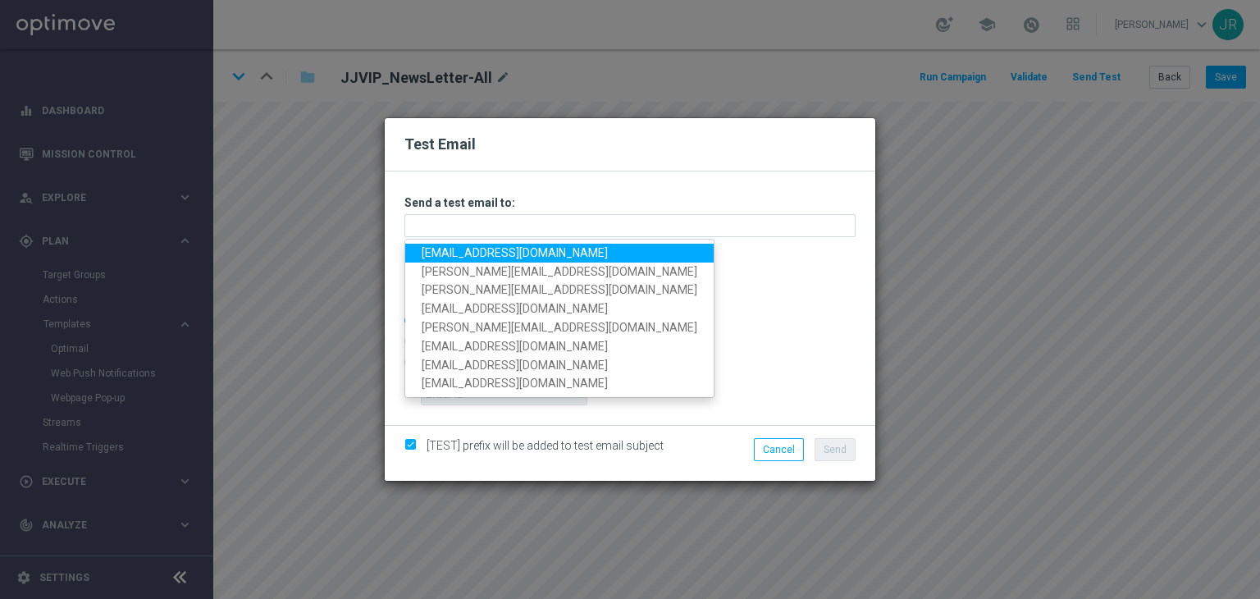
click at [453, 252] on link "[EMAIL_ADDRESS][DOMAIN_NAME]" at bounding box center [559, 253] width 308 height 19
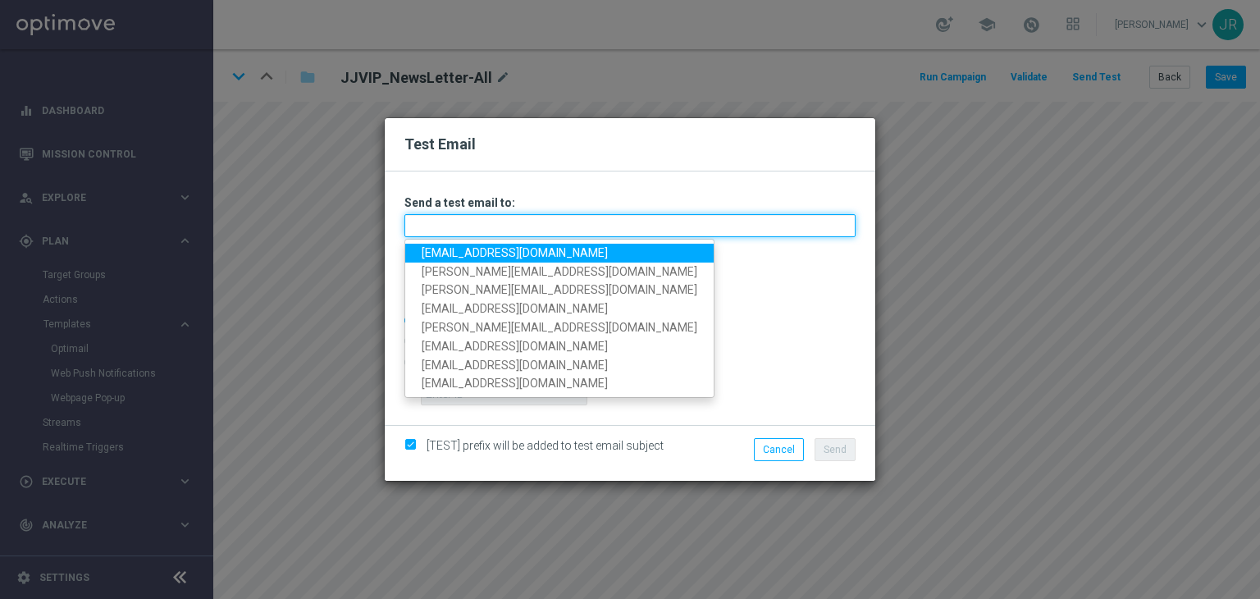
type input "[EMAIL_ADDRESS][DOMAIN_NAME]"
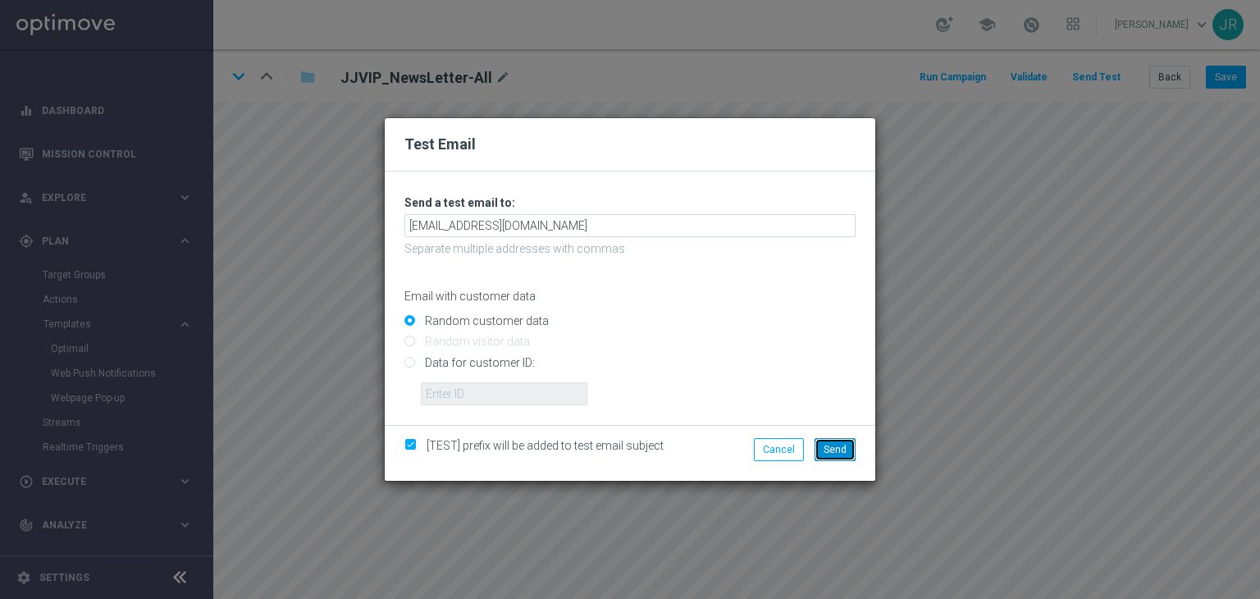
click at [834, 442] on button "Send" at bounding box center [834, 449] width 41 height 23
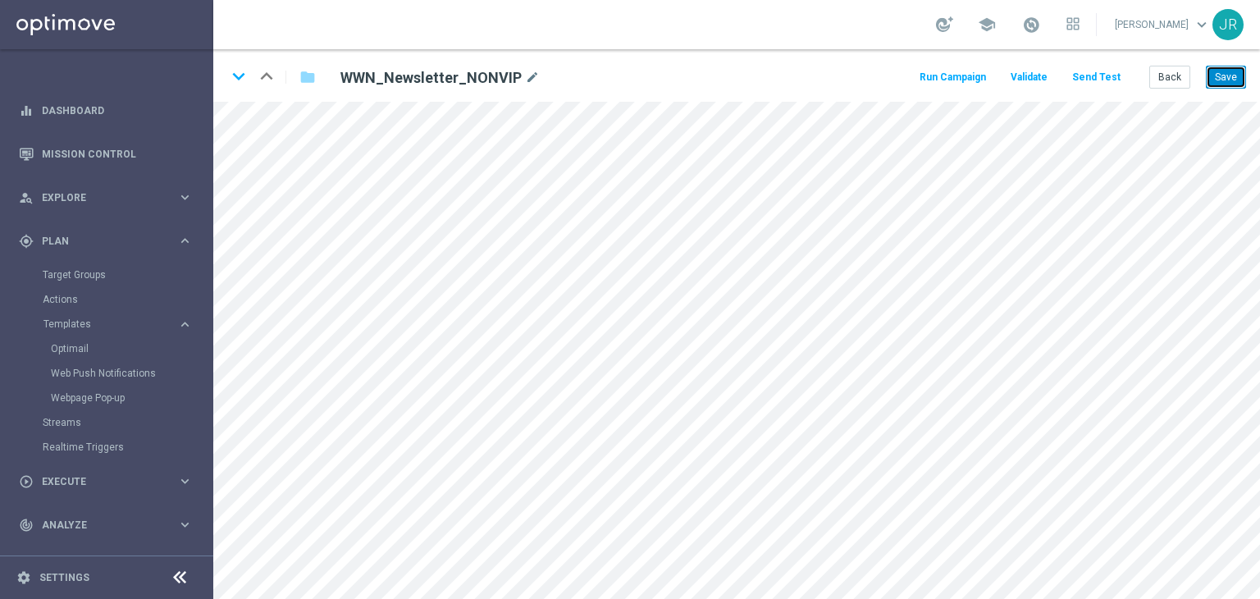
click at [1232, 76] on button "Save" at bounding box center [1226, 77] width 40 height 23
click at [1084, 81] on button "Send Test" at bounding box center [1095, 77] width 53 height 22
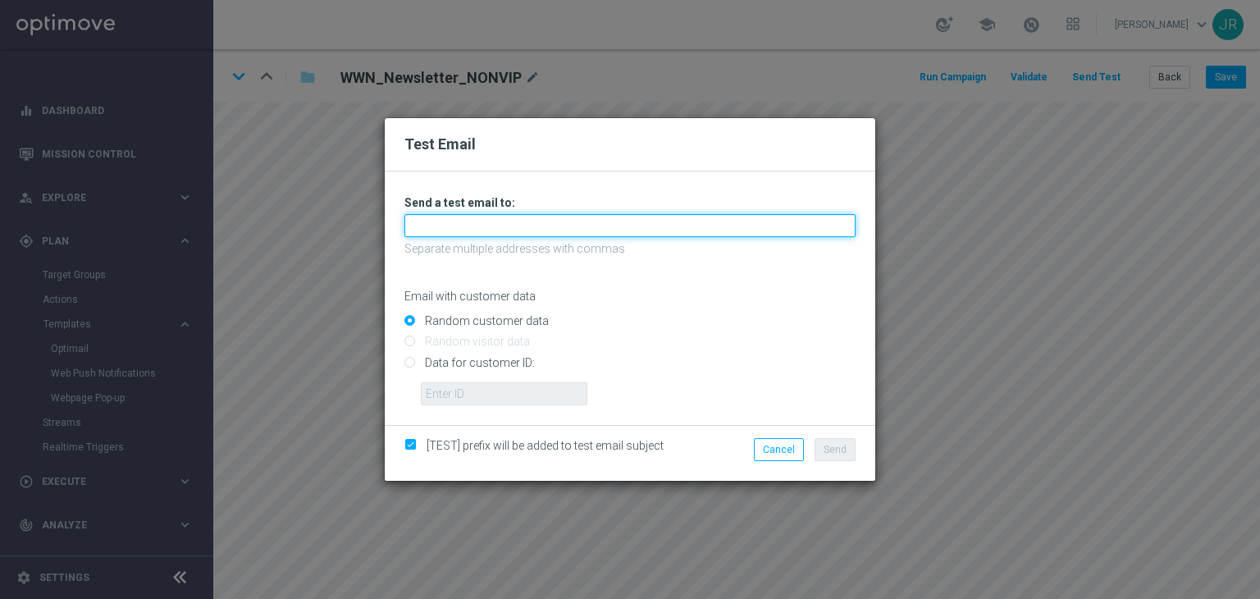
click at [523, 230] on input "text" at bounding box center [629, 225] width 451 height 23
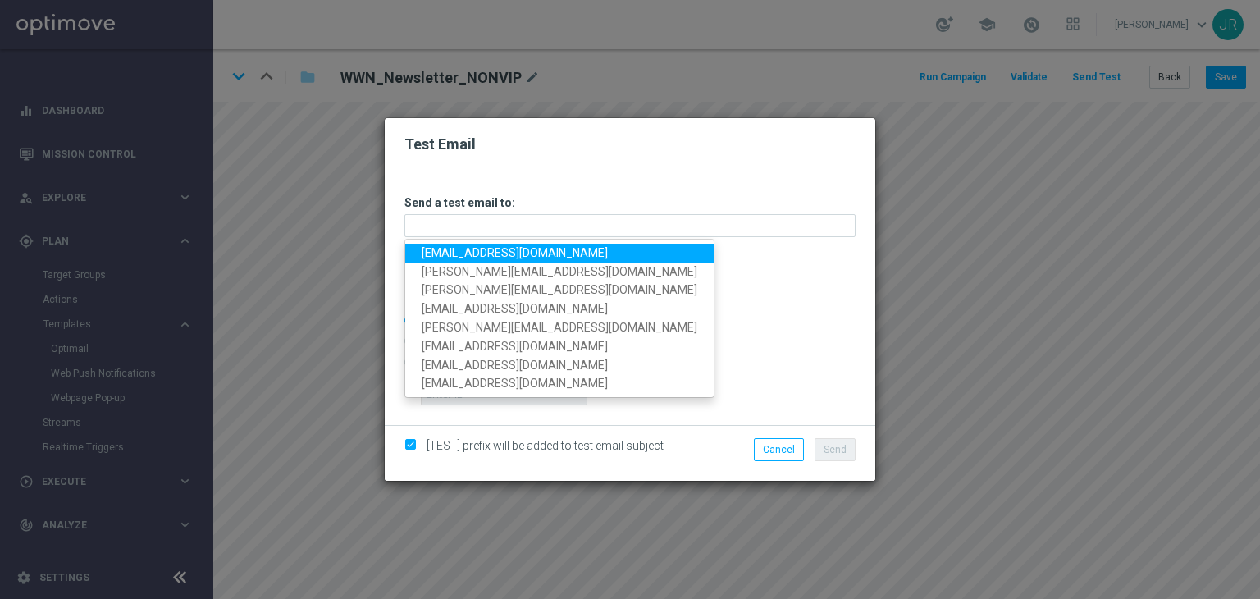
drag, startPoint x: 433, startPoint y: 252, endPoint x: 697, endPoint y: 309, distance: 270.2
click at [433, 252] on link "[EMAIL_ADDRESS][DOMAIN_NAME]" at bounding box center [559, 253] width 308 height 19
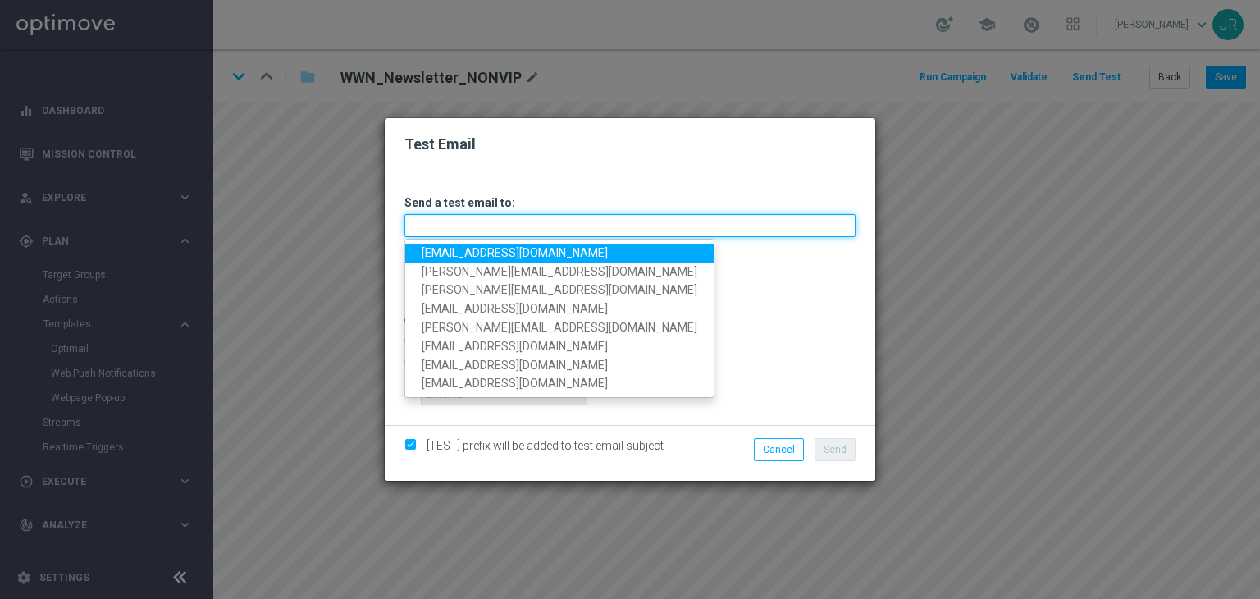
type input "[EMAIL_ADDRESS][DOMAIN_NAME]"
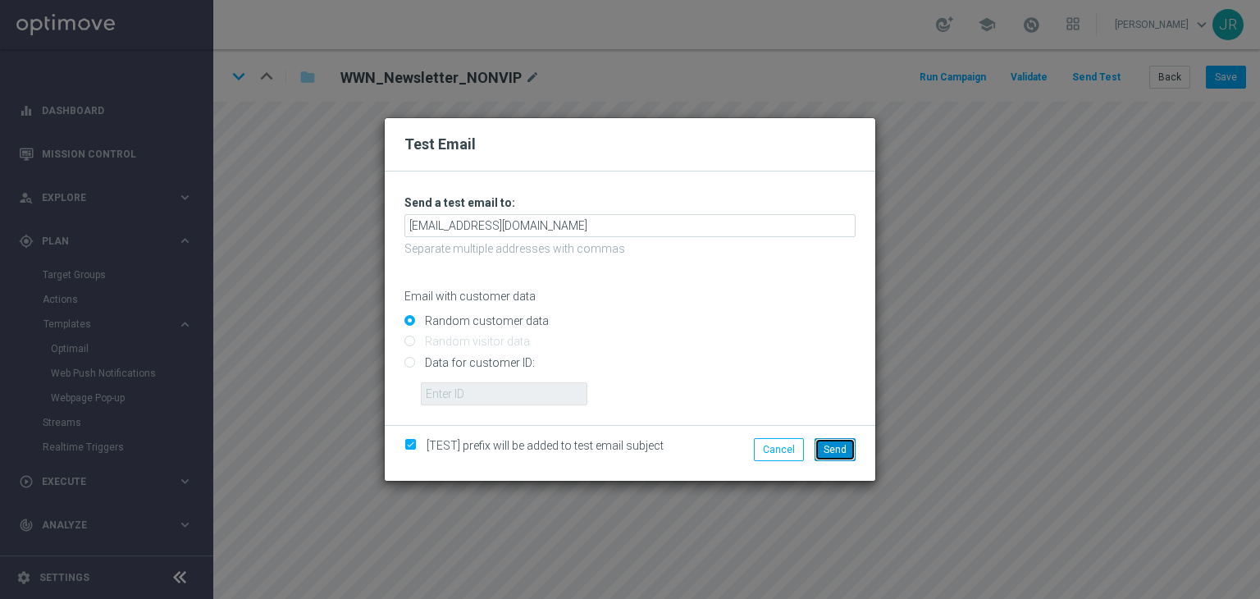
click at [843, 456] on button "Send" at bounding box center [834, 449] width 41 height 23
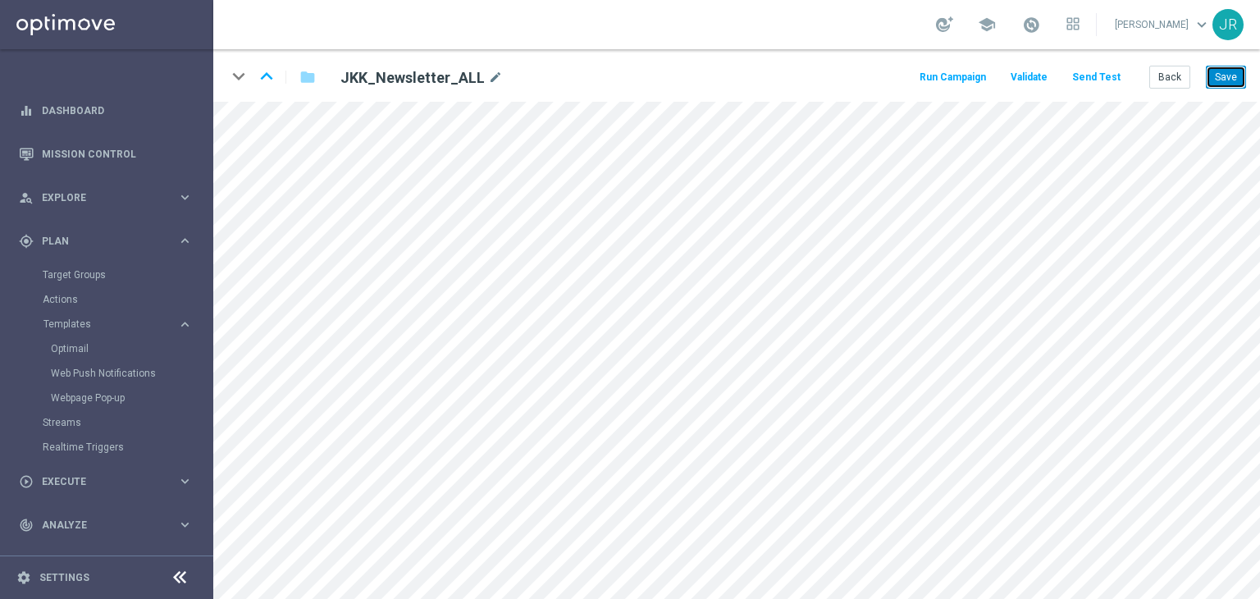
click at [1237, 80] on button "Save" at bounding box center [1226, 77] width 40 height 23
click at [1228, 83] on button "Save" at bounding box center [1226, 77] width 40 height 23
click at [1107, 76] on button "Send Test" at bounding box center [1095, 77] width 53 height 22
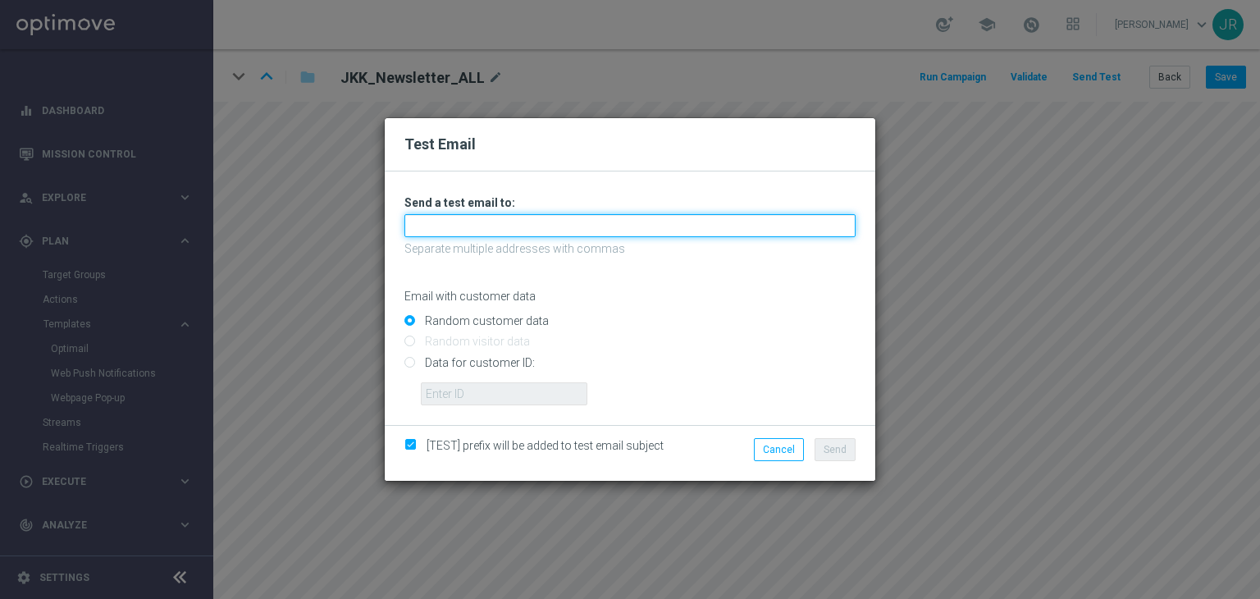
drag, startPoint x: 481, startPoint y: 221, endPoint x: 463, endPoint y: 241, distance: 27.3
click at [481, 221] on input "text" at bounding box center [629, 225] width 451 height 23
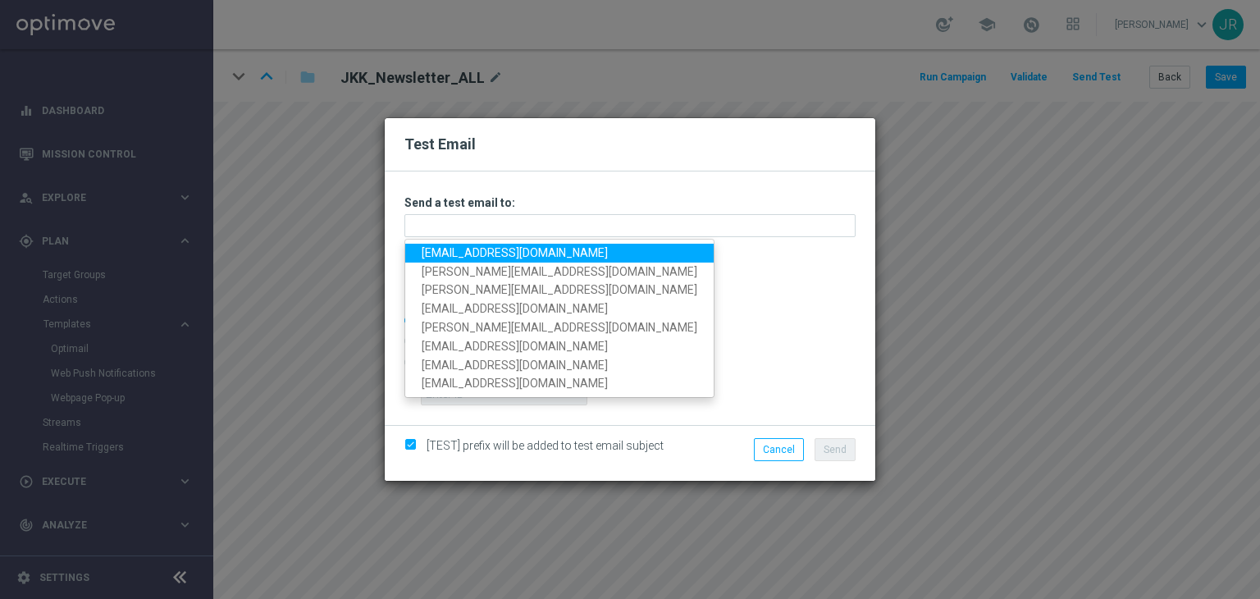
click at [458, 252] on link "[EMAIL_ADDRESS][DOMAIN_NAME]" at bounding box center [559, 253] width 308 height 19
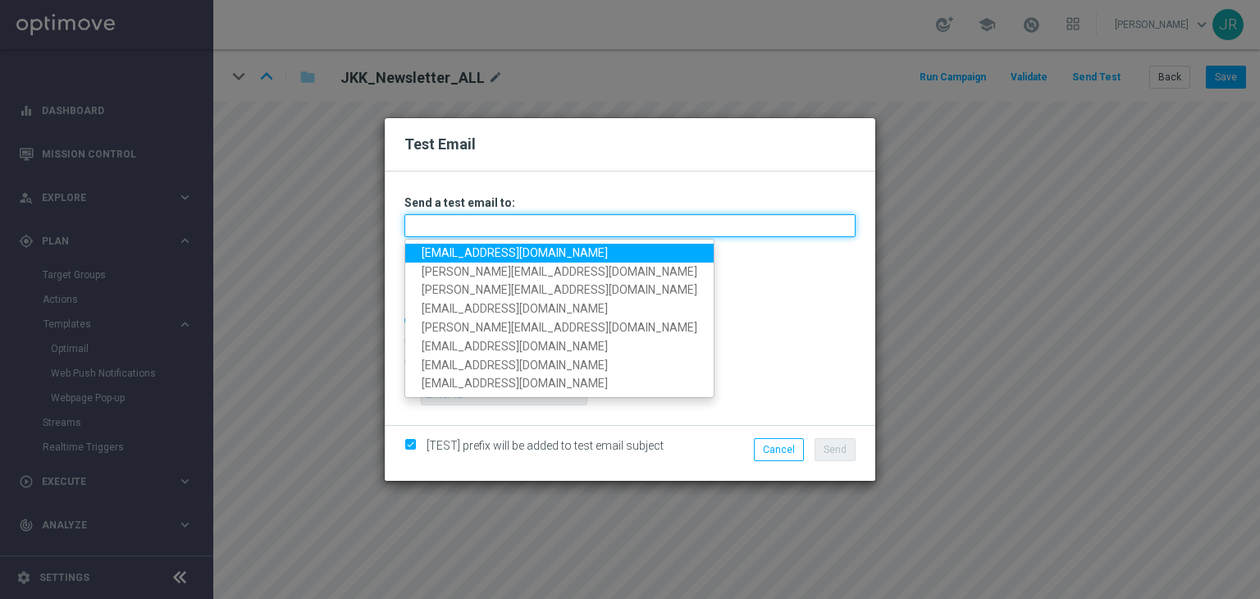
type input "[EMAIL_ADDRESS][DOMAIN_NAME]"
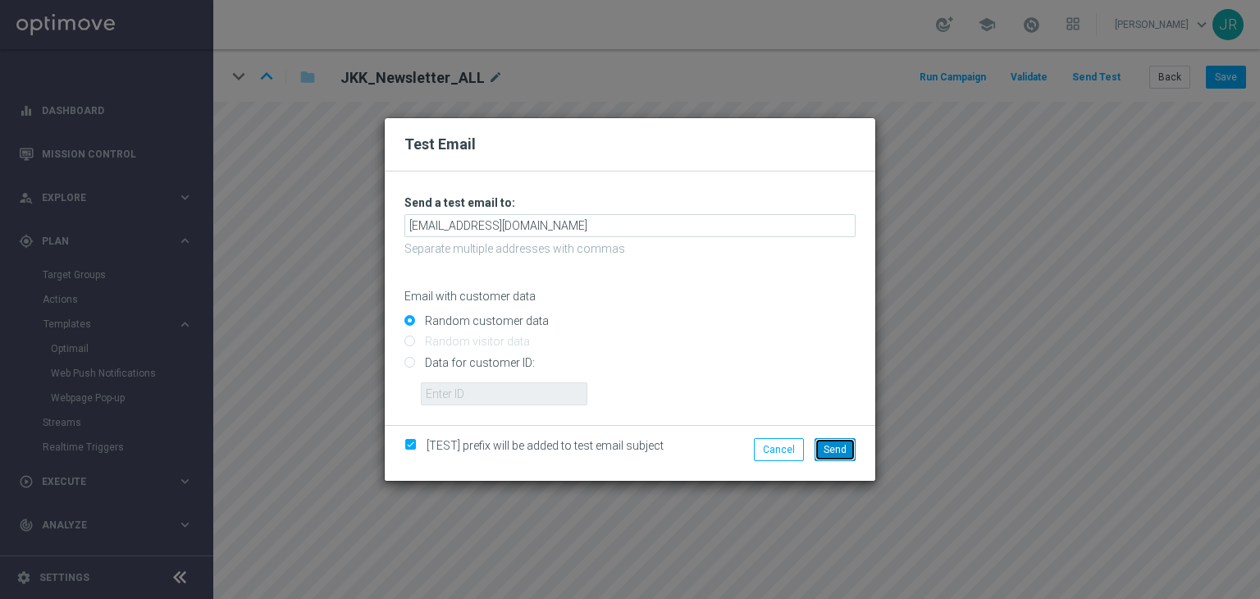
click at [854, 450] on button "Send" at bounding box center [834, 449] width 41 height 23
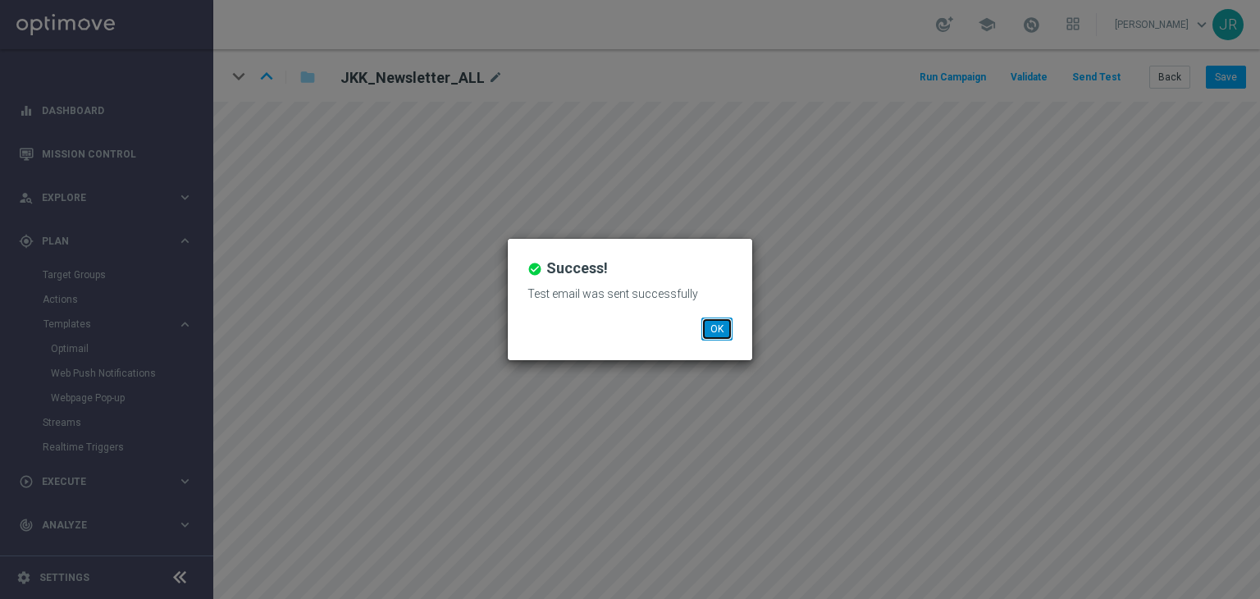
click at [721, 335] on button "OK" at bounding box center [716, 328] width 31 height 23
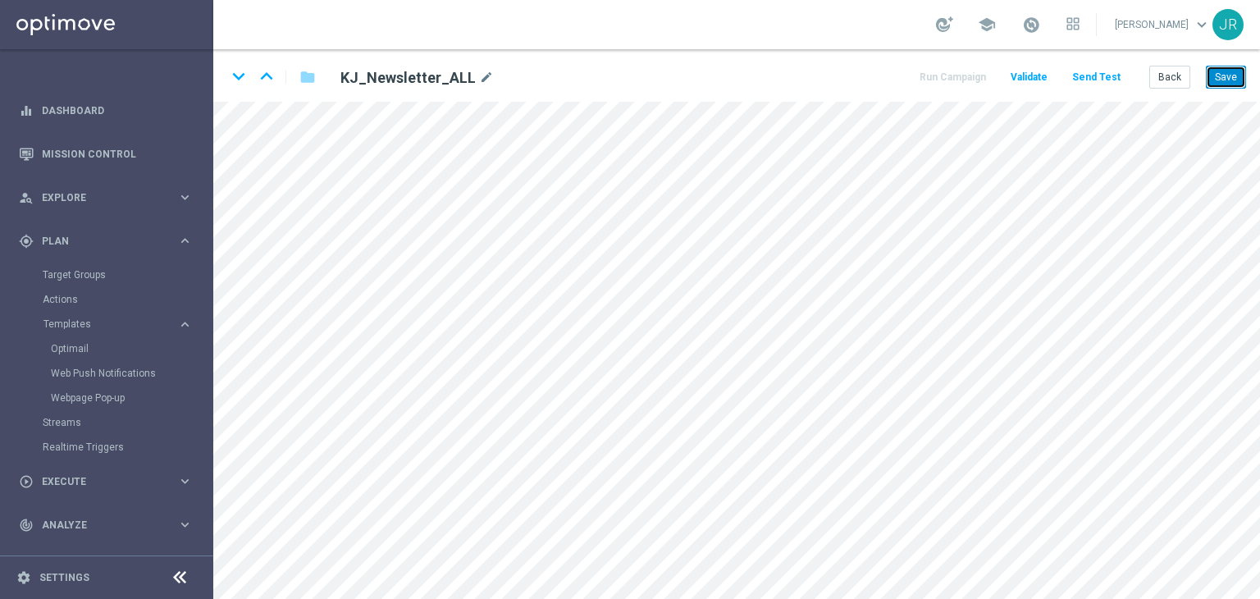
click at [1234, 76] on button "Save" at bounding box center [1226, 77] width 40 height 23
click at [1104, 82] on button "Send Test" at bounding box center [1095, 77] width 53 height 22
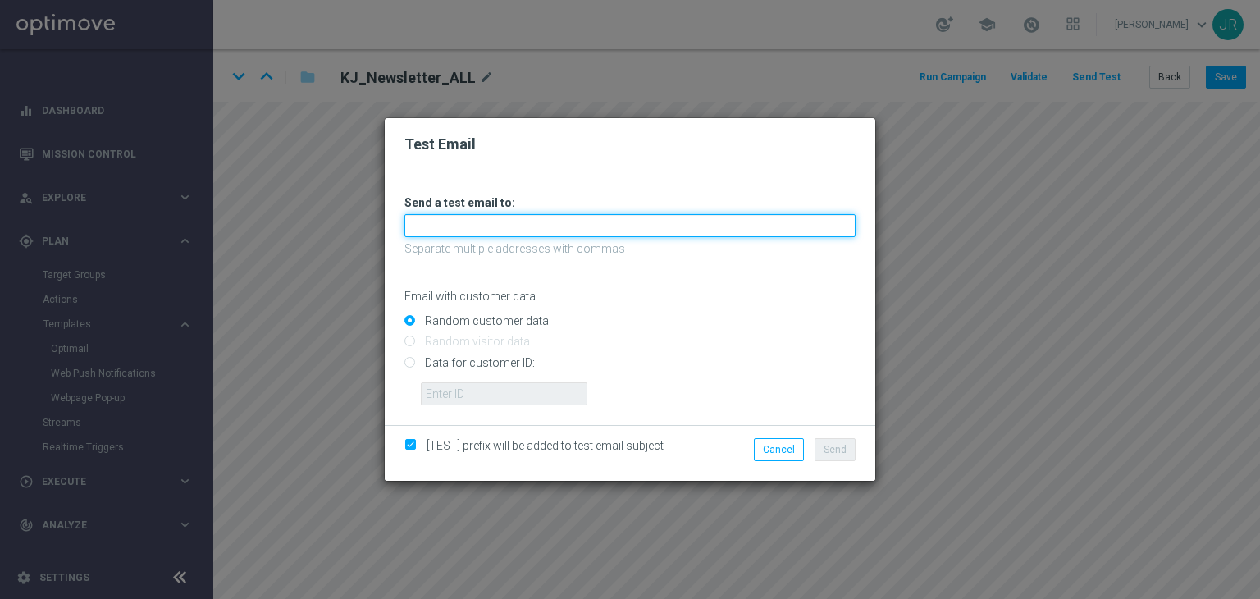
drag, startPoint x: 543, startPoint y: 223, endPoint x: 518, endPoint y: 236, distance: 27.9
click at [543, 223] on input "text" at bounding box center [629, 225] width 451 height 23
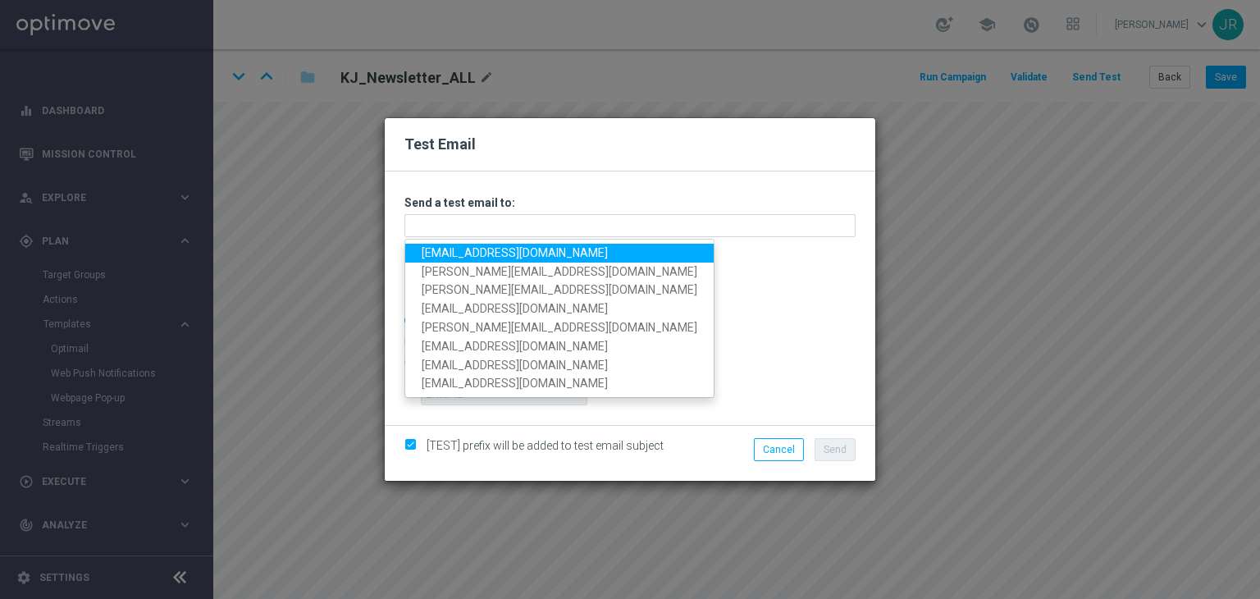
drag, startPoint x: 444, startPoint y: 251, endPoint x: 475, endPoint y: 253, distance: 30.4
click at [445, 251] on link "[EMAIL_ADDRESS][DOMAIN_NAME]" at bounding box center [559, 253] width 308 height 19
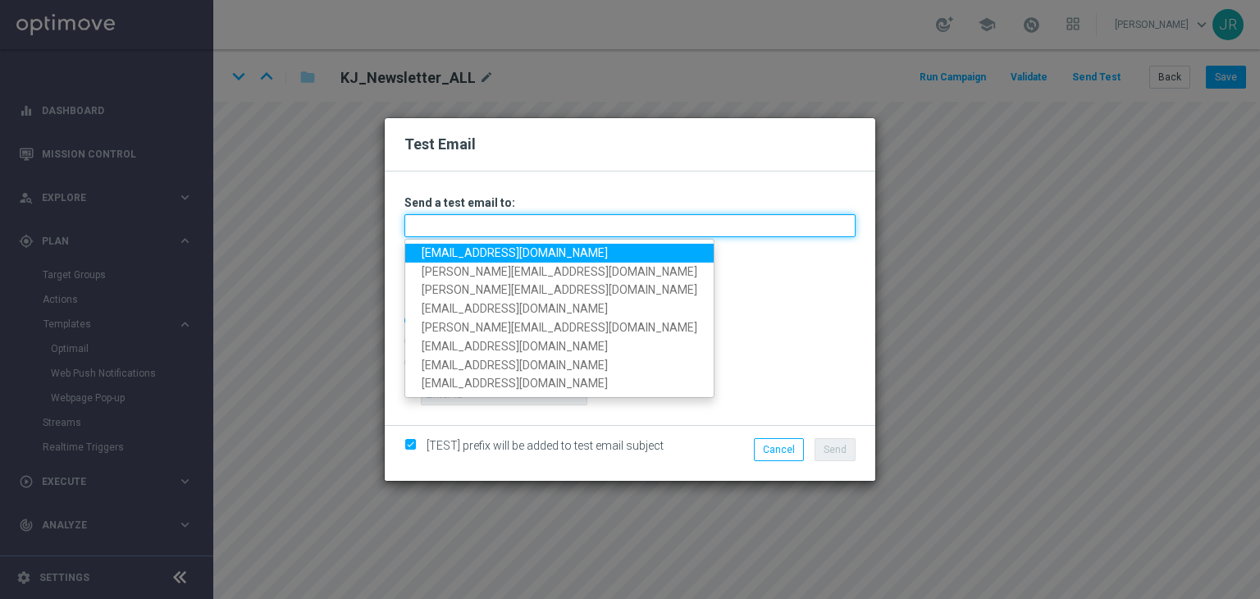
type input "[EMAIL_ADDRESS][DOMAIN_NAME]"
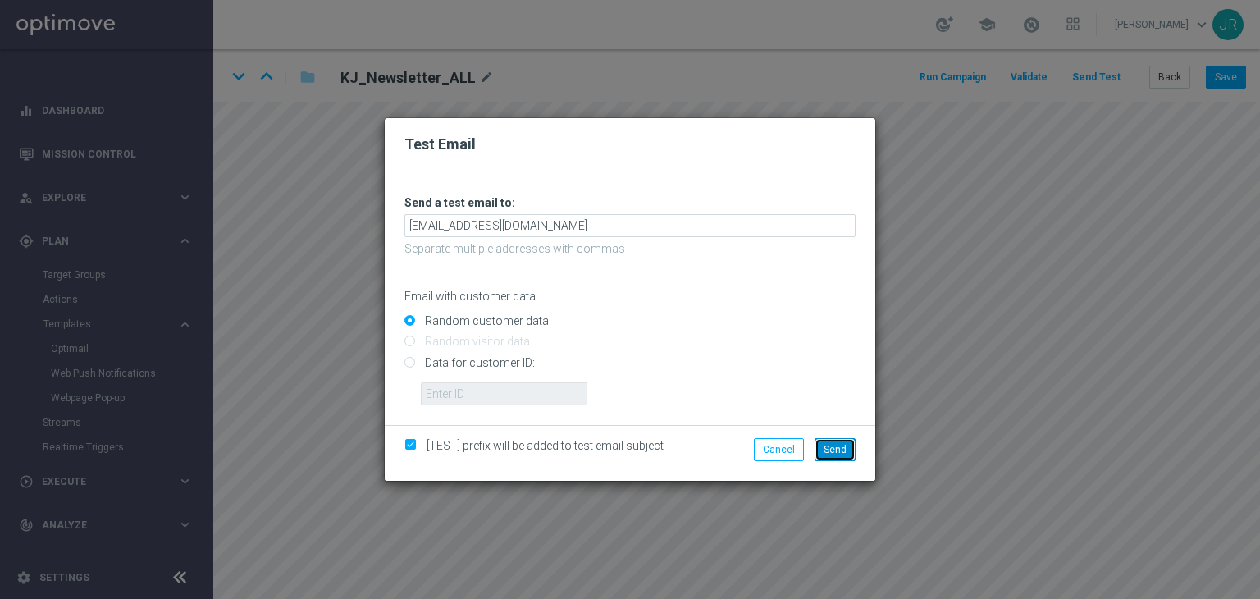
click at [836, 447] on span "Send" at bounding box center [834, 449] width 23 height 11
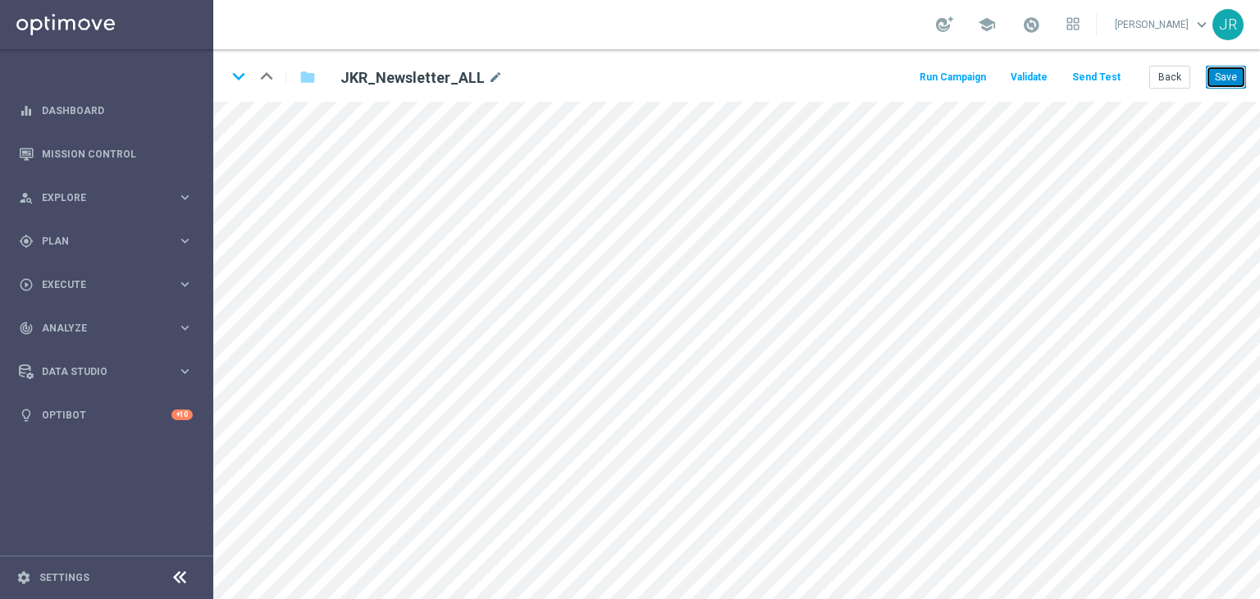
click at [1234, 76] on button "Save" at bounding box center [1226, 77] width 40 height 23
click at [1104, 78] on button "Send Test" at bounding box center [1095, 77] width 53 height 22
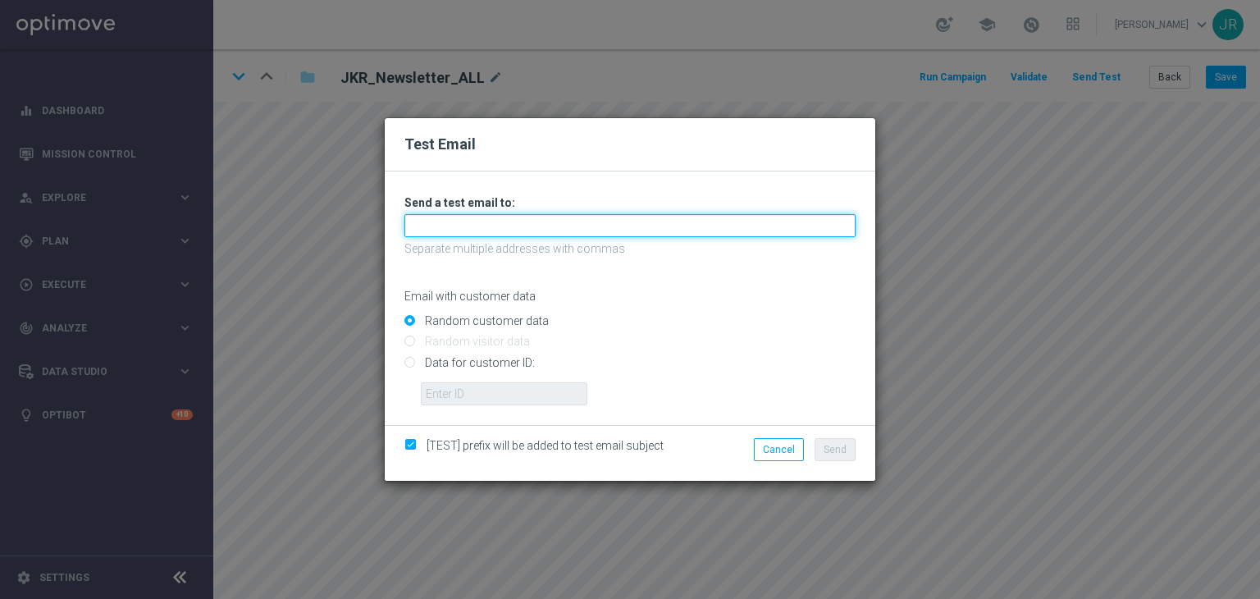
drag, startPoint x: 489, startPoint y: 227, endPoint x: 446, endPoint y: 241, distance: 44.9
click at [489, 227] on input "text" at bounding box center [629, 225] width 451 height 23
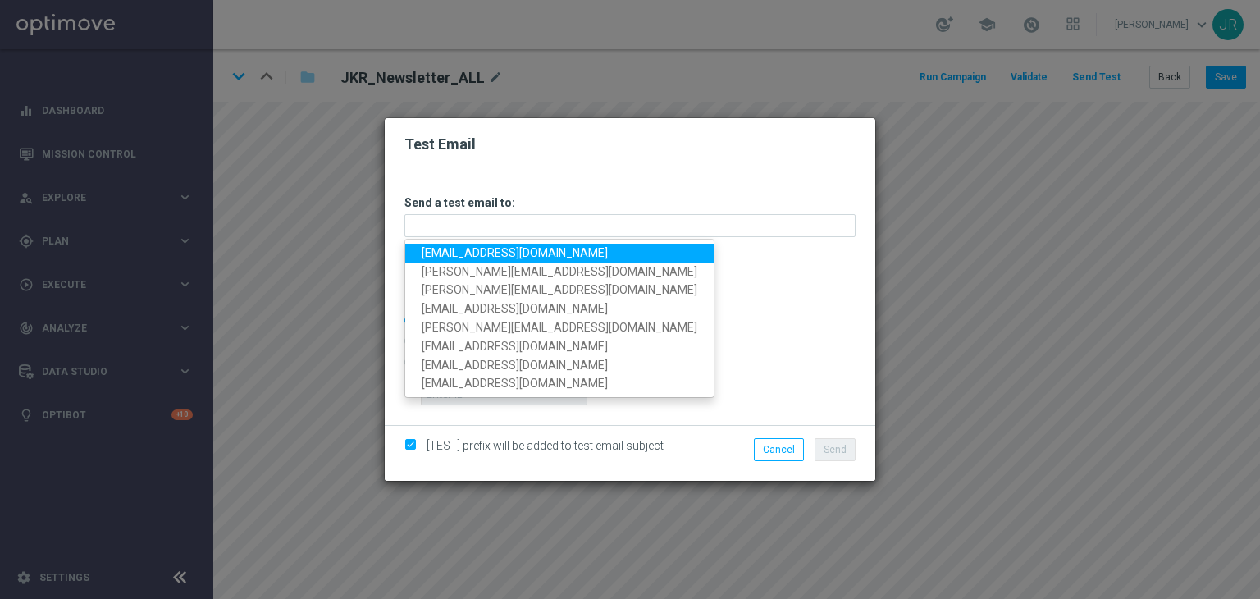
drag, startPoint x: 432, startPoint y: 246, endPoint x: 686, endPoint y: 327, distance: 266.9
click at [432, 246] on link "[EMAIL_ADDRESS][DOMAIN_NAME]" at bounding box center [559, 253] width 308 height 19
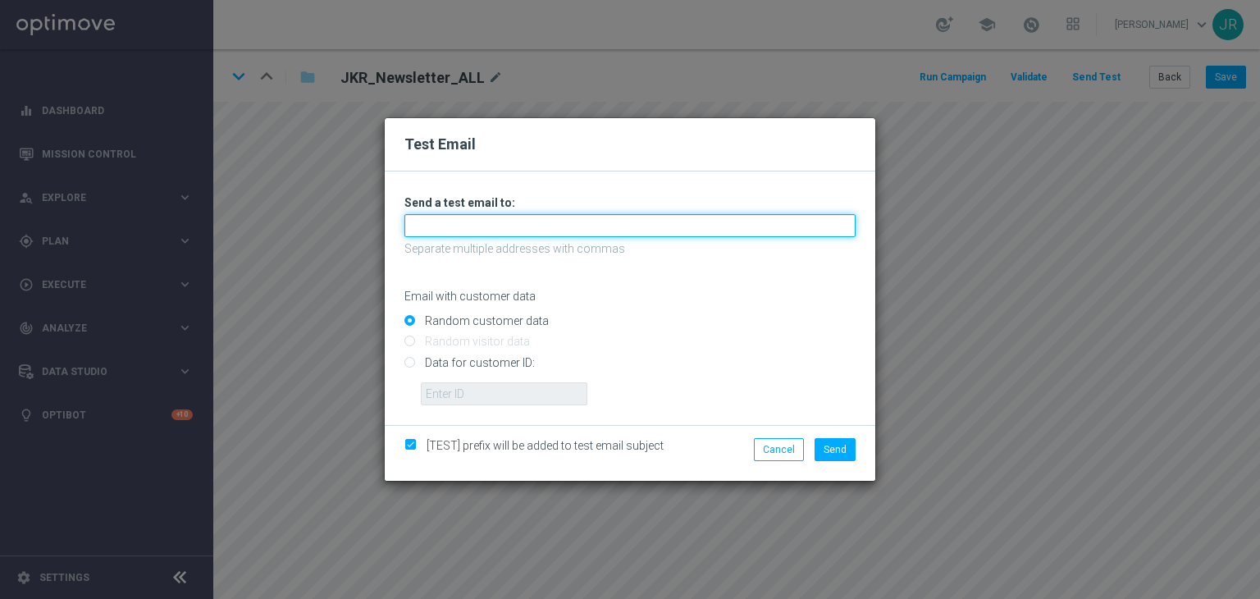
type input "[EMAIL_ADDRESS][DOMAIN_NAME]"
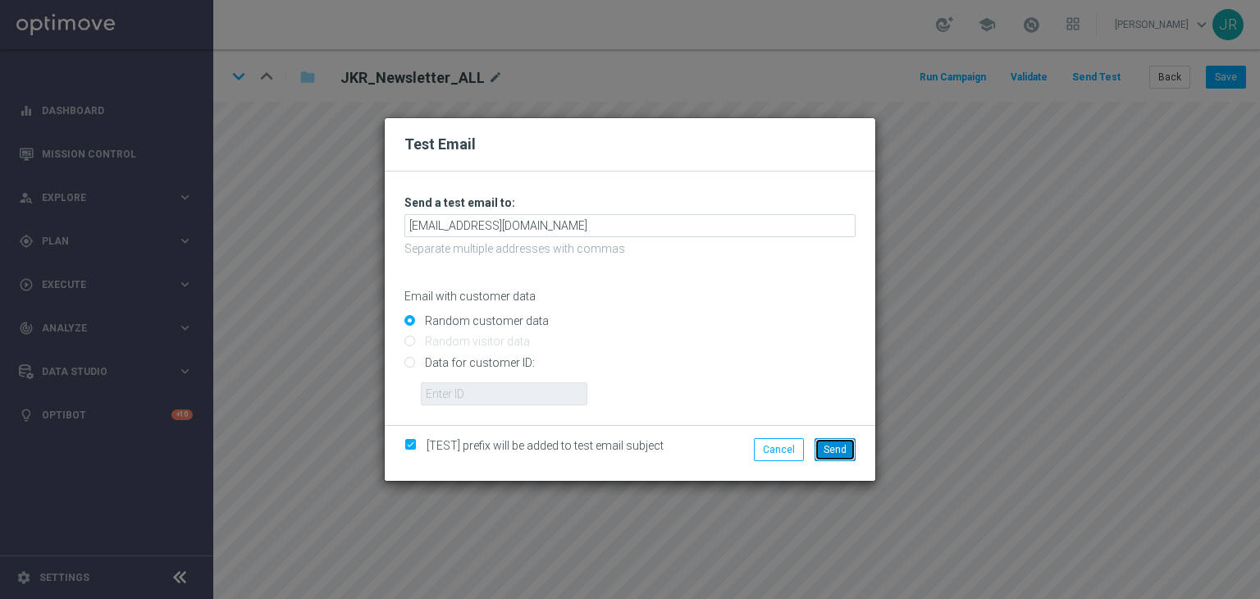
click at [842, 452] on span "Send" at bounding box center [834, 449] width 23 height 11
